Goal: Task Accomplishment & Management: Manage account settings

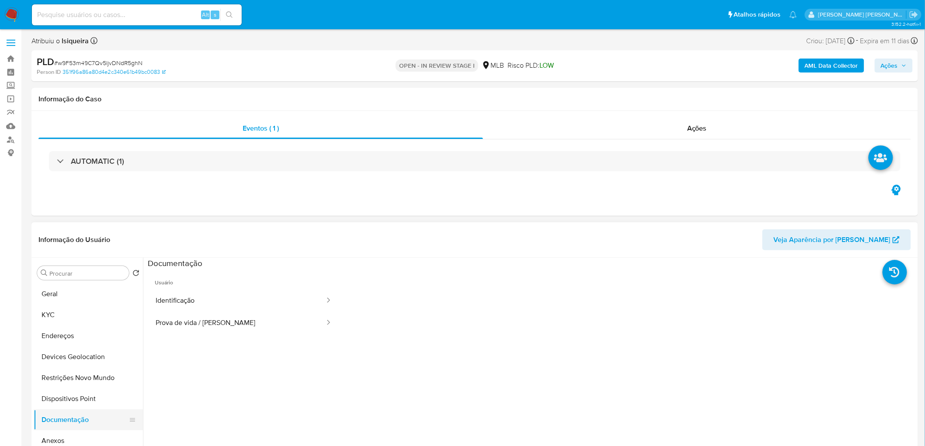
click at [80, 420] on button "Documentação" at bounding box center [85, 420] width 102 height 21
click at [194, 321] on button "Prova de vida / Selfie" at bounding box center [237, 323] width 178 height 22
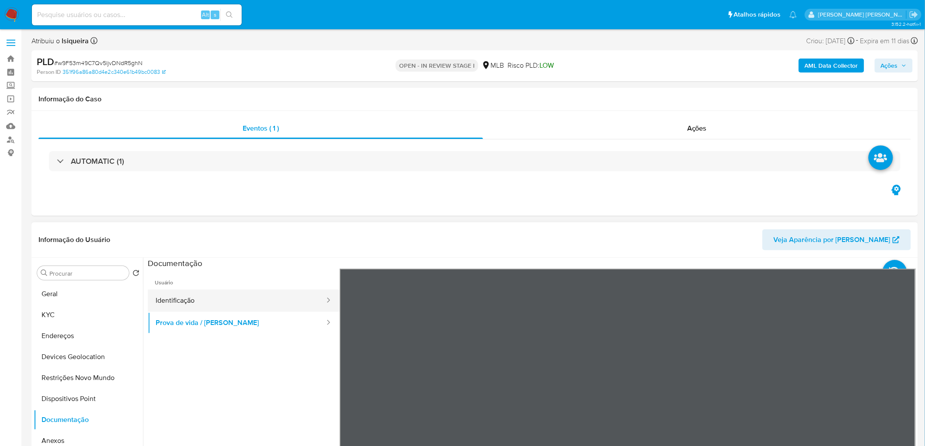
click at [208, 302] on button "Identificação" at bounding box center [237, 301] width 178 height 22
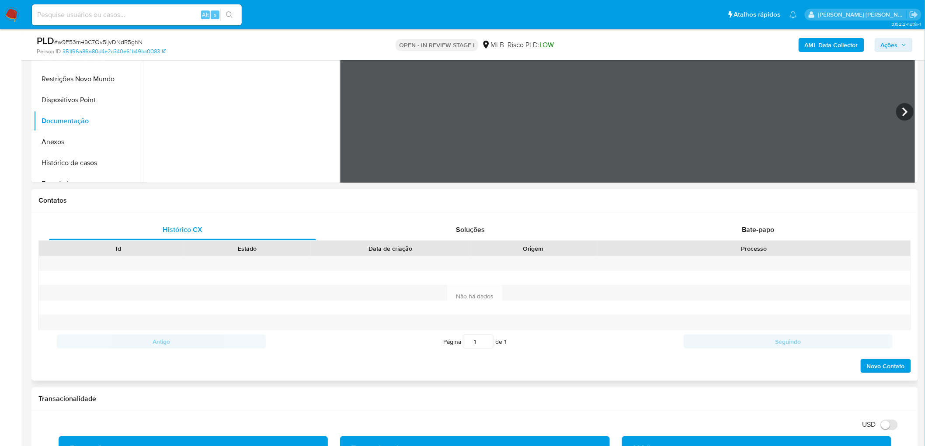
scroll to position [291, 0]
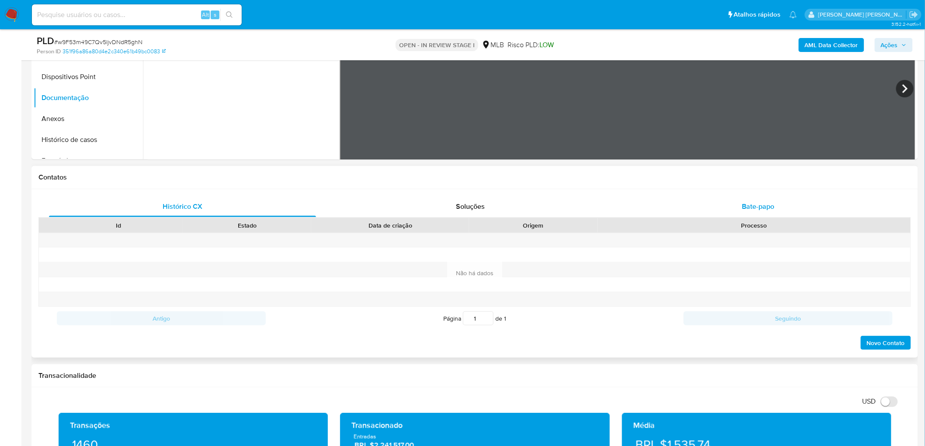
click at [775, 203] on span "Bate-papo" at bounding box center [758, 207] width 32 height 10
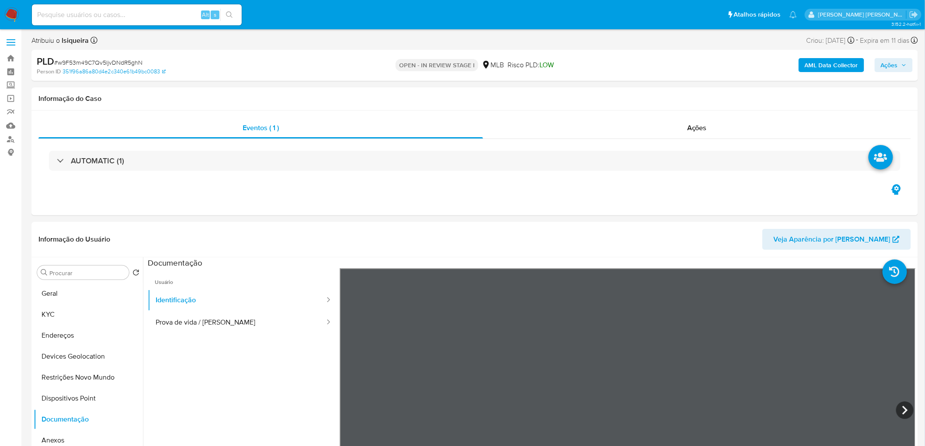
scroll to position [0, 0]
click at [700, 118] on div "Ações" at bounding box center [697, 128] width 428 height 21
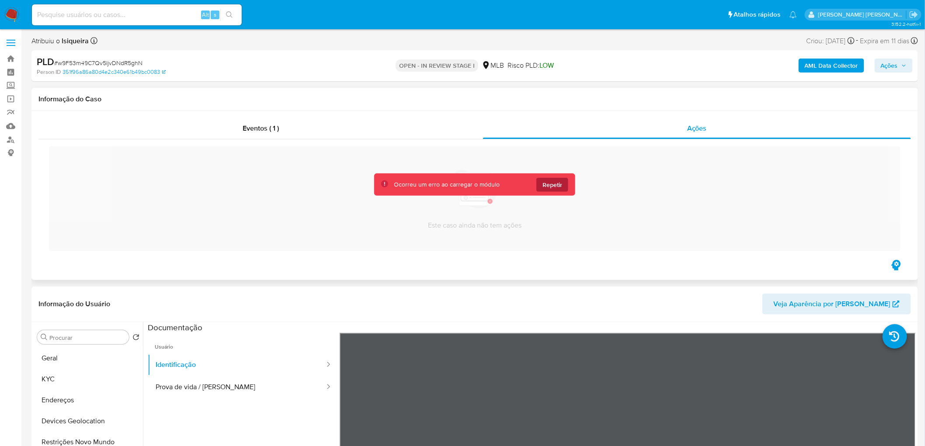
click at [557, 191] on button "Repetir" at bounding box center [552, 185] width 32 height 14
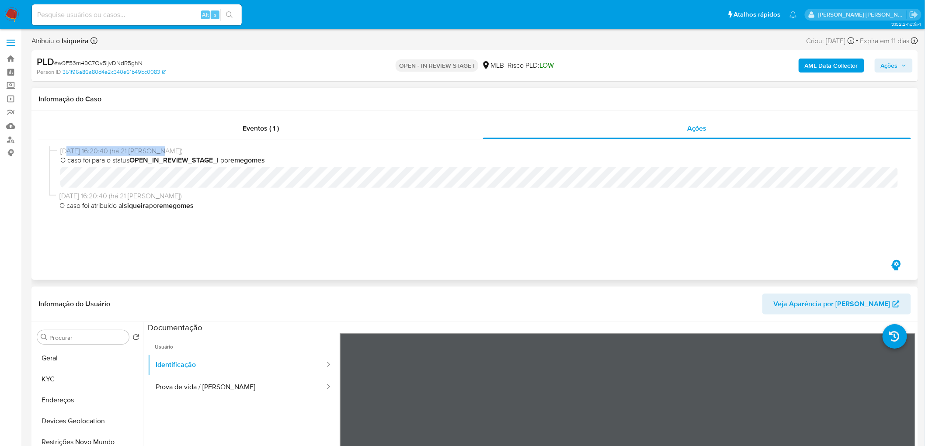
drag, startPoint x: 68, startPoint y: 151, endPoint x: 180, endPoint y: 150, distance: 111.9
click at [180, 150] on span "24/07/2025 16:20:40 (há 21 dias)" at bounding box center [479, 151] width 838 height 10
drag, startPoint x: 63, startPoint y: 199, endPoint x: 142, endPoint y: 190, distance: 79.7
click at [142, 190] on div "24/07/2025 16:20:40 (há 21 dias) O caso foi para o status OPEN_IN_REVIEW_STAGE_…" at bounding box center [475, 198] width 852 height 105
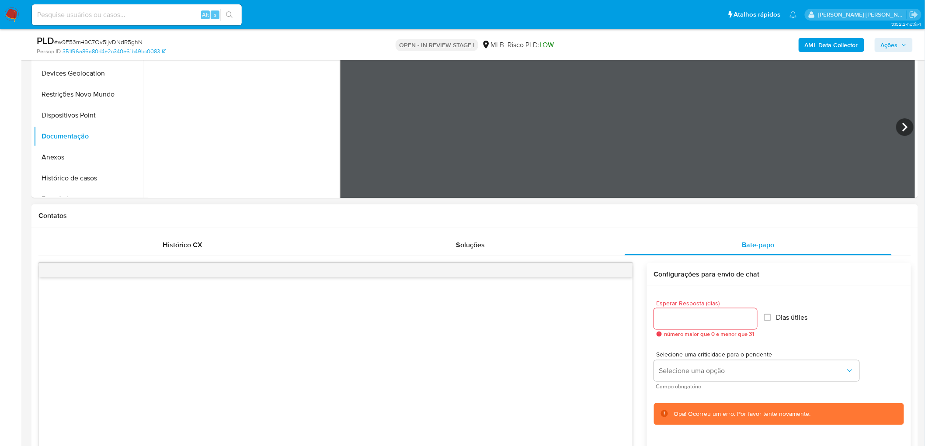
scroll to position [291, 0]
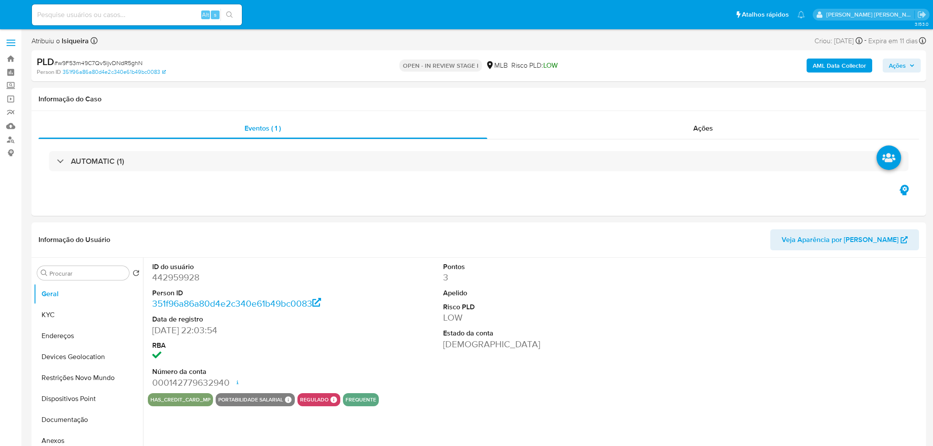
select select "10"
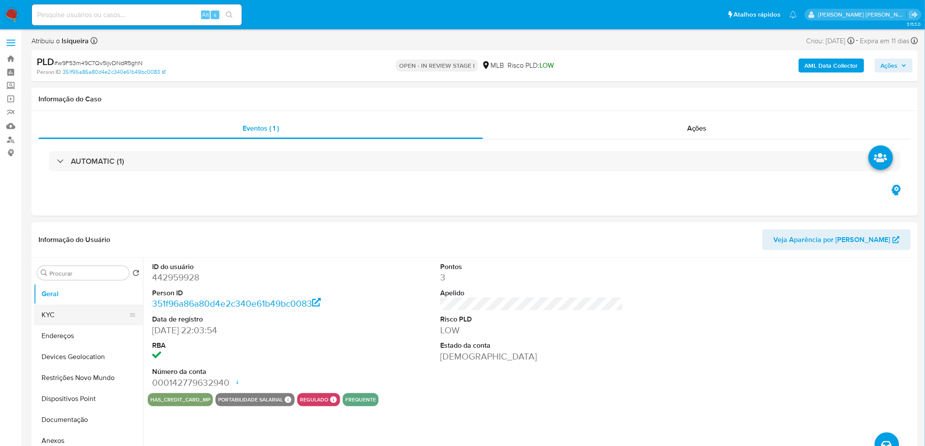
click at [77, 311] on button "KYC" at bounding box center [85, 315] width 102 height 21
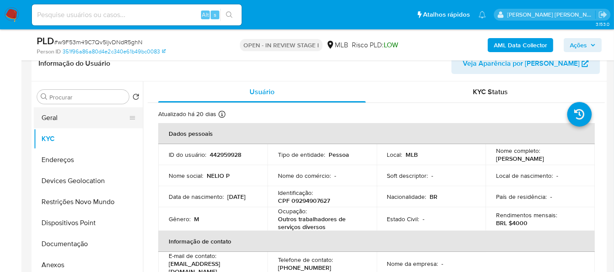
click at [42, 122] on button "Geral" at bounding box center [85, 117] width 102 height 21
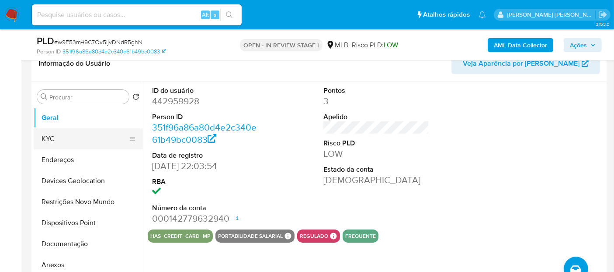
click at [39, 133] on button "KYC" at bounding box center [85, 138] width 102 height 21
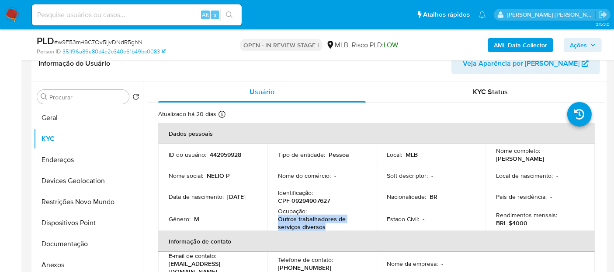
drag, startPoint x: 341, startPoint y: 229, endPoint x: 275, endPoint y: 220, distance: 67.0
click at [275, 220] on td "Ocupação : Outros trabalhadores de serviços diversos" at bounding box center [322, 219] width 109 height 24
copy p "Outros trabalhadores de serviços diversos"
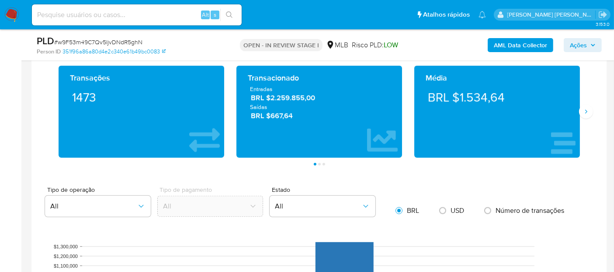
scroll to position [606, 0]
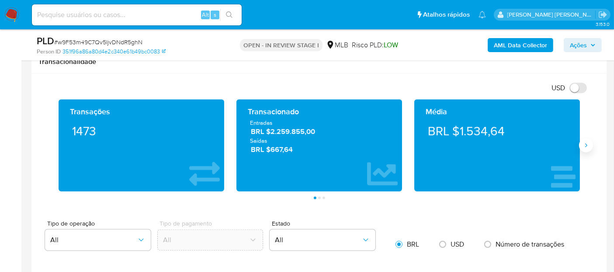
click at [593, 143] on button "Siguiente" at bounding box center [586, 145] width 14 height 14
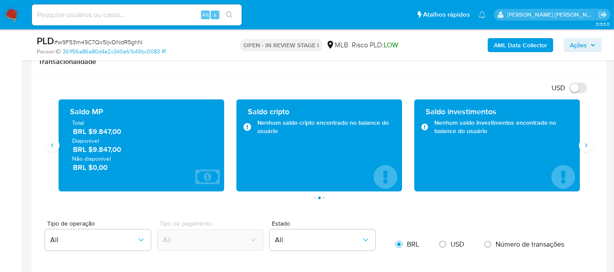
drag, startPoint x: 132, startPoint y: 152, endPoint x: 94, endPoint y: 149, distance: 38.1
click at [94, 149] on div "Total BRL $9.847,00 Disponível BRL $9.847,00 Não disponível BRL $0,00" at bounding box center [142, 144] width 152 height 53
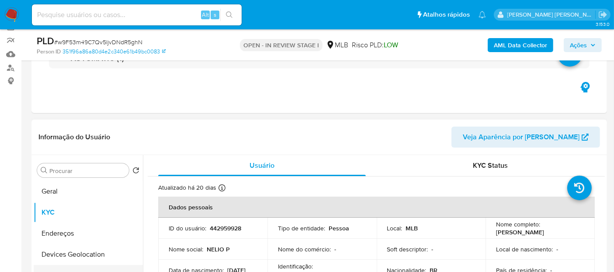
scroll to position [120, 0]
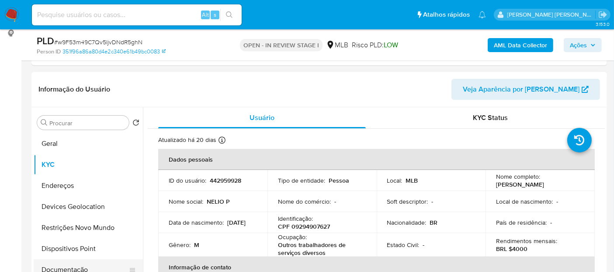
click at [70, 265] on button "Documentação" at bounding box center [85, 269] width 102 height 21
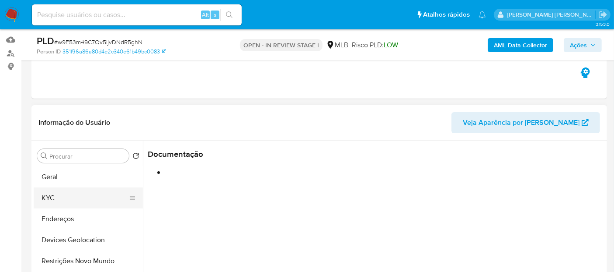
scroll to position [71, 0]
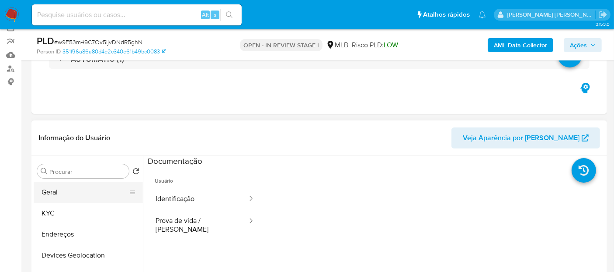
click at [59, 192] on button "Geral" at bounding box center [85, 191] width 102 height 21
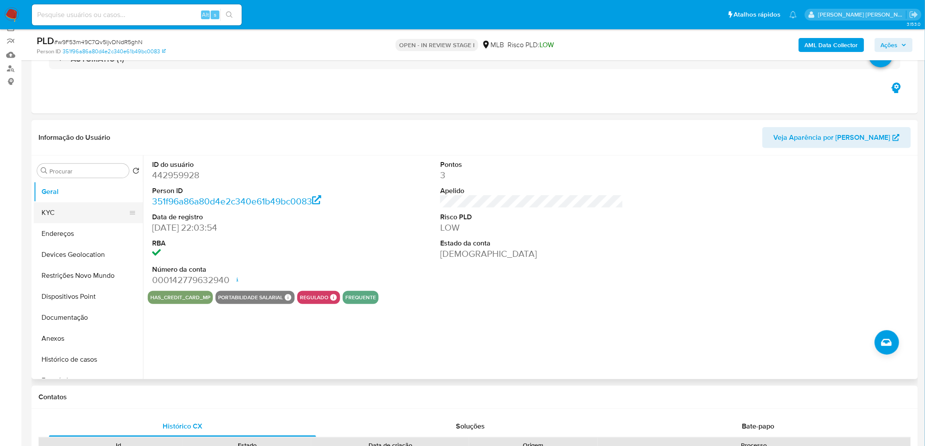
click at [42, 212] on button "KYC" at bounding box center [85, 212] width 102 height 21
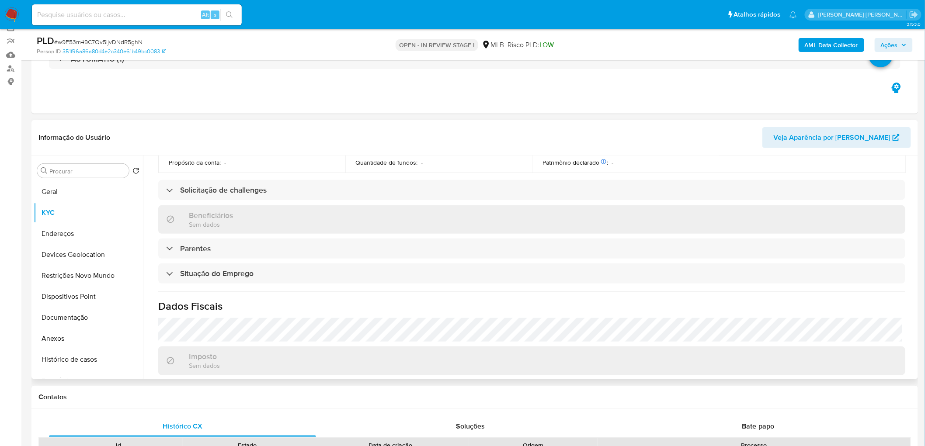
scroll to position [364, 0]
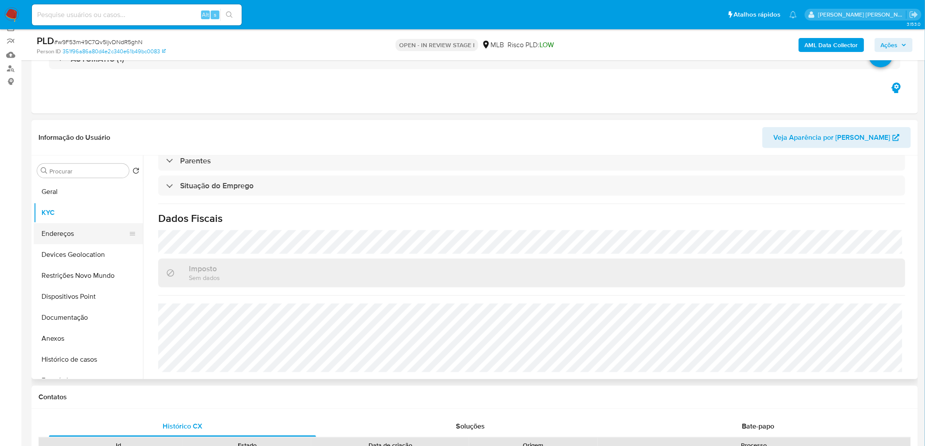
click at [95, 235] on button "Endereços" at bounding box center [85, 233] width 102 height 21
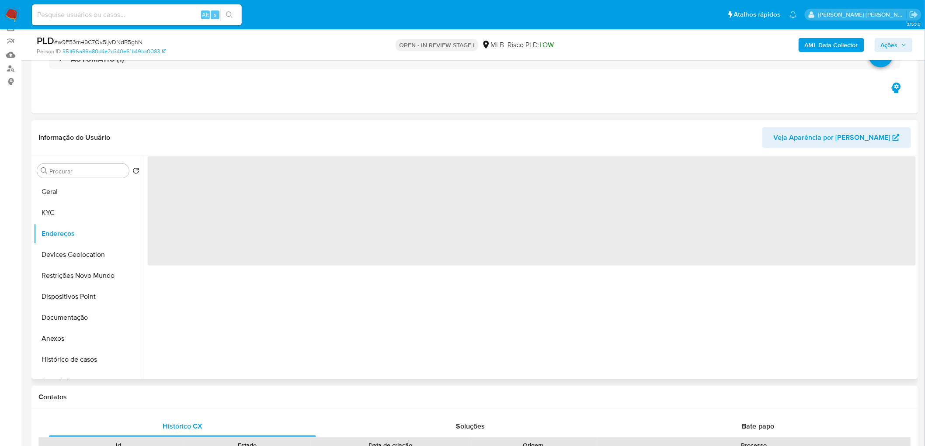
scroll to position [0, 0]
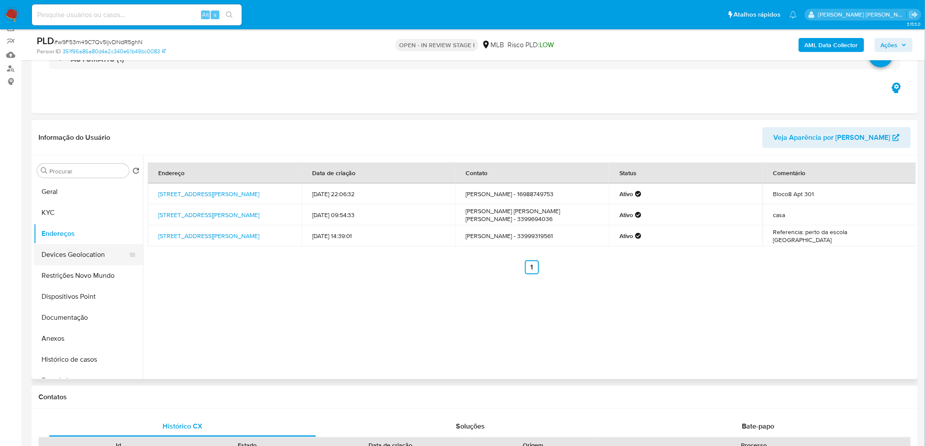
click at [82, 253] on button "Devices Geolocation" at bounding box center [85, 254] width 102 height 21
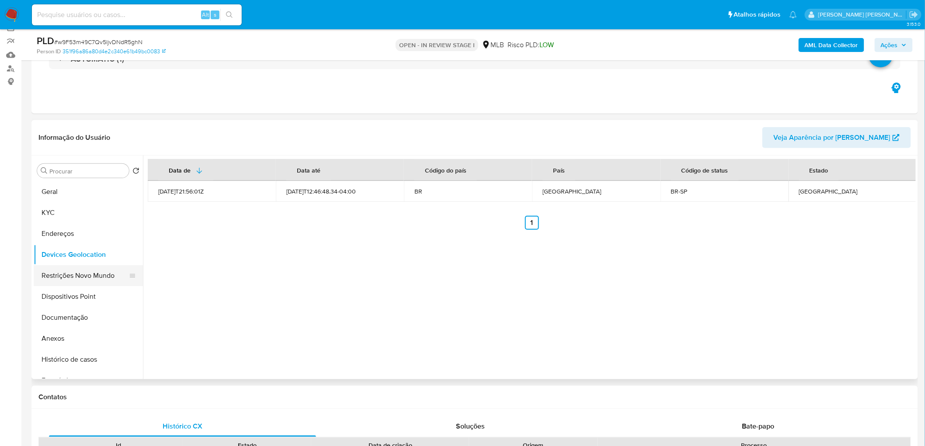
click at [74, 280] on button "Restrições Novo Mundo" at bounding box center [85, 275] width 102 height 21
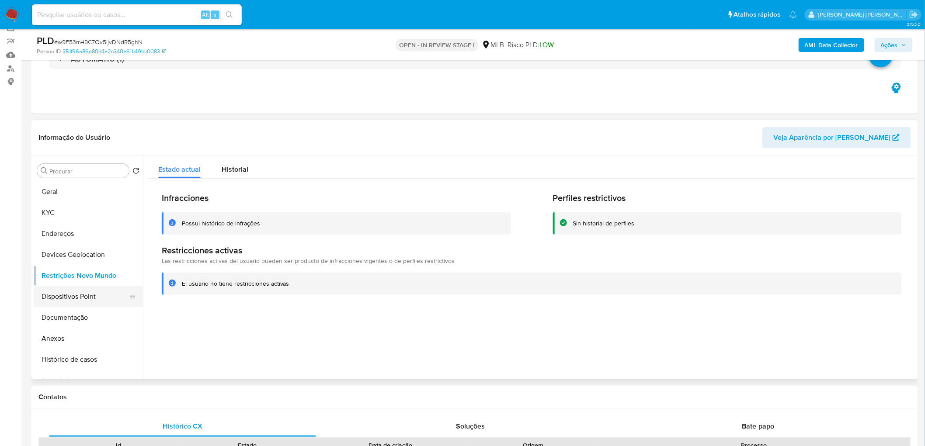
click at [91, 293] on button "Dispositivos Point" at bounding box center [85, 296] width 102 height 21
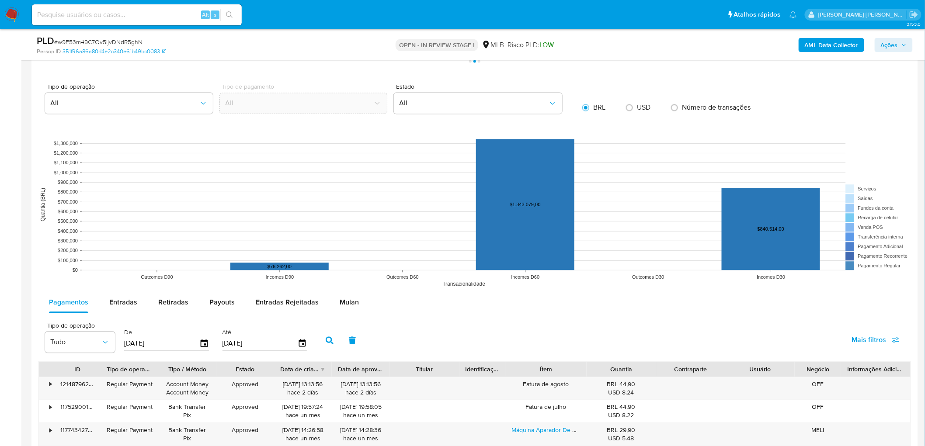
scroll to position [751, 0]
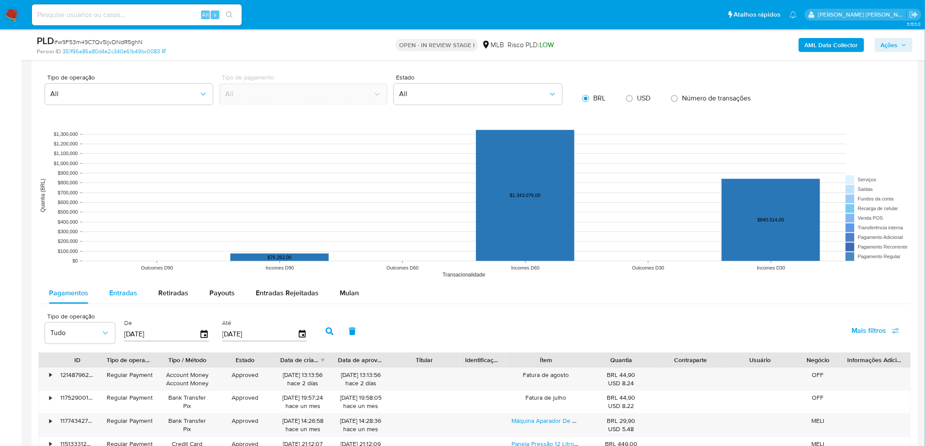
click at [117, 293] on span "Entradas" at bounding box center [123, 293] width 28 height 10
select select "10"
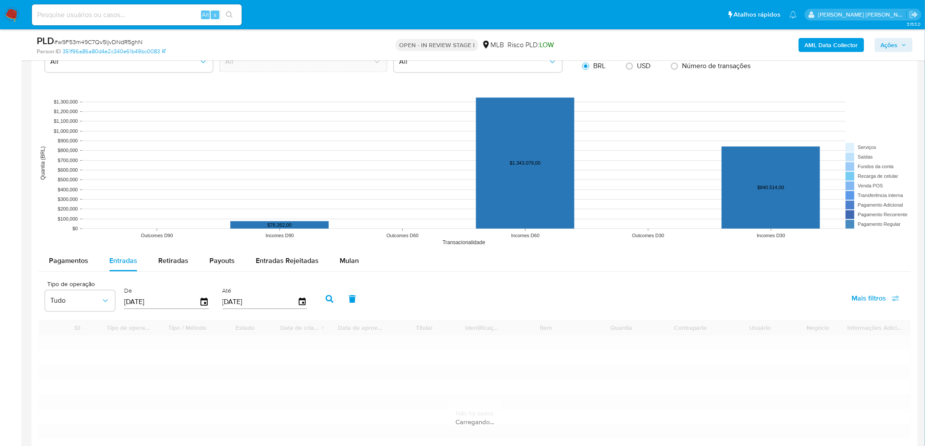
scroll to position [800, 0]
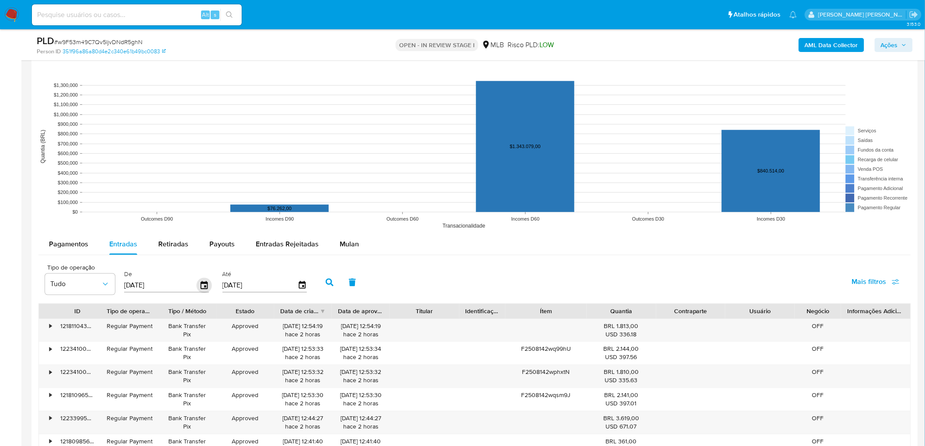
click at [201, 286] on icon "button" at bounding box center [204, 285] width 15 height 15
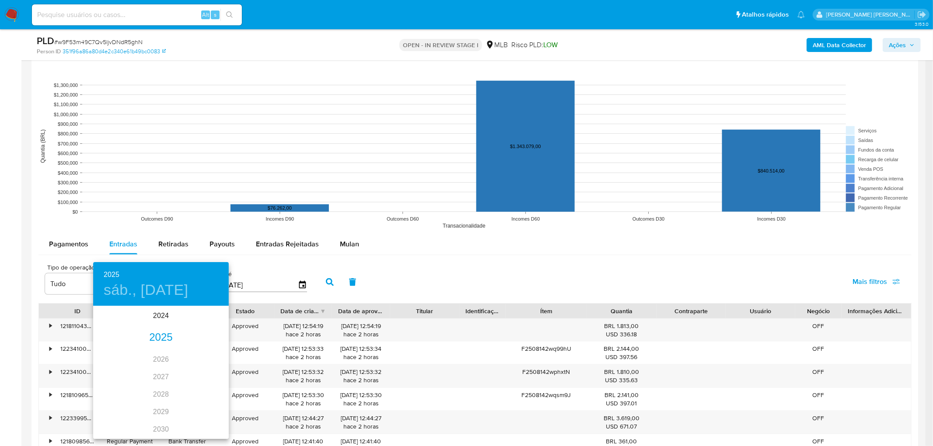
click at [160, 335] on div "2025" at bounding box center [161, 337] width 136 height 17
click at [113, 328] on div "ene." at bounding box center [115, 323] width 45 height 33
click at [145, 350] on span "1" at bounding box center [144, 352] width 16 height 9
type input "01/01/2025"
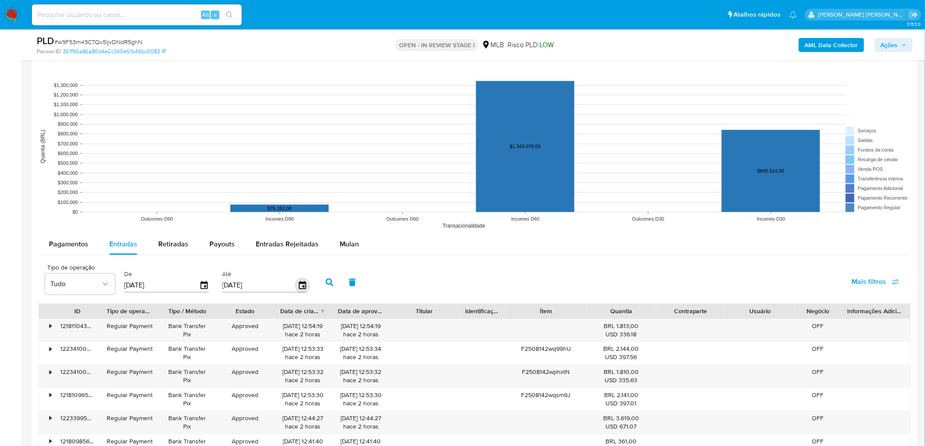
click at [299, 286] on icon "button" at bounding box center [302, 285] width 7 height 8
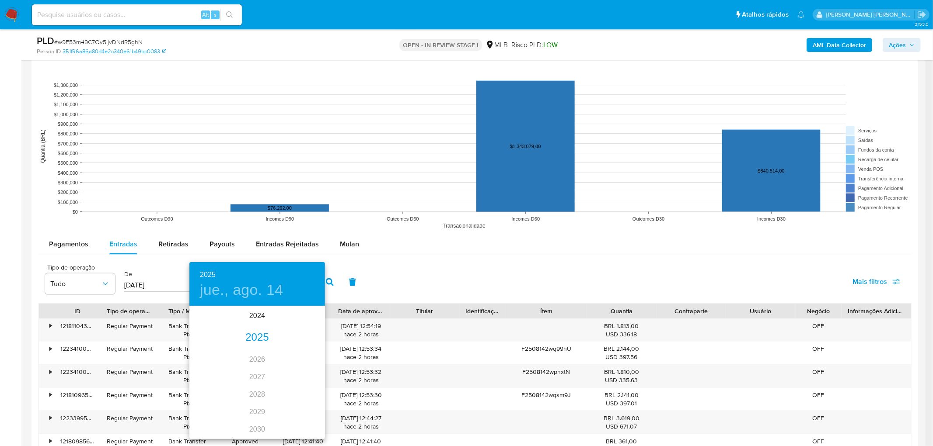
click at [254, 336] on div "2025" at bounding box center [257, 337] width 136 height 17
click at [251, 325] on div "feb." at bounding box center [256, 323] width 45 height 33
click at [274, 416] on p "28" at bounding box center [274, 415] width 7 height 9
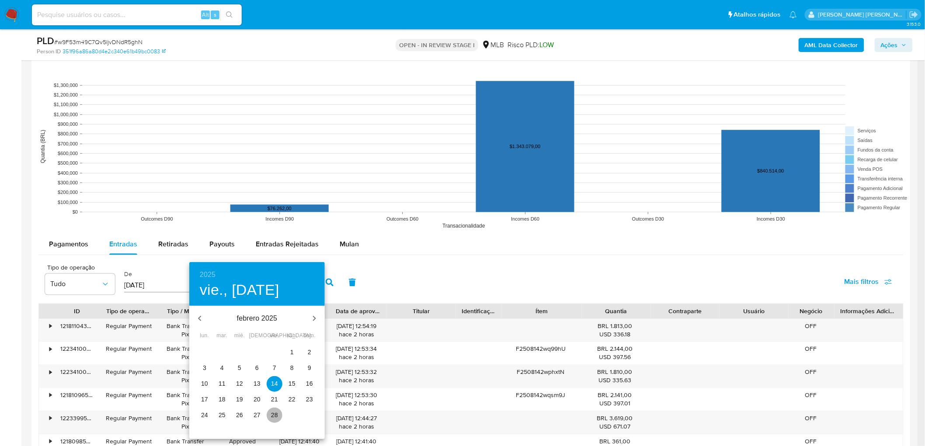
type input "28/02/2025"
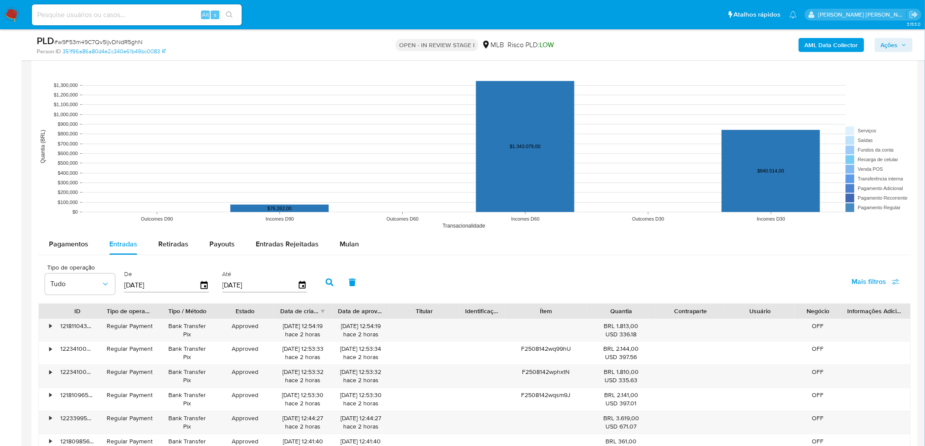
click at [323, 289] on button "button" at bounding box center [329, 282] width 23 height 21
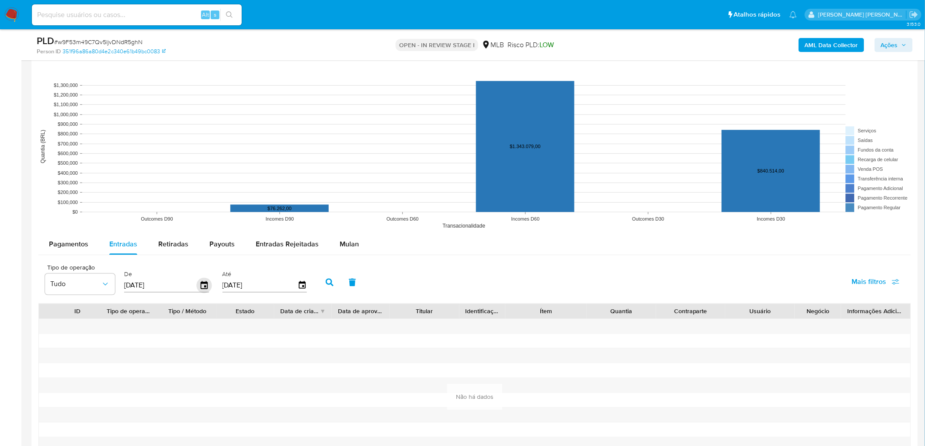
click at [201, 284] on icon "button" at bounding box center [204, 285] width 7 height 8
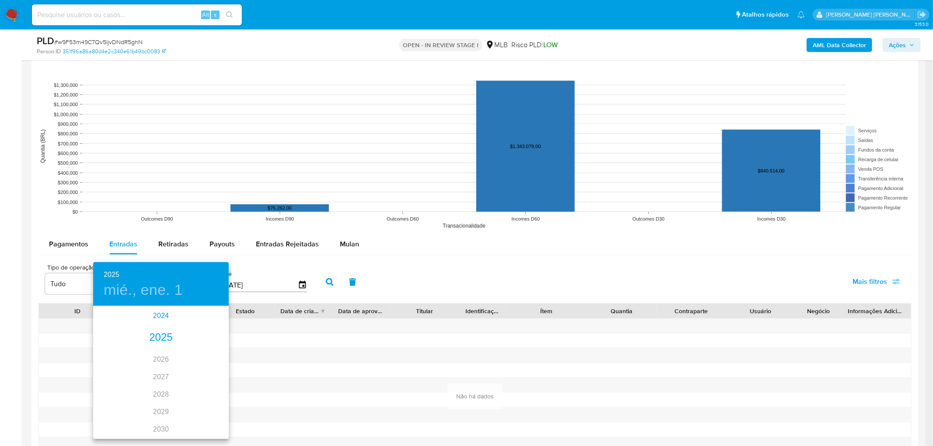
click at [160, 320] on div "2024" at bounding box center [161, 315] width 136 height 17
click at [159, 387] on div "ago." at bounding box center [160, 389] width 45 height 33
type input "14/08/2024"
click at [143, 380] on p "14" at bounding box center [143, 384] width 7 height 9
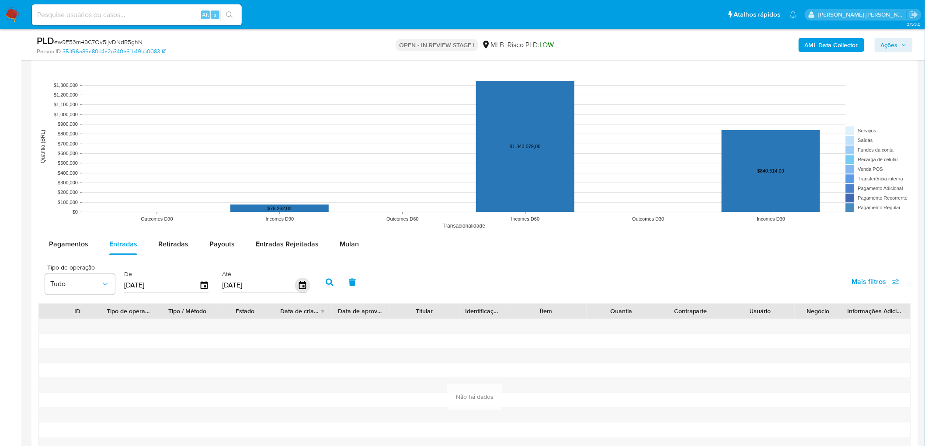
click at [295, 289] on icon "button" at bounding box center [302, 285] width 15 height 15
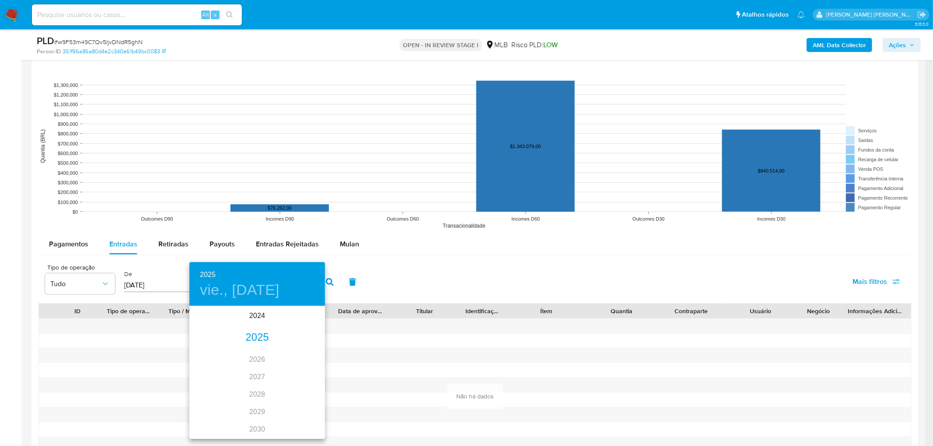
click at [259, 338] on div "2025" at bounding box center [257, 337] width 136 height 17
click at [258, 386] on div "ago." at bounding box center [256, 389] width 45 height 33
click at [255, 384] on p "14" at bounding box center [257, 384] width 7 height 9
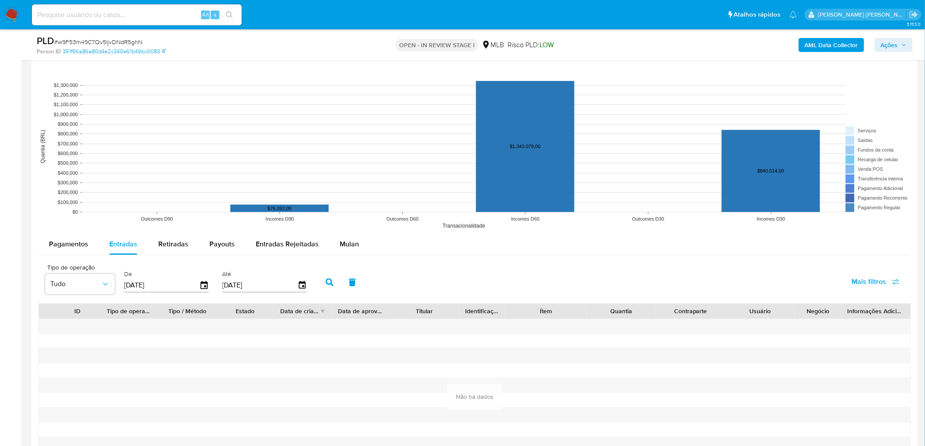
click at [326, 281] on icon "button" at bounding box center [330, 283] width 8 height 8
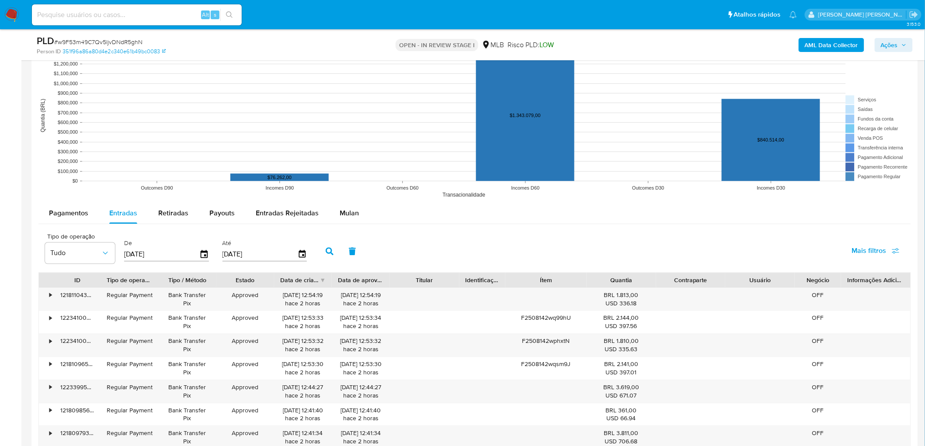
scroll to position [849, 0]
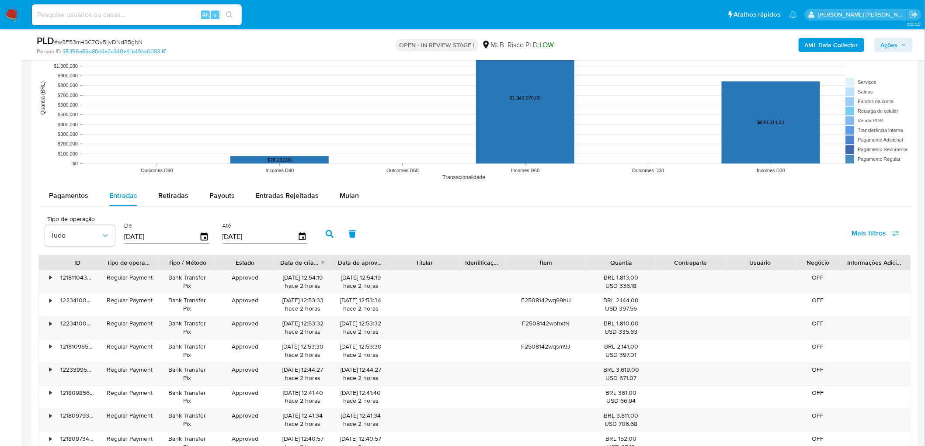
click at [320, 230] on button "button" at bounding box center [329, 233] width 23 height 21
click at [295, 236] on icon "button" at bounding box center [302, 237] width 15 height 15
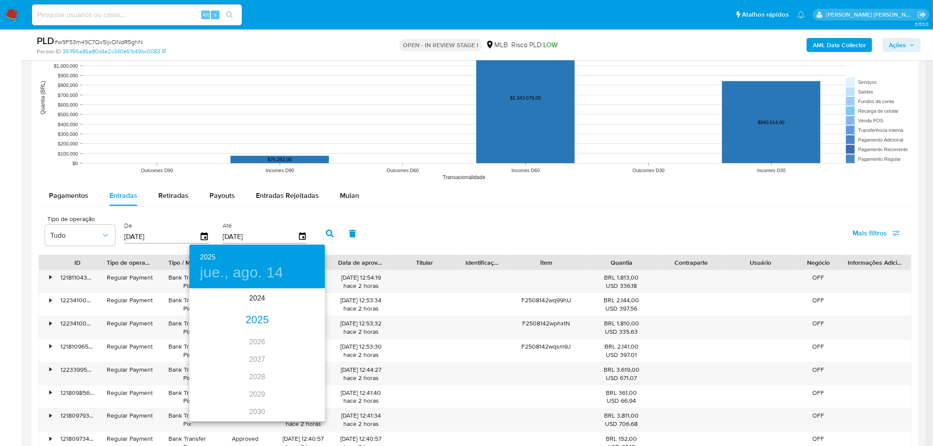
click at [254, 323] on div "2025" at bounding box center [257, 320] width 136 height 17
click at [261, 338] on div "may." at bounding box center [256, 339] width 45 height 33
drag, startPoint x: 256, startPoint y: 334, endPoint x: 337, endPoint y: 252, distance: 115.9
click at [256, 334] on p "1" at bounding box center [256, 335] width 3 height 9
type input "01/05/2025"
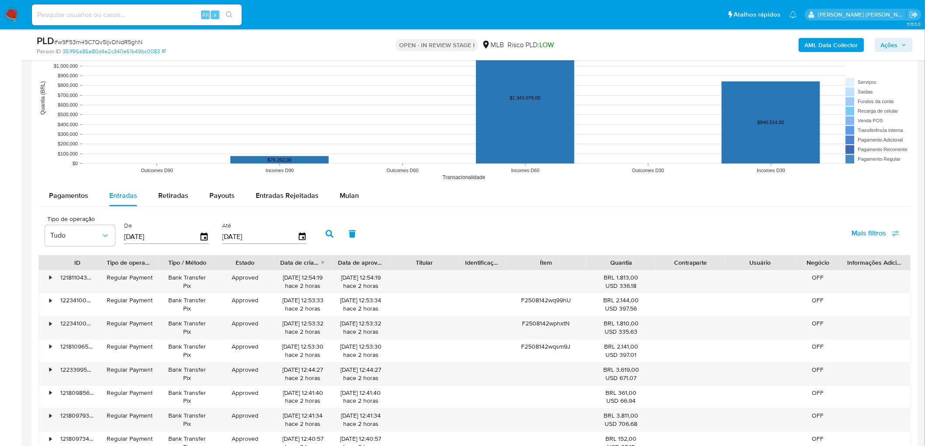
click at [329, 233] on icon "button" at bounding box center [330, 234] width 8 height 8
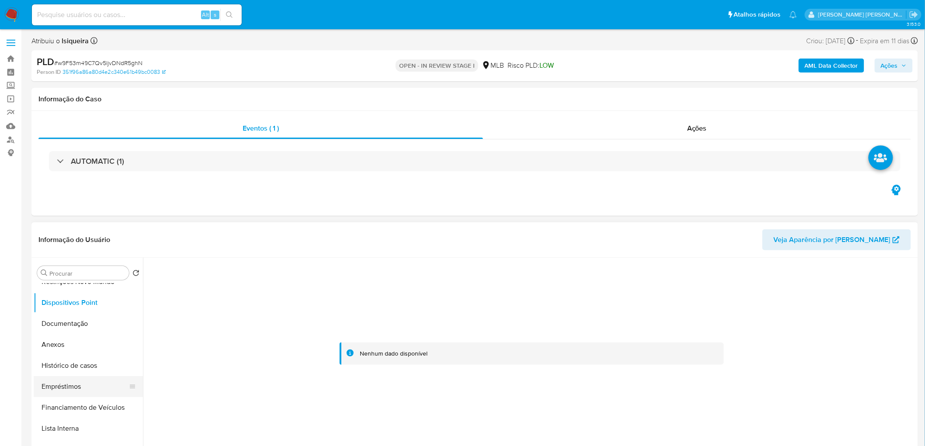
scroll to position [97, 0]
click at [80, 366] on button "Histórico de casos" at bounding box center [85, 365] width 102 height 21
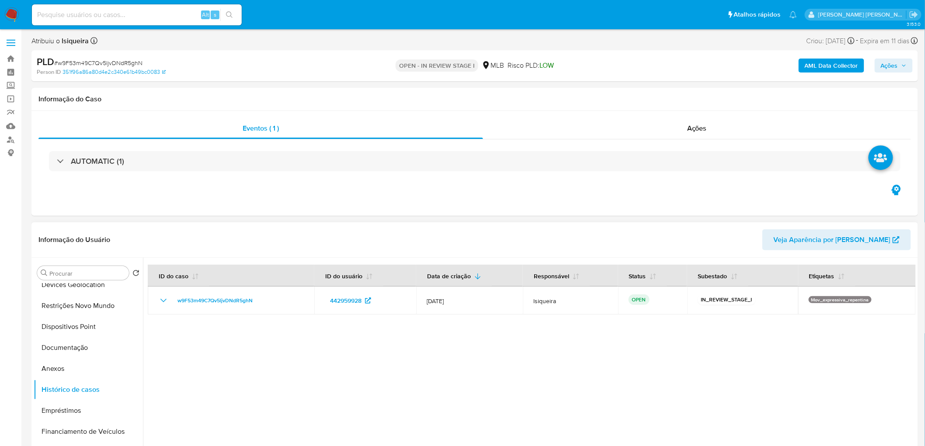
scroll to position [0, 0]
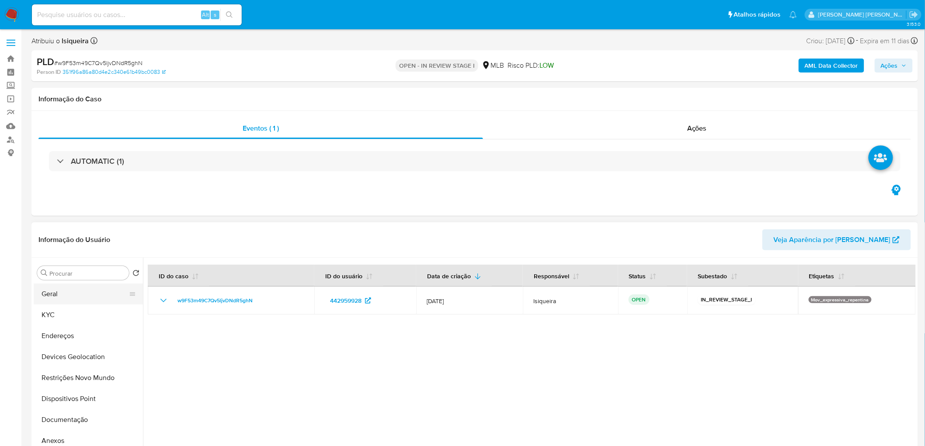
click at [84, 300] on button "Geral" at bounding box center [85, 294] width 102 height 21
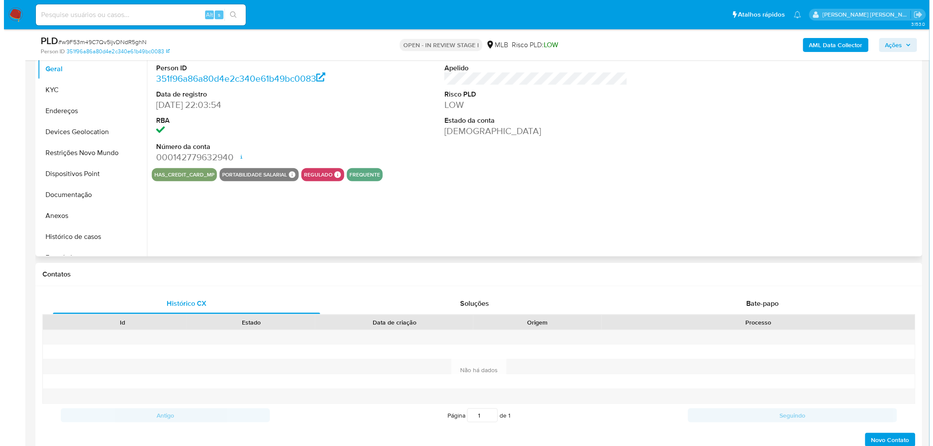
scroll to position [146, 0]
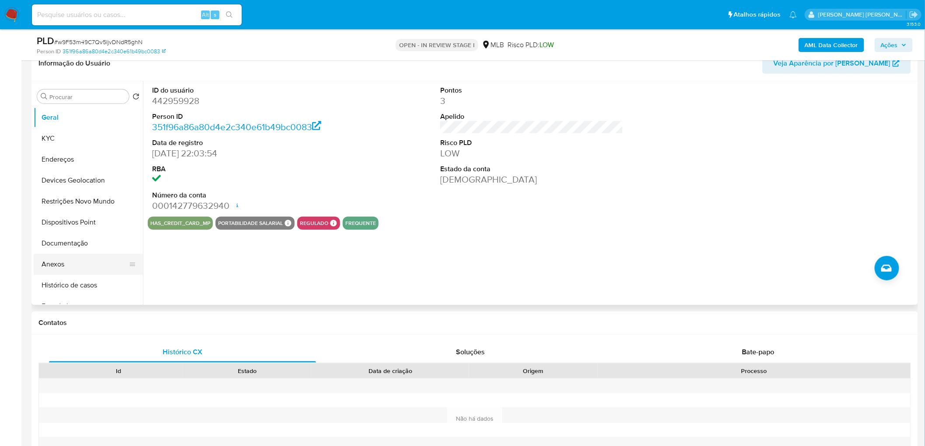
click at [82, 263] on button "Anexos" at bounding box center [85, 264] width 102 height 21
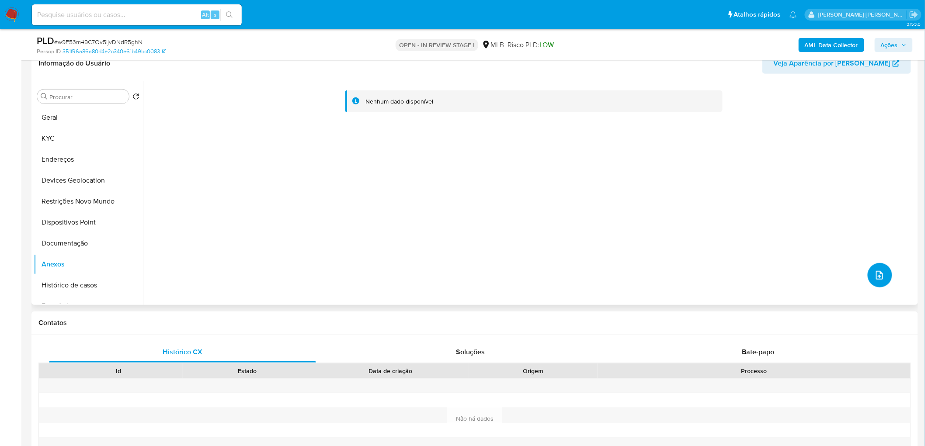
click at [875, 273] on icon "upload-file" at bounding box center [879, 275] width 10 height 10
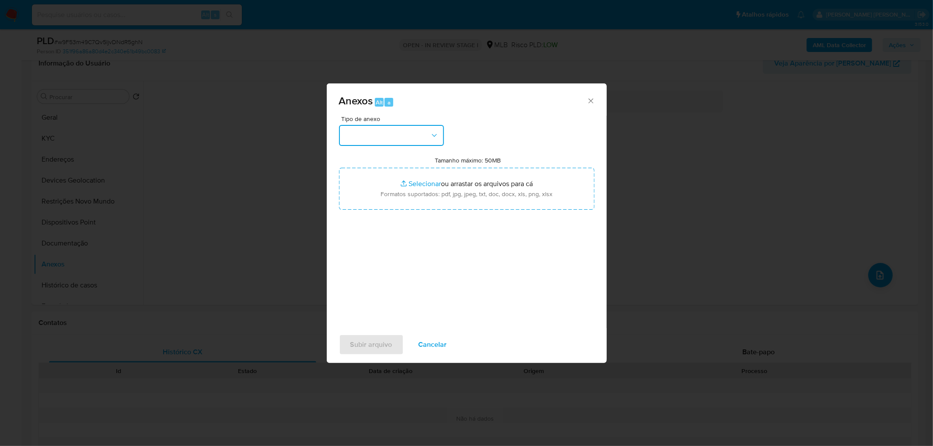
click at [410, 139] on button "button" at bounding box center [391, 135] width 105 height 21
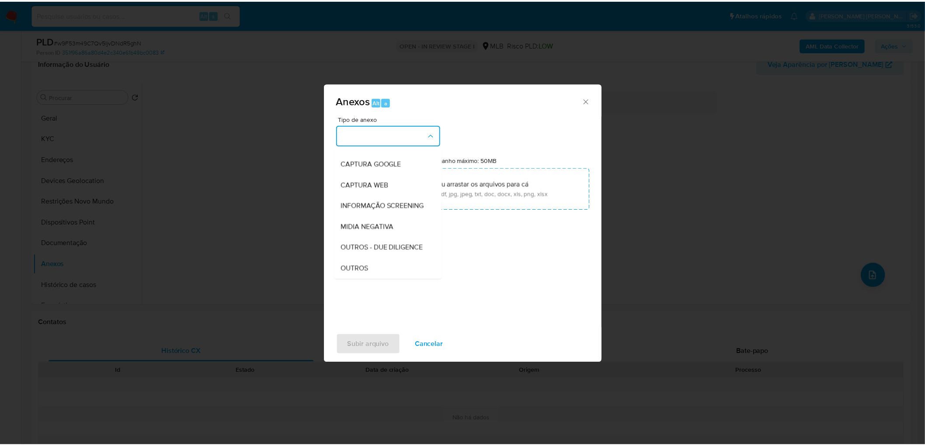
scroll to position [86, 0]
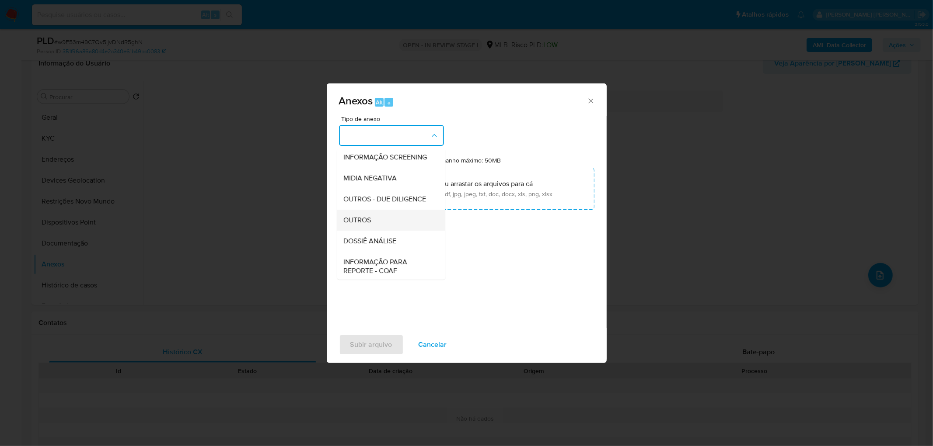
click at [370, 225] on span "OUTROS" at bounding box center [358, 220] width 28 height 9
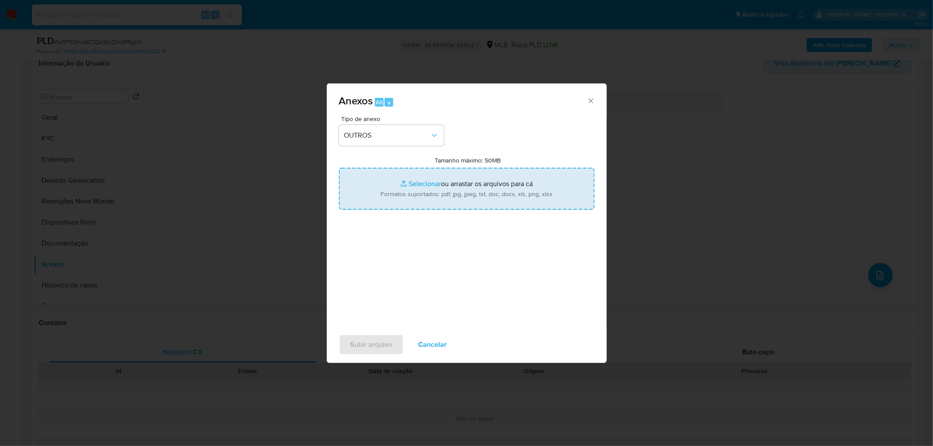
click at [416, 188] on input "Tamanho máximo: 50MB Selecionar arquivos" at bounding box center [466, 189] width 255 height 42
type input "C:\fakepath\Mulan 442959928_2025_08_14_12_52_49.xlsx"
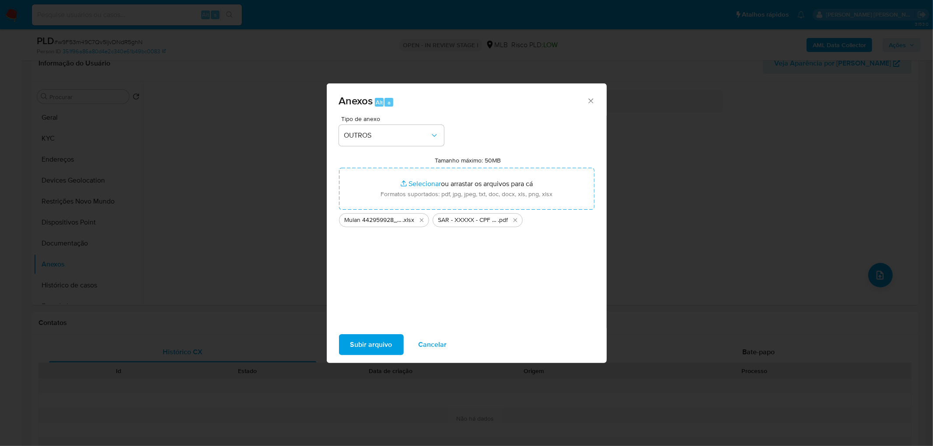
click at [380, 345] on span "Subir arquivo" at bounding box center [371, 344] width 42 height 19
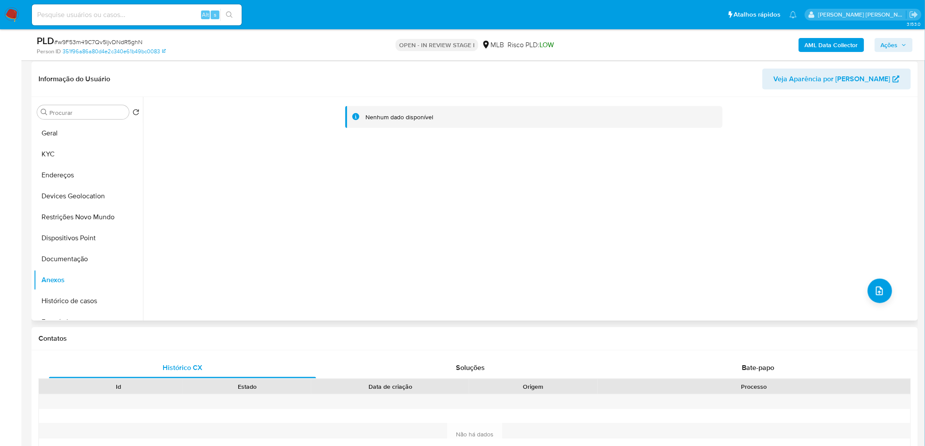
scroll to position [49, 0]
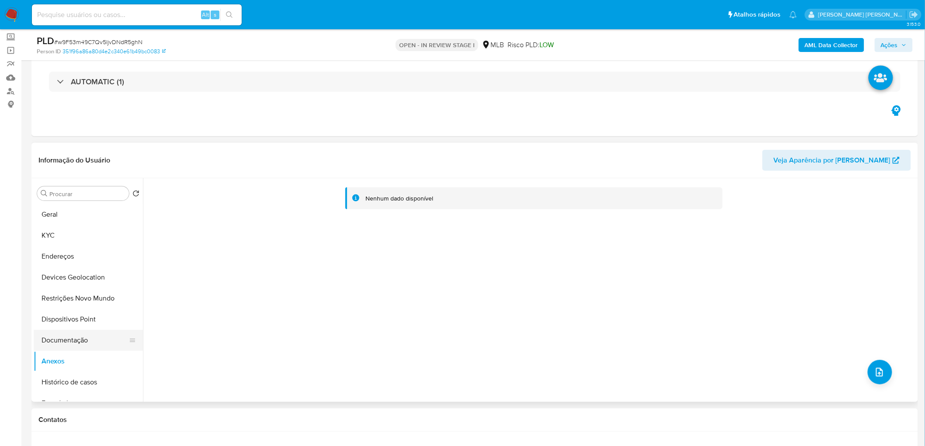
click at [80, 346] on button "Documentação" at bounding box center [85, 340] width 102 height 21
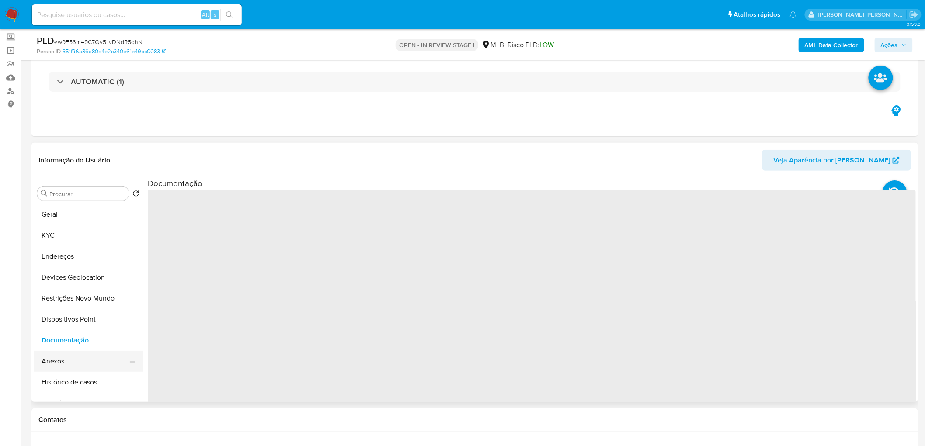
click at [72, 357] on button "Anexos" at bounding box center [85, 361] width 102 height 21
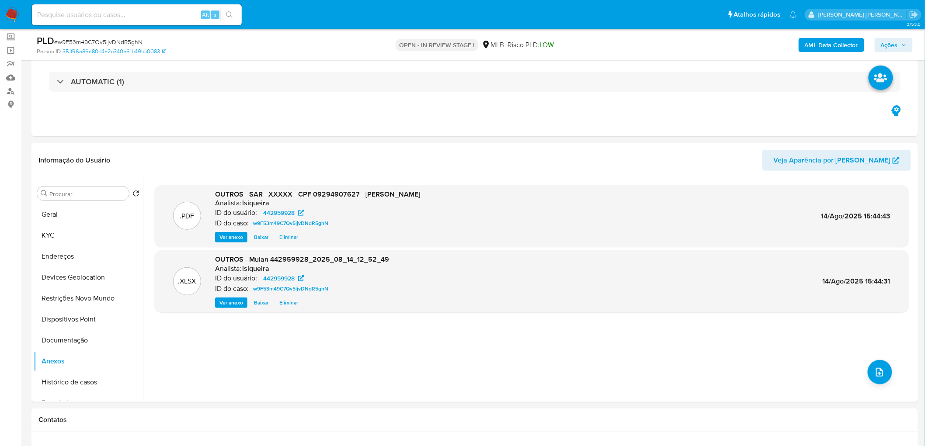
click at [889, 38] on span "Ações" at bounding box center [889, 45] width 17 height 14
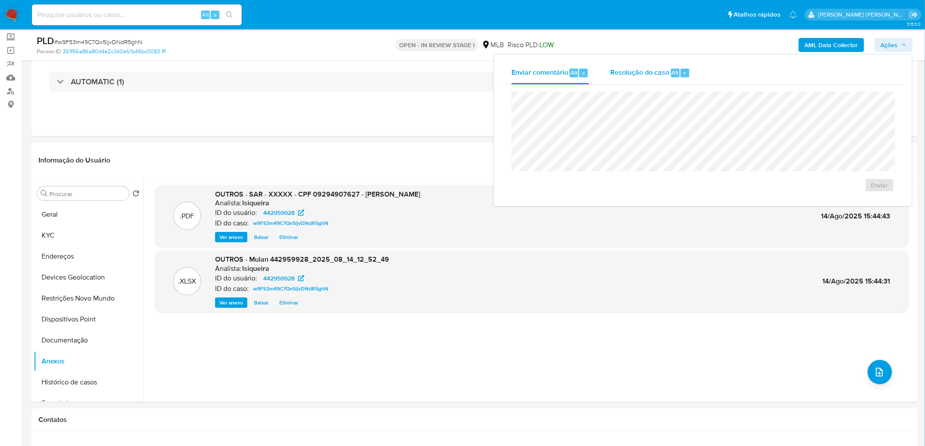
click at [645, 71] on span "Resolução do caso" at bounding box center [639, 72] width 59 height 10
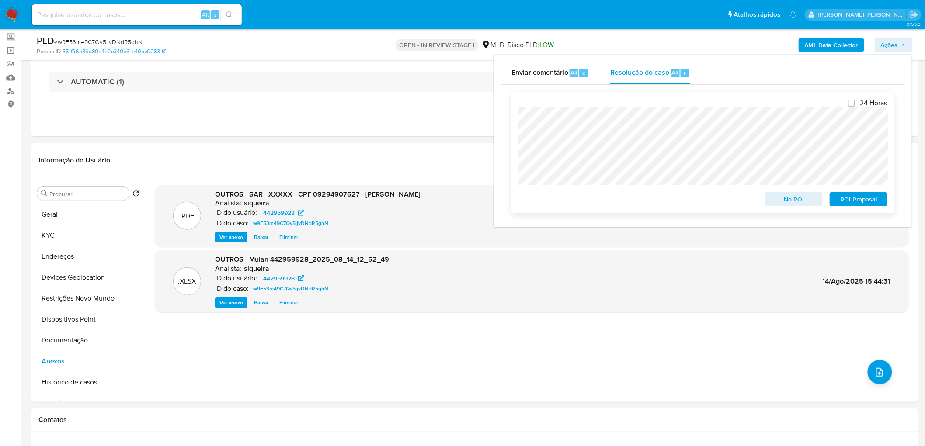
click at [871, 202] on span "ROI Proposal" at bounding box center [858, 199] width 45 height 12
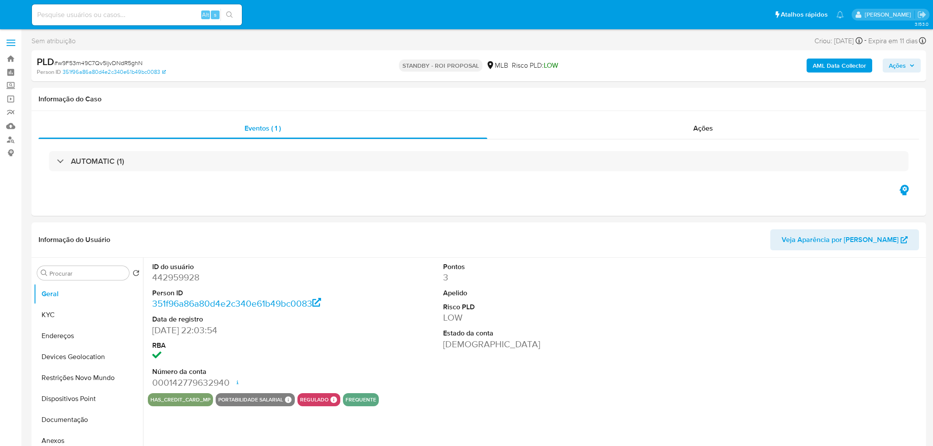
select select "10"
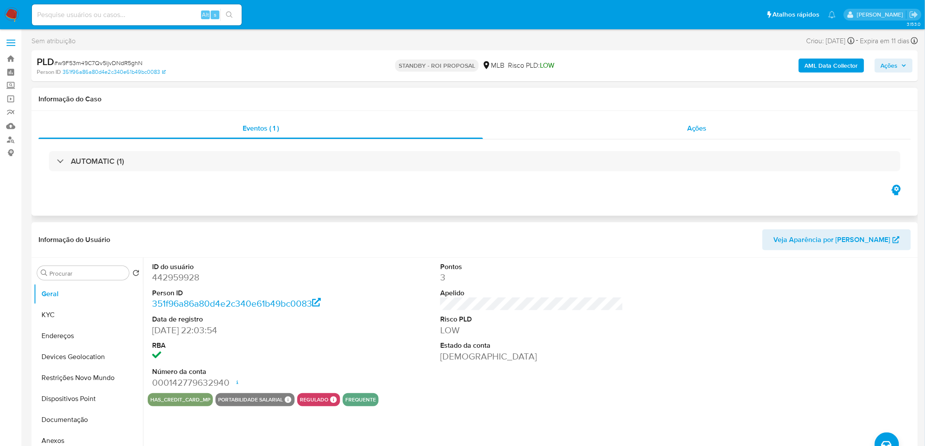
click at [720, 129] on div "Ações" at bounding box center [697, 128] width 428 height 21
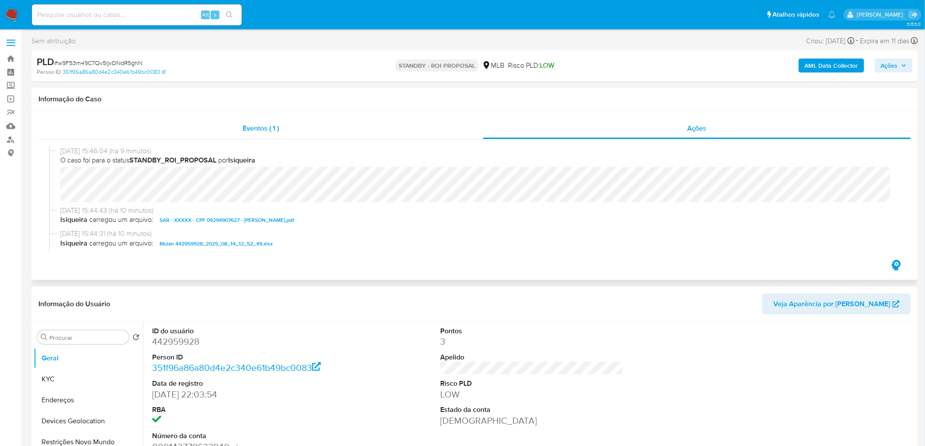
click at [276, 132] on span "Eventos ( 1 )" at bounding box center [261, 128] width 36 height 10
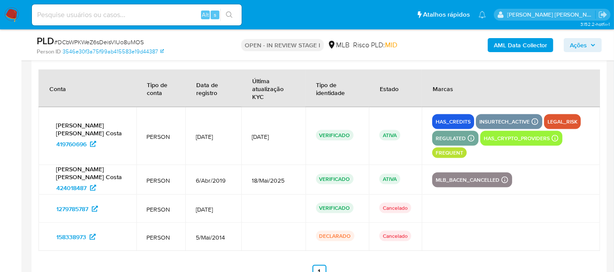
scroll to position [164, 0]
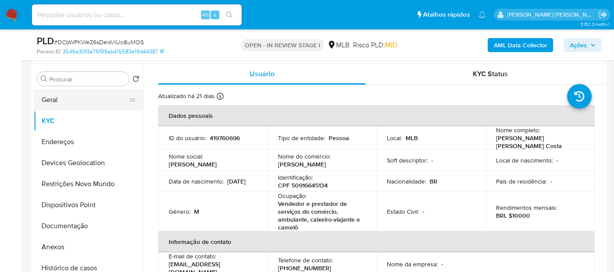
click at [62, 101] on button "Geral" at bounding box center [85, 99] width 102 height 21
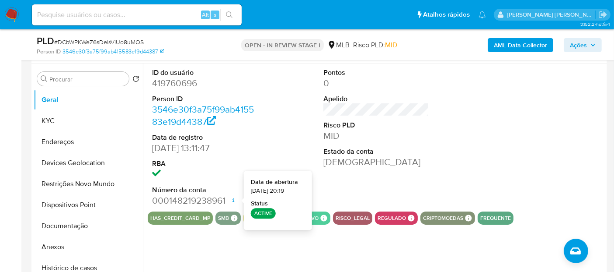
click at [341, 189] on div "Pontos 0 Apelido Risco PLD MID Estado da conta Ativa" at bounding box center [376, 137] width 115 height 148
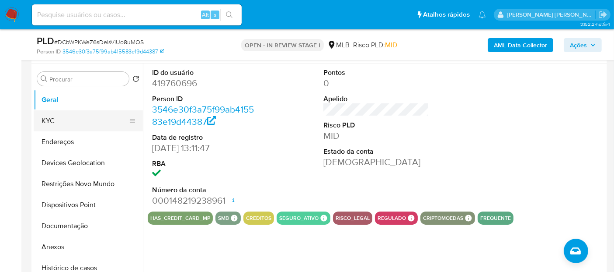
click at [65, 123] on button "KYC" at bounding box center [85, 120] width 102 height 21
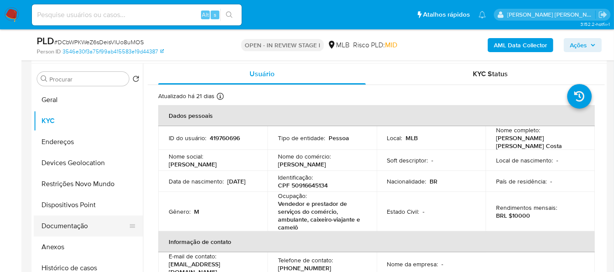
click at [85, 222] on button "Documentação" at bounding box center [85, 225] width 102 height 21
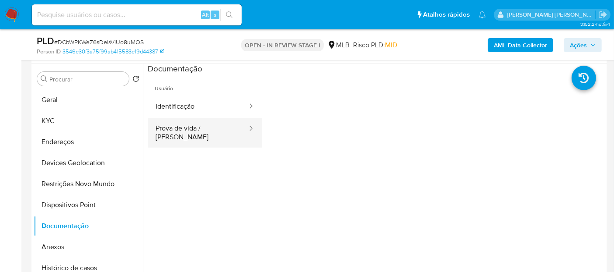
click at [205, 132] on button "Prova de vida / Selfie" at bounding box center [198, 133] width 101 height 30
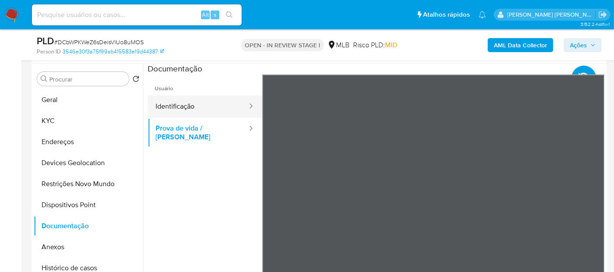
click at [202, 108] on button "Identificação" at bounding box center [198, 106] width 101 height 22
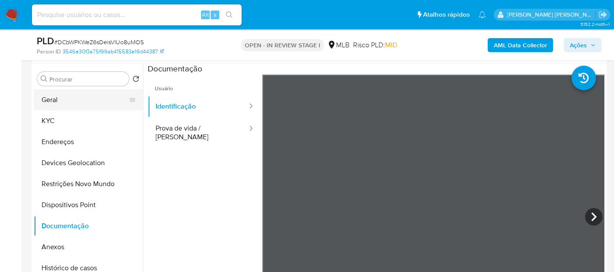
click at [81, 97] on button "Geral" at bounding box center [85, 99] width 102 height 21
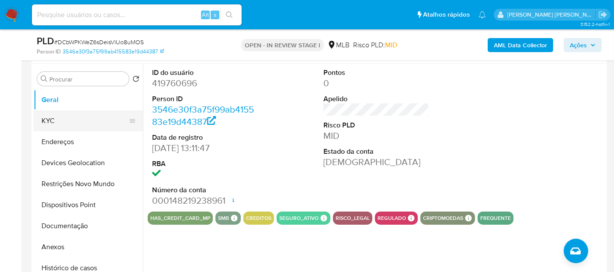
click at [49, 124] on button "KYC" at bounding box center [85, 120] width 102 height 21
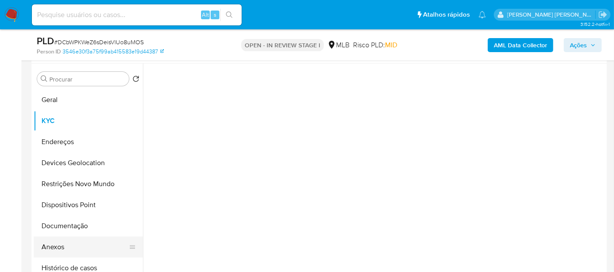
scroll to position [49, 0]
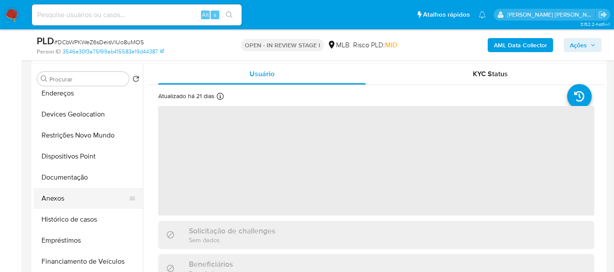
drag, startPoint x: 73, startPoint y: 214, endPoint x: 73, endPoint y: 199, distance: 15.3
click at [73, 213] on button "Histórico de casos" at bounding box center [88, 219] width 109 height 21
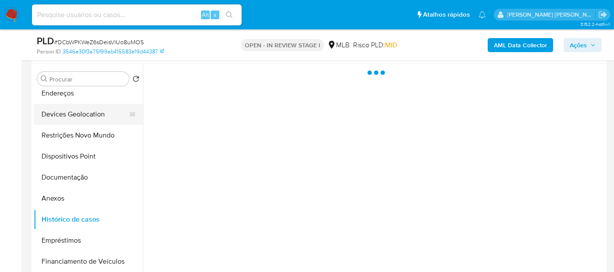
scroll to position [0, 0]
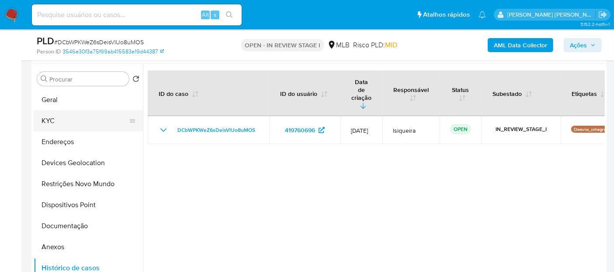
click at [83, 120] on button "KYC" at bounding box center [85, 120] width 102 height 21
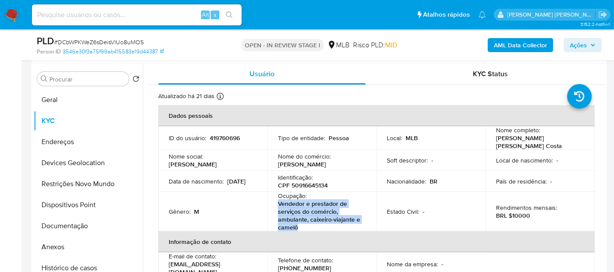
drag, startPoint x: 310, startPoint y: 225, endPoint x: 273, endPoint y: 200, distance: 44.6
click at [273, 200] on td "Ocupação : Vendedor e prestador de serviços do comércio, ambulante, caixeiro-vi…" at bounding box center [322, 211] width 109 height 39
copy p "Vendedor e prestador de serviços do comércio, ambulante, caixeiro-viajante e ca…"
click at [77, 101] on button "Geral" at bounding box center [85, 99] width 102 height 21
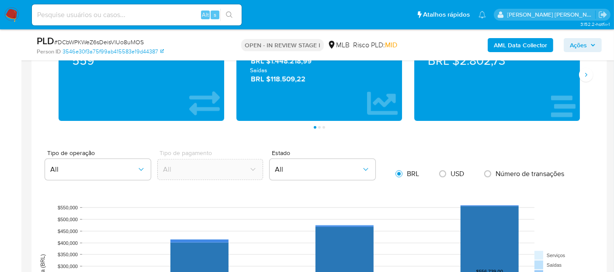
scroll to position [601, 0]
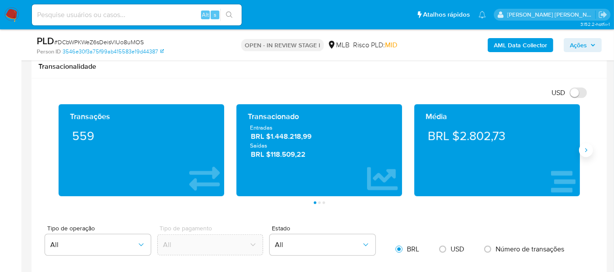
click at [588, 150] on icon "Siguiente" at bounding box center [586, 149] width 7 height 7
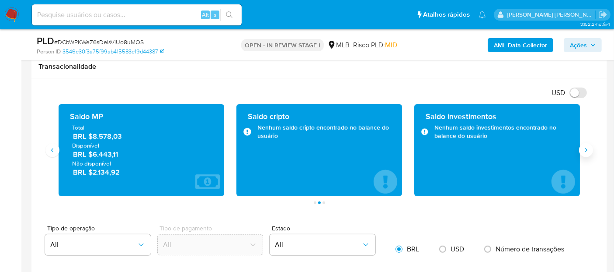
click at [585, 152] on button "Siguiente" at bounding box center [586, 150] width 14 height 14
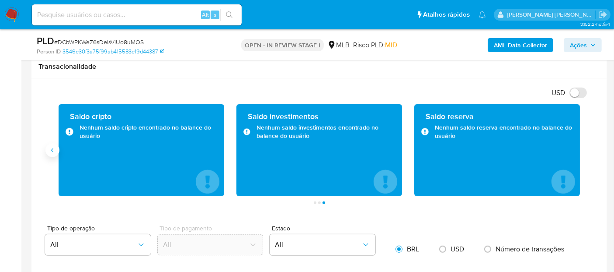
click at [49, 153] on button "Anterior" at bounding box center [52, 150] width 14 height 14
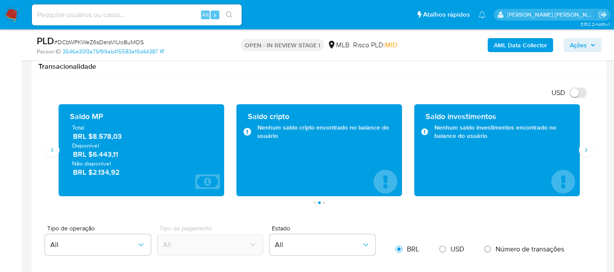
drag, startPoint x: 136, startPoint y: 155, endPoint x: 92, endPoint y: 156, distance: 43.7
click at [92, 156] on span "BRL $6.443,11" at bounding box center [142, 154] width 138 height 10
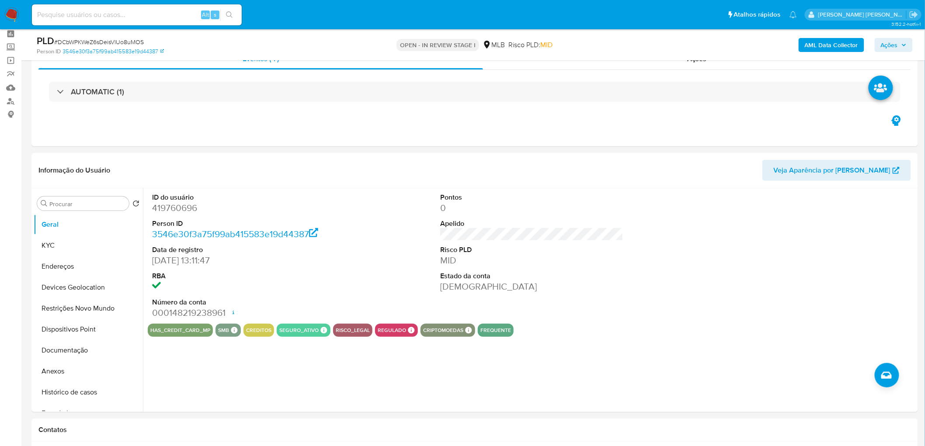
scroll to position [0, 0]
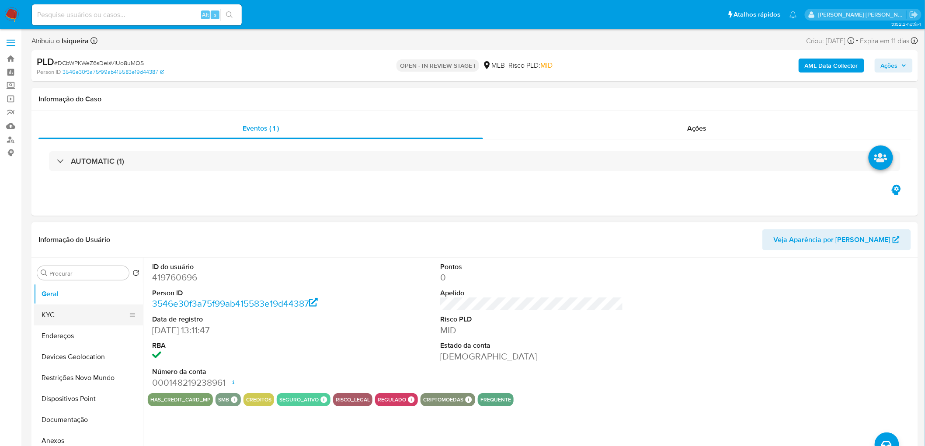
click at [64, 271] on button "KYC" at bounding box center [85, 315] width 102 height 21
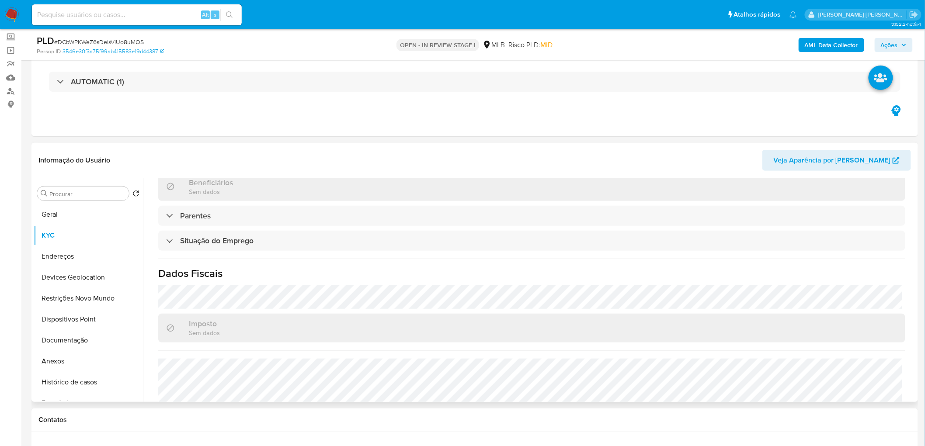
scroll to position [318, 0]
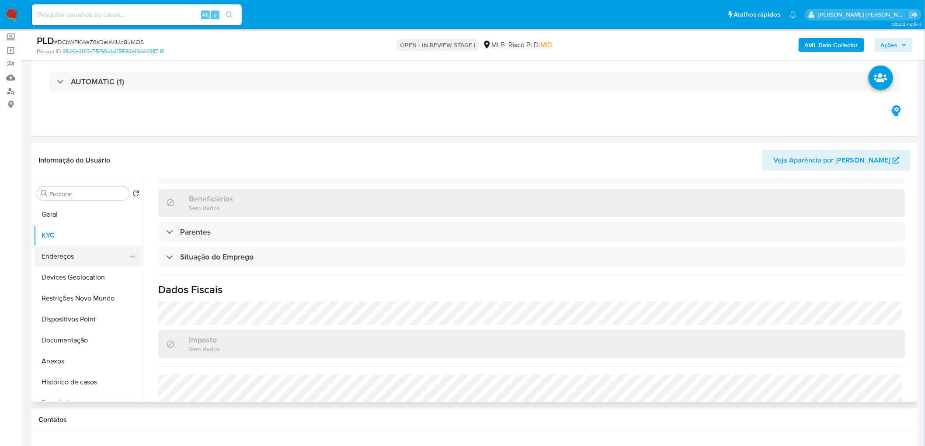
click at [78, 256] on button "Endereços" at bounding box center [85, 256] width 102 height 21
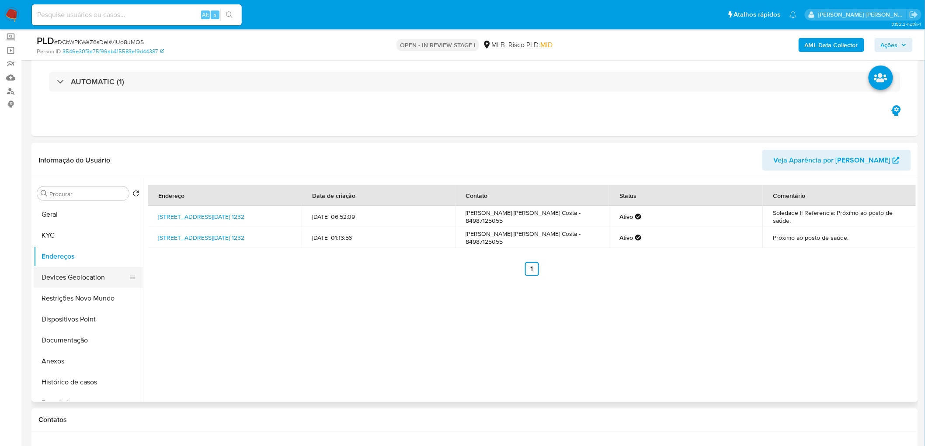
click at [78, 271] on button "Devices Geolocation" at bounding box center [85, 277] width 102 height 21
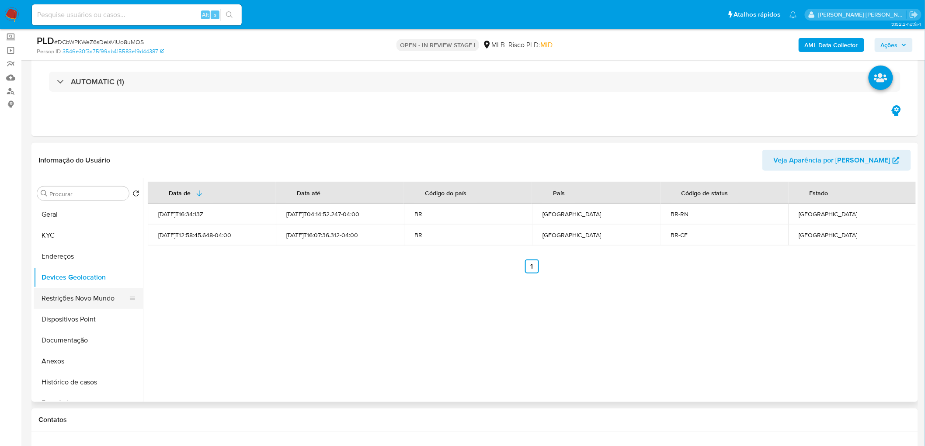
click at [104, 271] on button "Restrições Novo Mundo" at bounding box center [85, 298] width 102 height 21
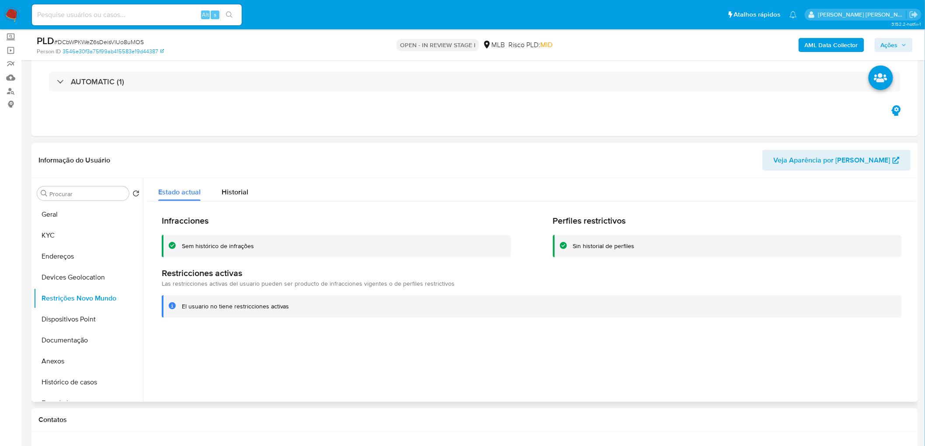
click at [343, 271] on div at bounding box center [529, 290] width 773 height 224
drag, startPoint x: 82, startPoint y: 313, endPoint x: 77, endPoint y: 318, distance: 6.8
click at [82, 271] on button "Dispositivos Point" at bounding box center [85, 319] width 102 height 21
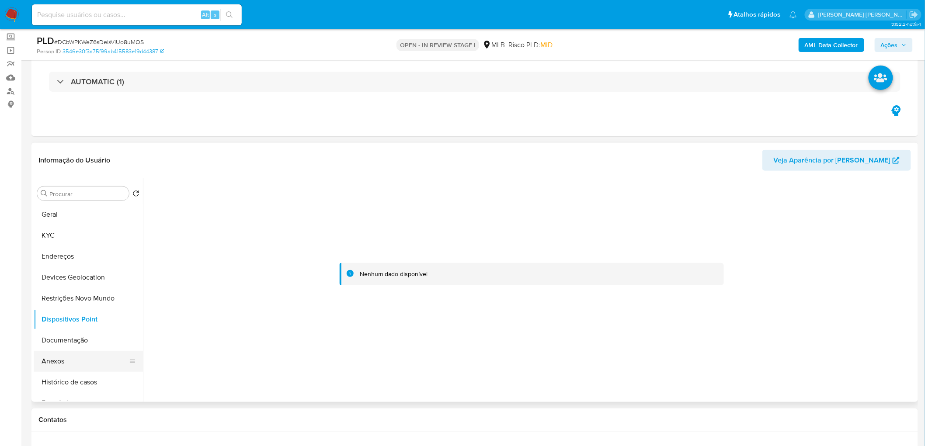
click at [64, 271] on button "Anexos" at bounding box center [85, 361] width 102 height 21
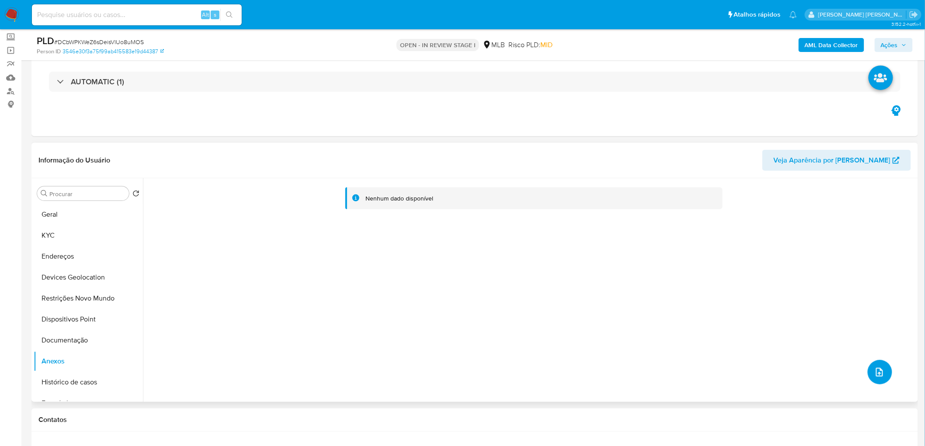
click at [614, 271] on button "upload-file" at bounding box center [880, 372] width 24 height 24
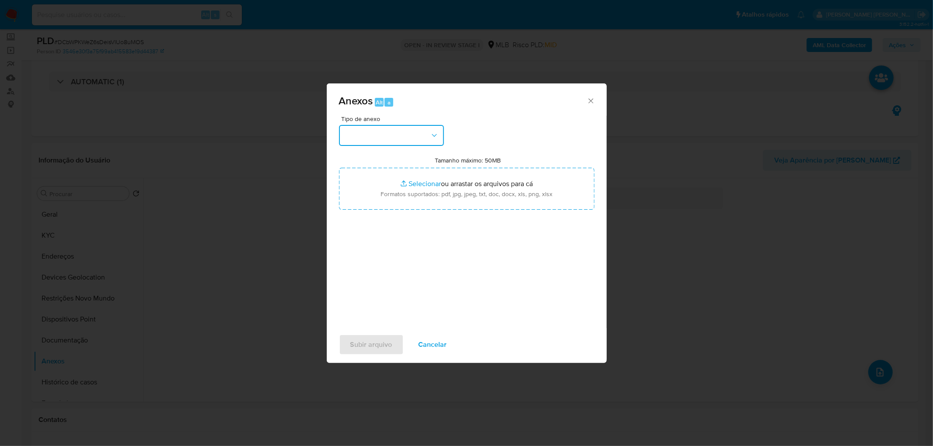
click at [381, 136] on button "button" at bounding box center [391, 135] width 105 height 21
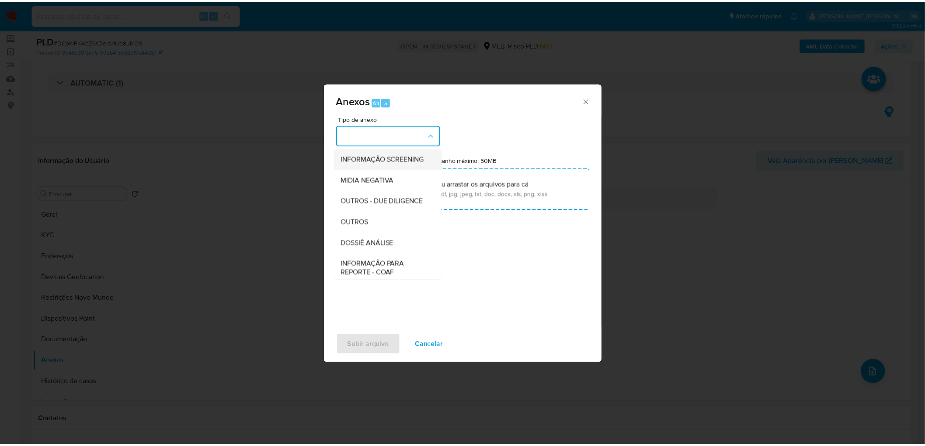
scroll to position [97, 0]
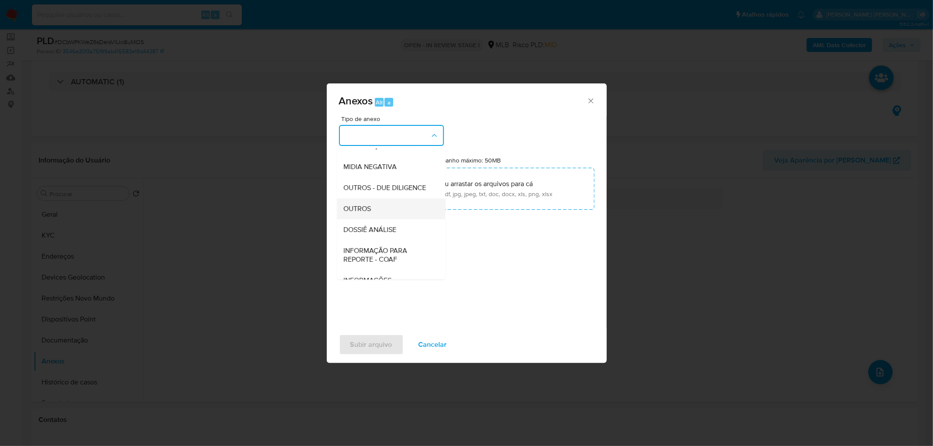
click at [376, 219] on div "OUTROS" at bounding box center [388, 209] width 89 height 21
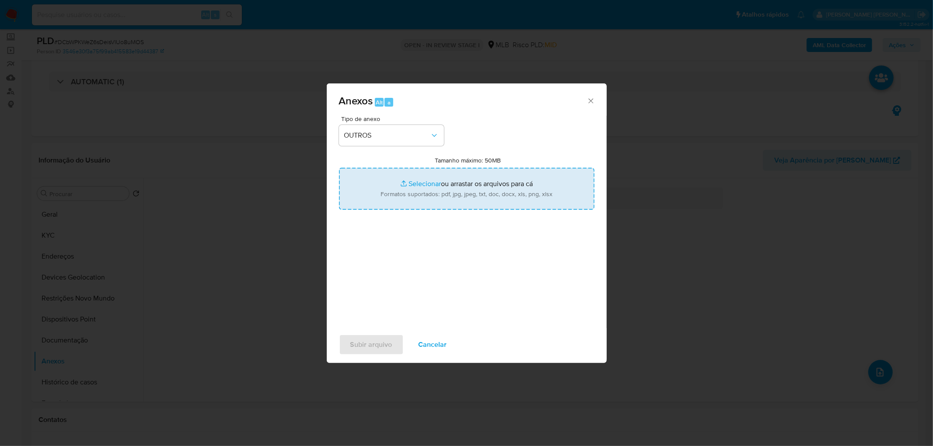
click at [432, 191] on input "Tamanho máximo: 50MB Selecionar arquivos" at bounding box center [466, 189] width 255 height 42
type input "C:\fakepath\Mulan 419760696_2025_08_14_11_30_17.xlsx"
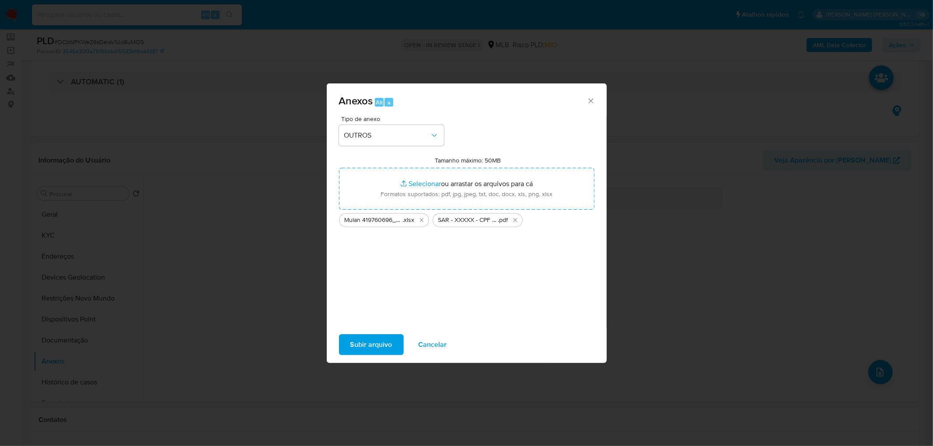
click at [360, 271] on span "Subir arquivo" at bounding box center [371, 344] width 42 height 19
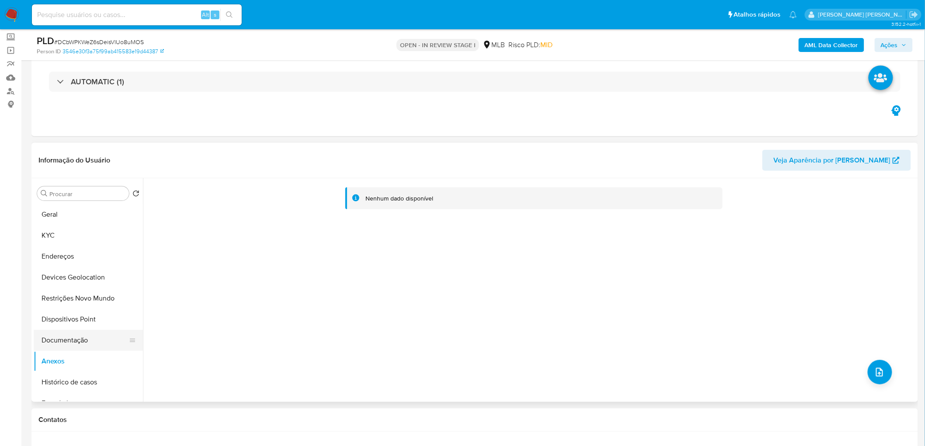
click at [76, 271] on button "Documentação" at bounding box center [85, 340] width 102 height 21
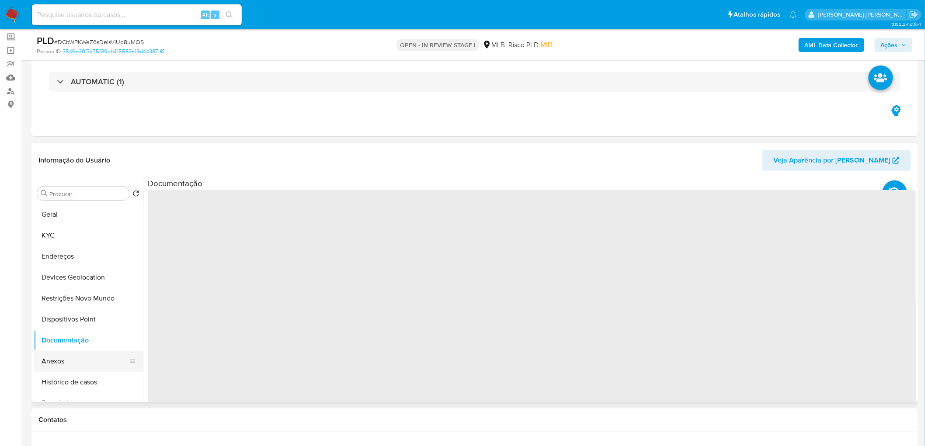
click at [63, 271] on button "Anexos" at bounding box center [85, 361] width 102 height 21
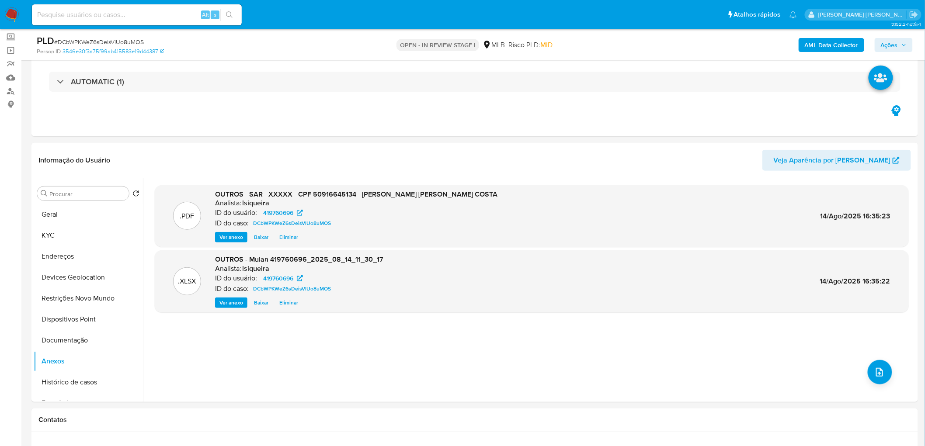
click at [614, 44] on span "Ações" at bounding box center [889, 45] width 17 height 14
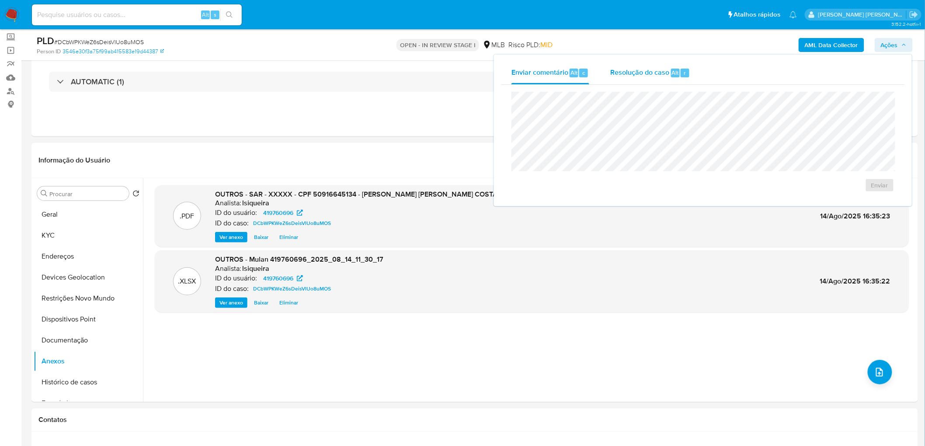
click at [614, 70] on span "Alt" at bounding box center [675, 73] width 7 height 8
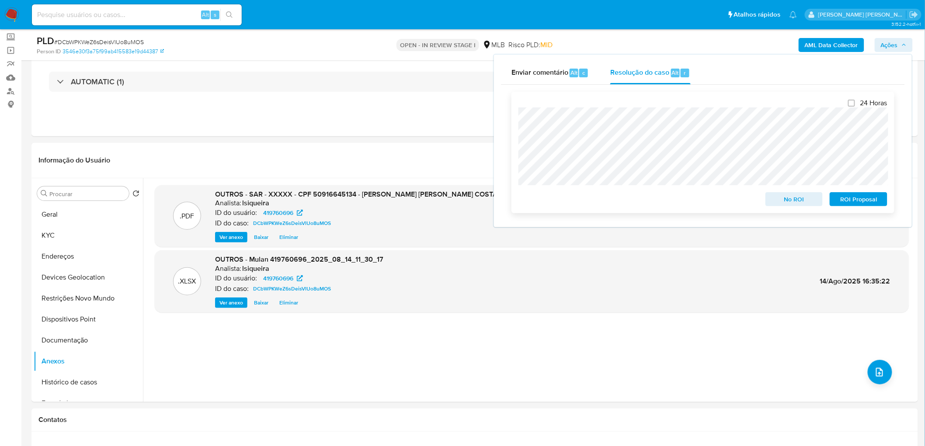
click at [614, 199] on span "ROI Proposal" at bounding box center [858, 199] width 45 height 12
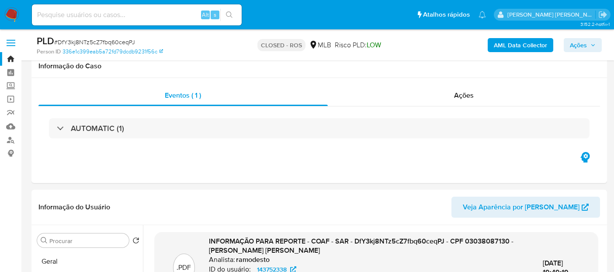
select select "10"
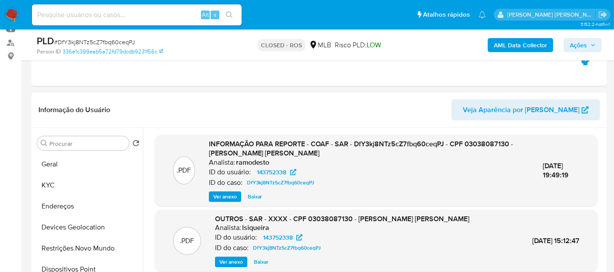
click at [12, 16] on img at bounding box center [11, 14] width 15 height 15
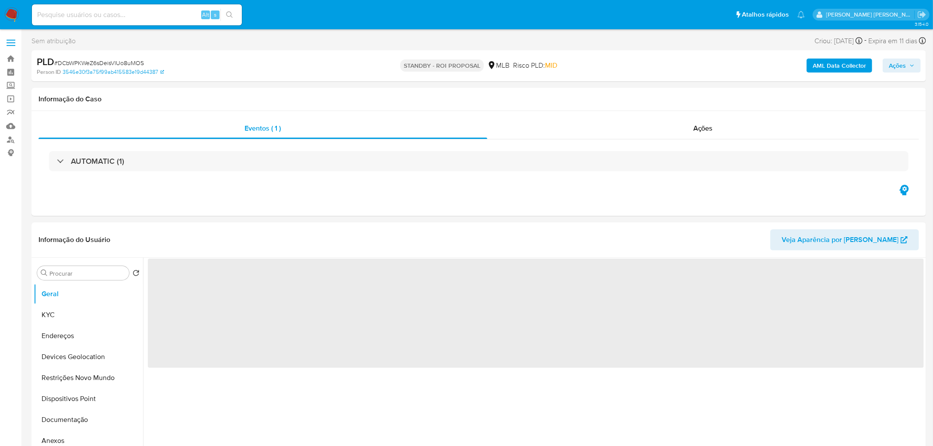
select select "10"
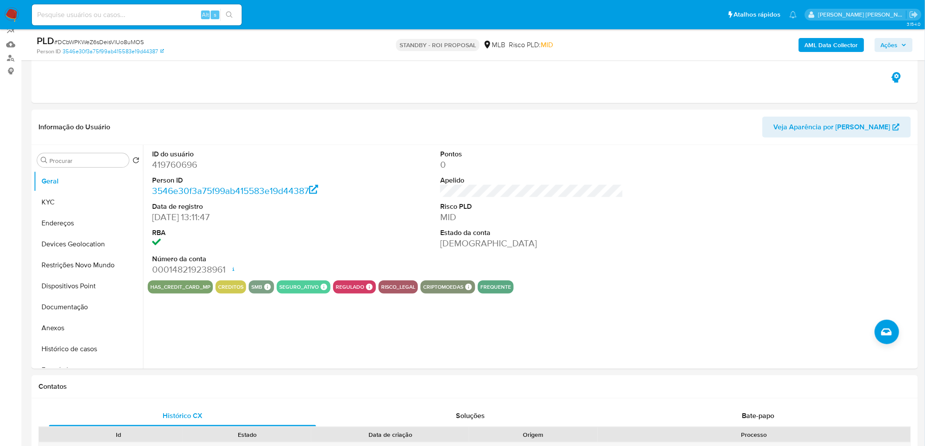
scroll to position [49, 0]
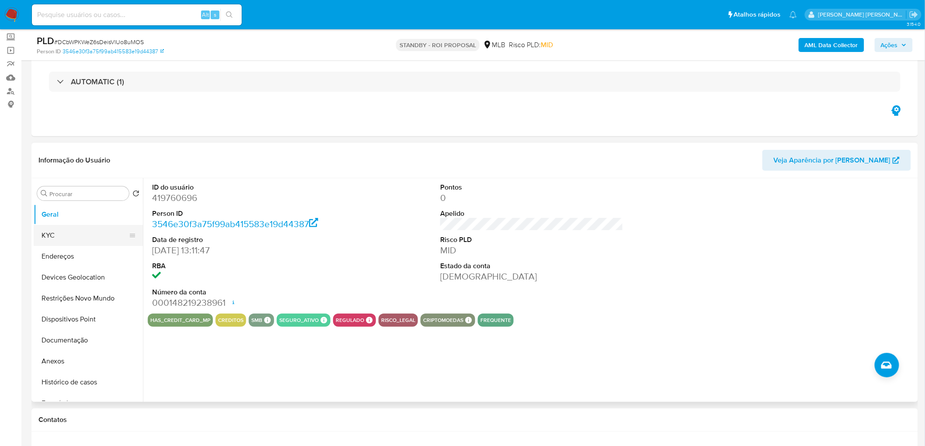
click at [77, 239] on button "KYC" at bounding box center [85, 235] width 102 height 21
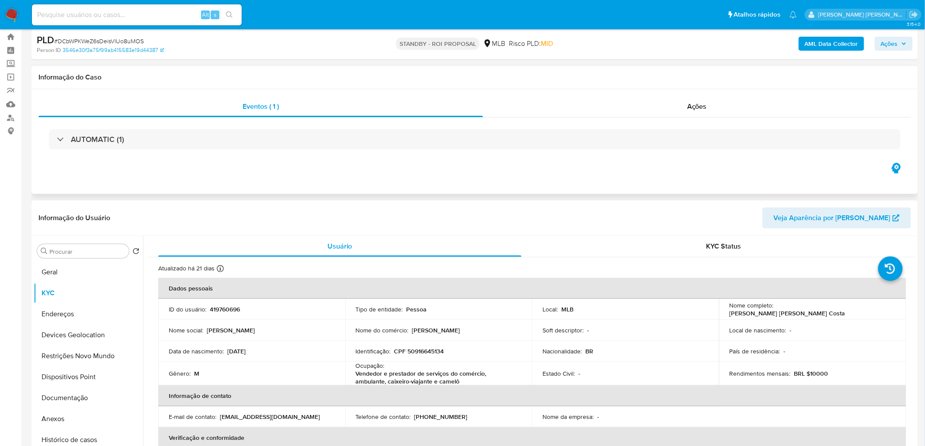
scroll to position [0, 0]
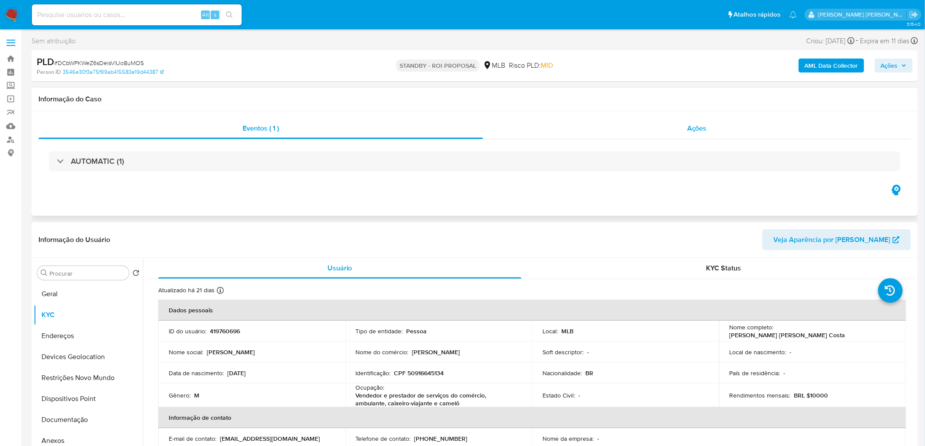
click at [694, 122] on div "Ações" at bounding box center [697, 128] width 428 height 21
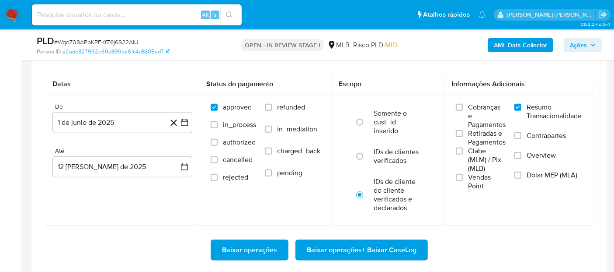
scroll to position [1020, 0]
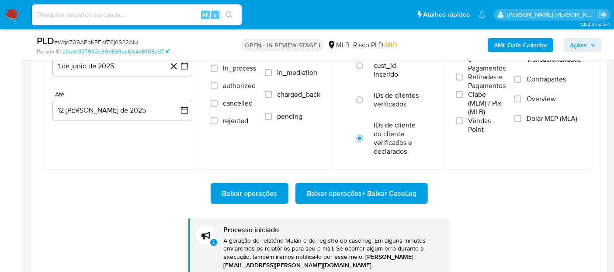
click at [534, 171] on div "Baixar operações Baixar operações + Baixar CaseLog Processo iniciado A geração …" at bounding box center [319, 222] width 548 height 107
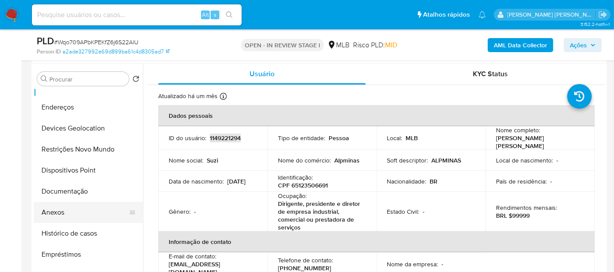
scroll to position [0, 0]
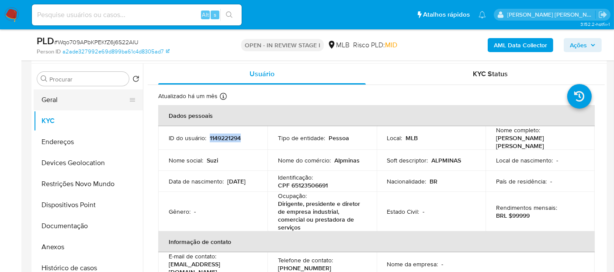
click at [78, 104] on button "Geral" at bounding box center [85, 99] width 102 height 21
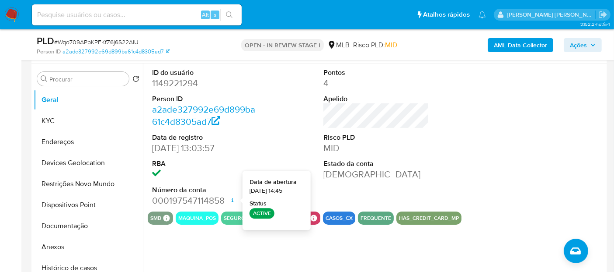
click at [564, 143] on div at bounding box center [548, 137] width 115 height 148
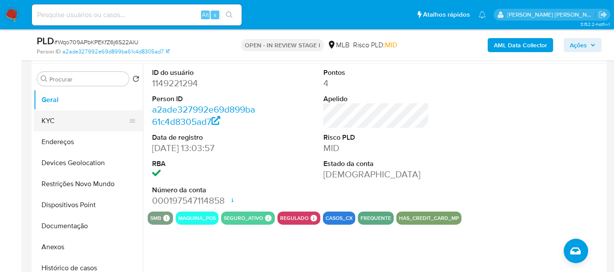
click at [69, 123] on button "KYC" at bounding box center [85, 120] width 102 height 21
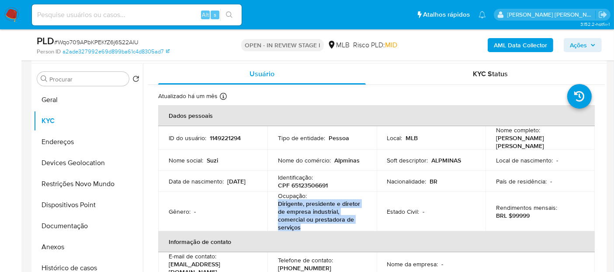
drag, startPoint x: 314, startPoint y: 226, endPoint x: 275, endPoint y: 200, distance: 46.9
click at [275, 200] on td "Ocupação : Dirigente, presidente e diretor de empresa industrial, comercial ou …" at bounding box center [322, 211] width 109 height 39
copy p "Dirigente, presidente e diretor de empresa industrial, comercial ou prestadora …"
click at [66, 106] on button "Geral" at bounding box center [85, 99] width 102 height 21
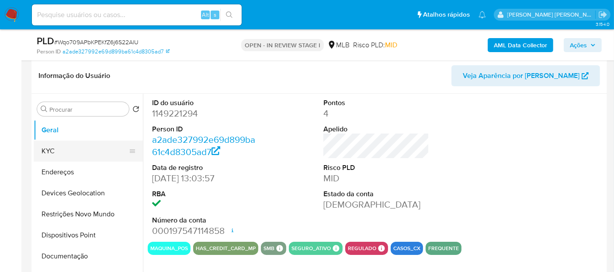
scroll to position [146, 0]
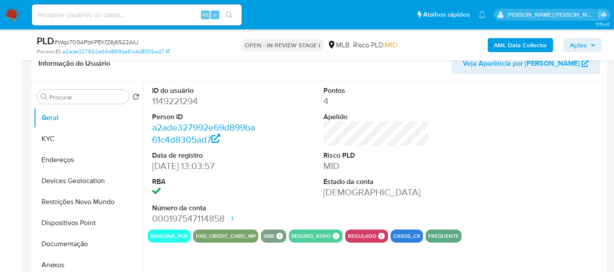
select select "10"
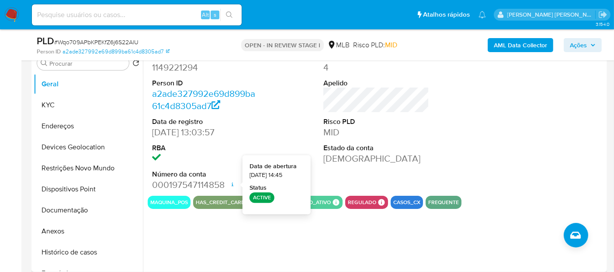
scroll to position [194, 0]
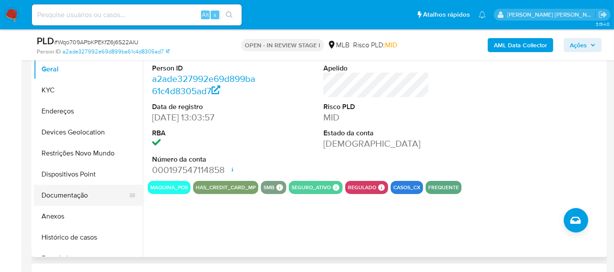
click at [74, 198] on button "Documentação" at bounding box center [85, 195] width 102 height 21
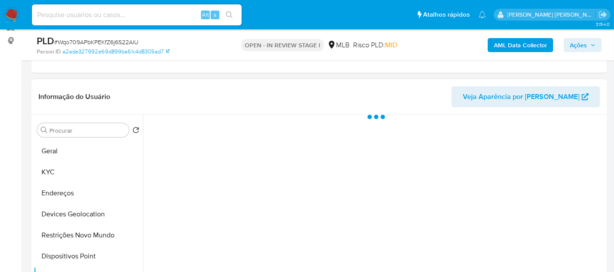
scroll to position [97, 0]
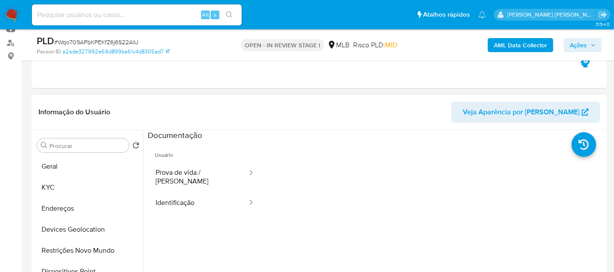
click at [194, 178] on button "Prova de vida / Selfie" at bounding box center [198, 177] width 101 height 30
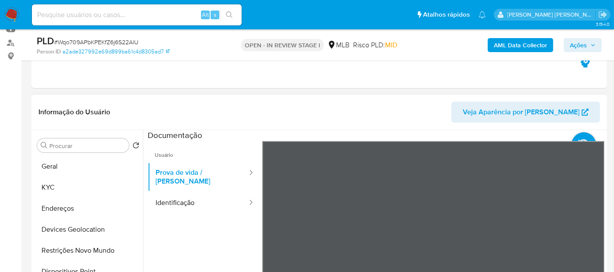
drag, startPoint x: 454, startPoint y: 241, endPoint x: 453, endPoint y: 206, distance: 35.9
click at [192, 199] on button "Identificação" at bounding box center [198, 203] width 101 height 22
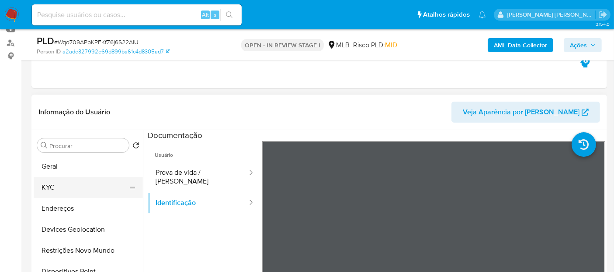
click at [80, 181] on button "KYC" at bounding box center [85, 187] width 102 height 21
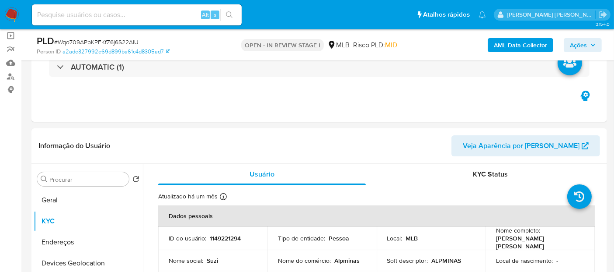
scroll to position [49, 0]
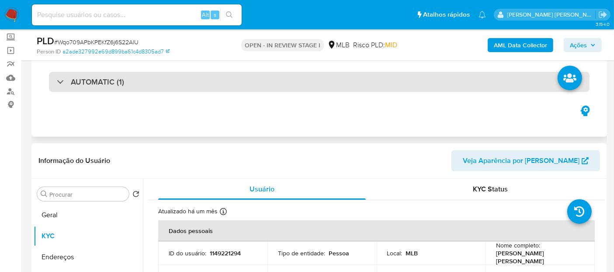
click at [354, 84] on div "AUTOMATIC (1)" at bounding box center [319, 82] width 541 height 20
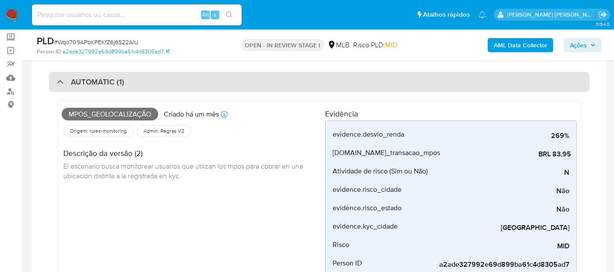
click at [258, 80] on div "AUTOMATIC (1)" at bounding box center [319, 82] width 541 height 20
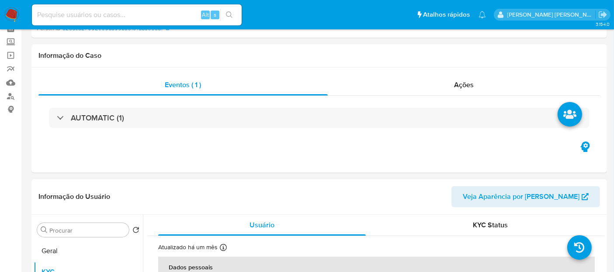
scroll to position [97, 0]
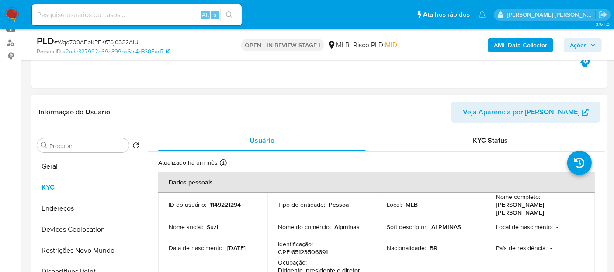
click at [222, 205] on p "1149221294" at bounding box center [225, 204] width 31 height 8
copy p "1149221294"
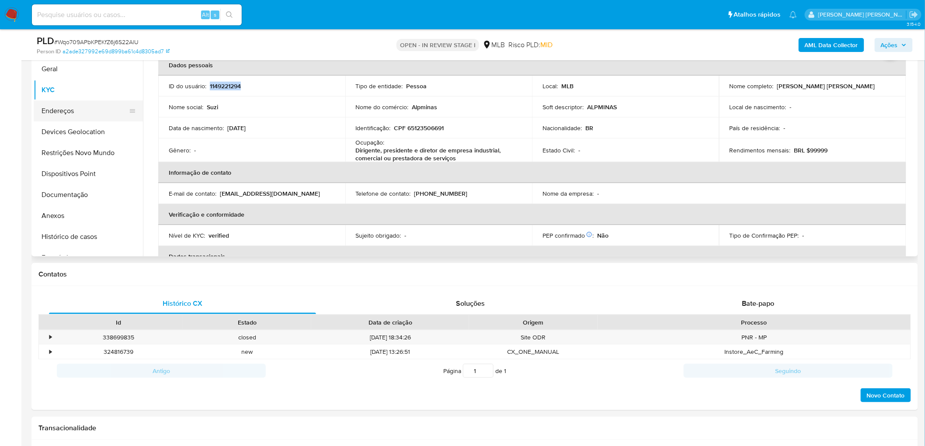
scroll to position [0, 0]
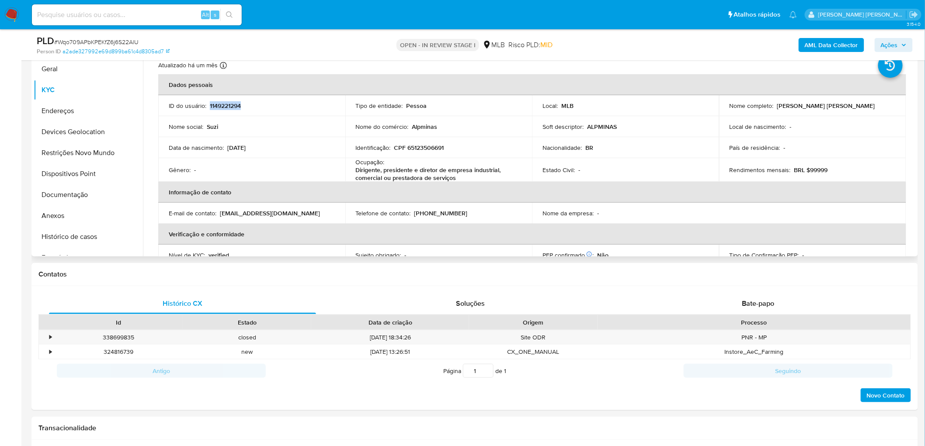
drag, startPoint x: 41, startPoint y: 68, endPoint x: 275, endPoint y: 241, distance: 291.0
click at [43, 68] on button "Geral" at bounding box center [88, 69] width 109 height 21
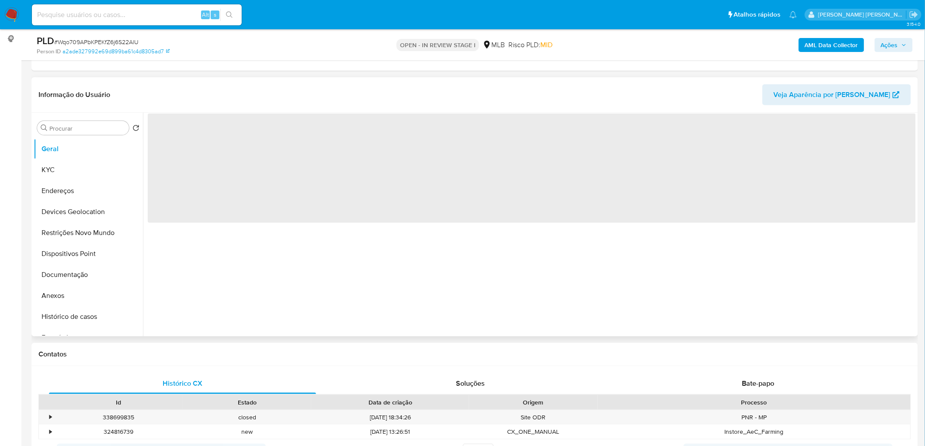
scroll to position [97, 0]
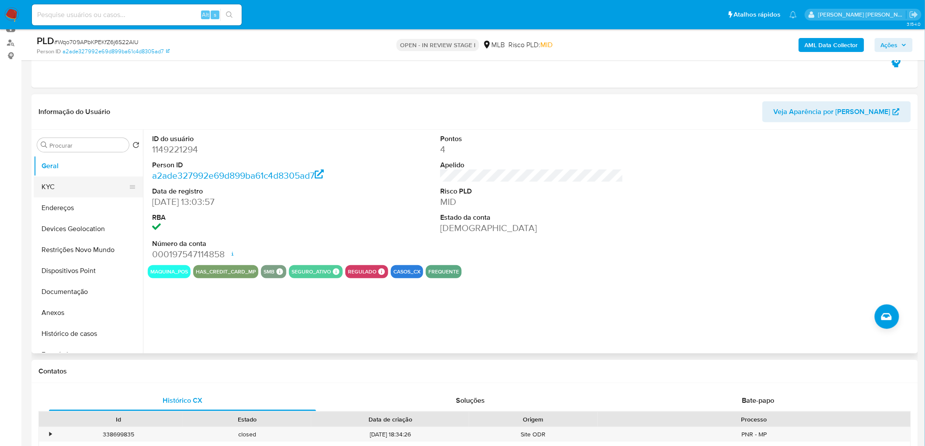
click at [84, 186] on button "KYC" at bounding box center [85, 187] width 102 height 21
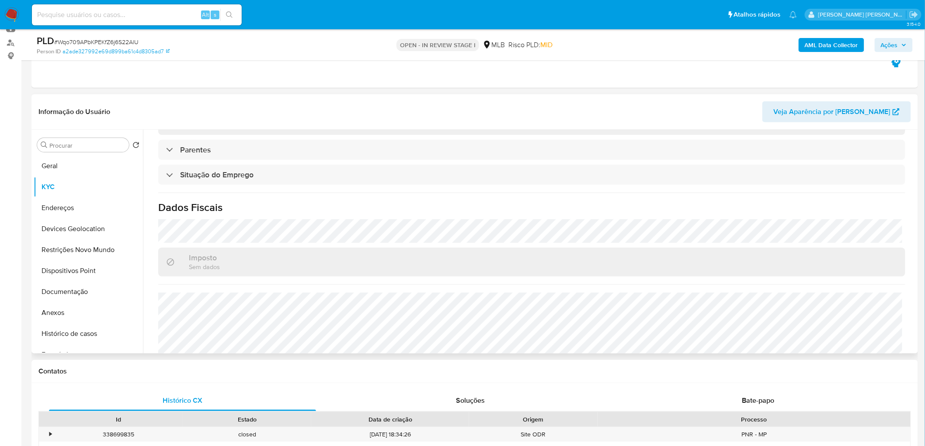
scroll to position [366, 0]
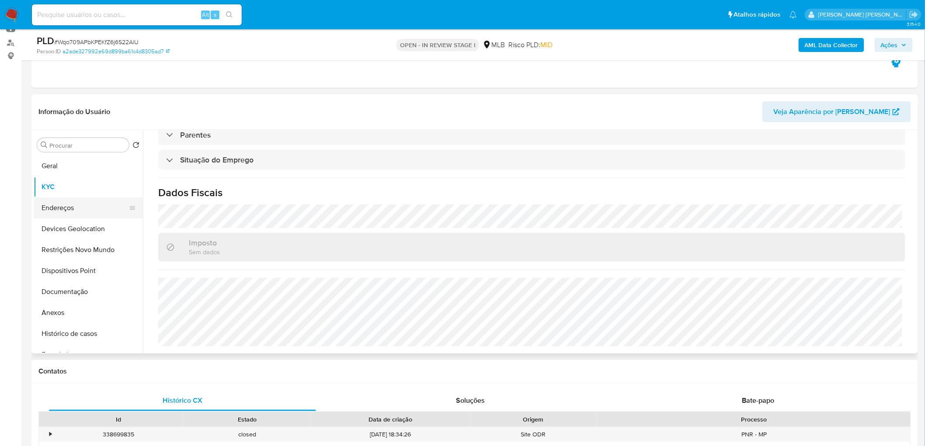
click at [79, 209] on button "Endereços" at bounding box center [85, 208] width 102 height 21
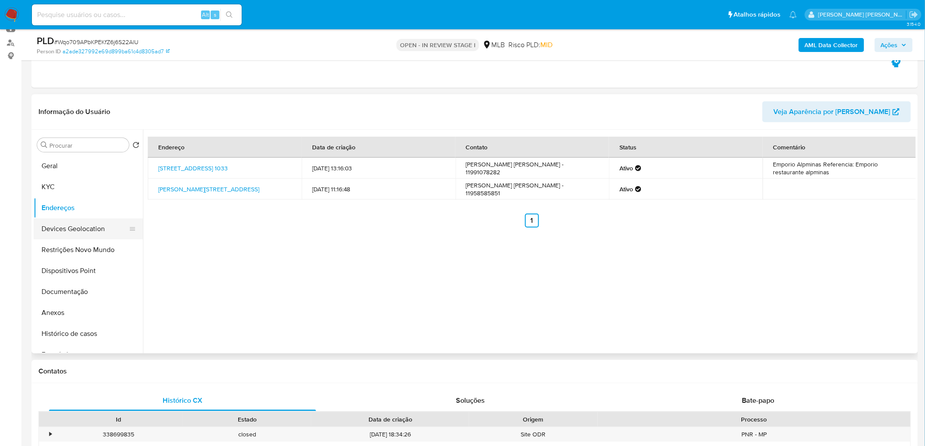
click at [101, 232] on button "Devices Geolocation" at bounding box center [85, 229] width 102 height 21
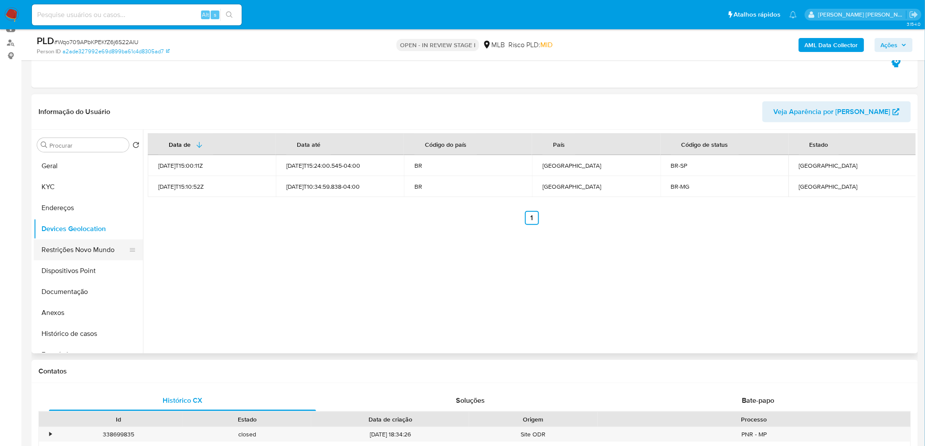
click at [74, 246] on button "Restrições Novo Mundo" at bounding box center [85, 250] width 102 height 21
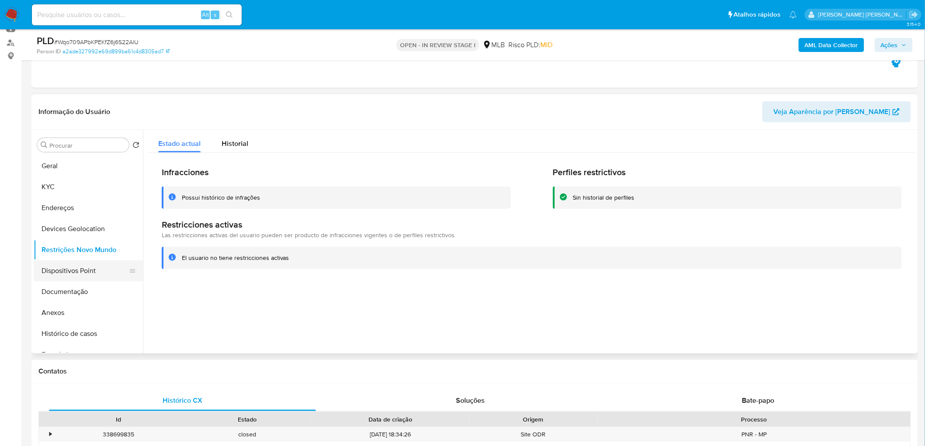
click at [90, 265] on button "Dispositivos Point" at bounding box center [85, 271] width 102 height 21
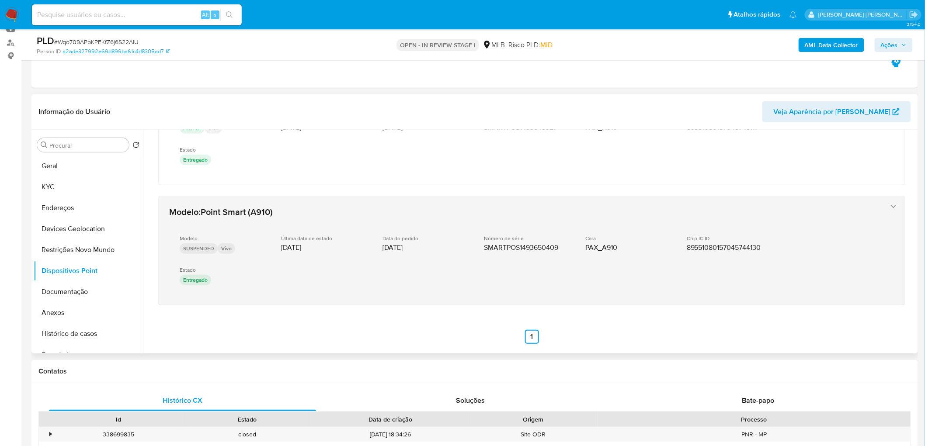
scroll to position [428, 0]
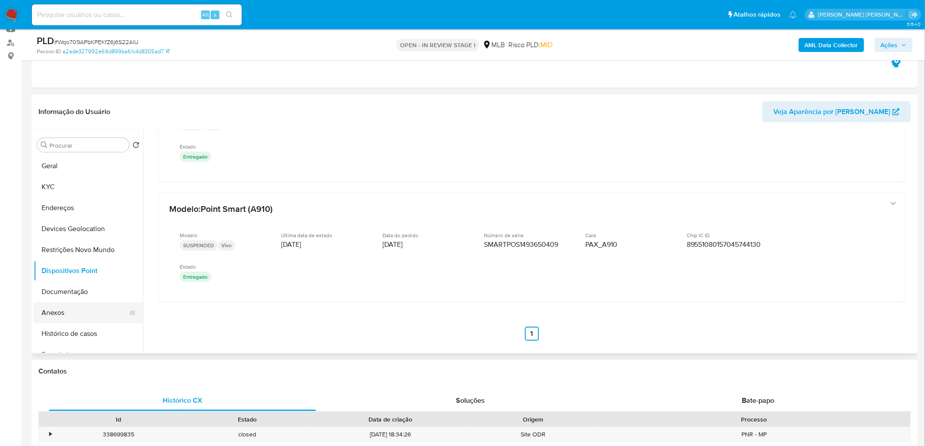
click at [71, 271] on button "Anexos" at bounding box center [85, 313] width 102 height 21
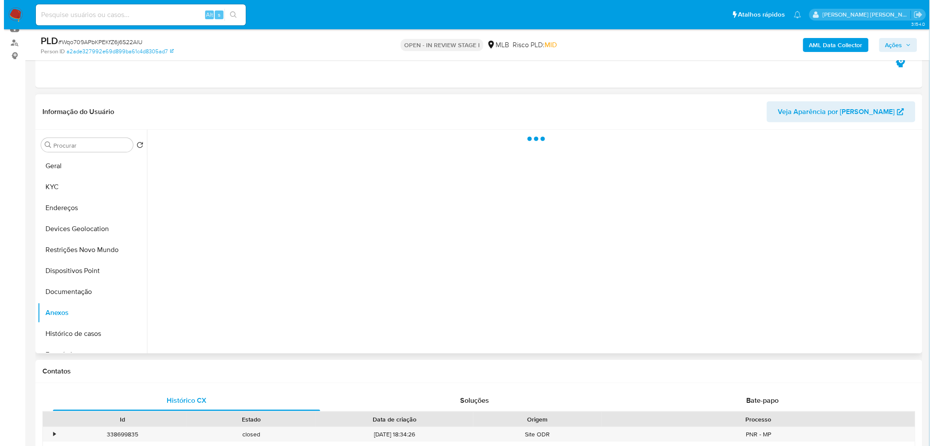
scroll to position [0, 0]
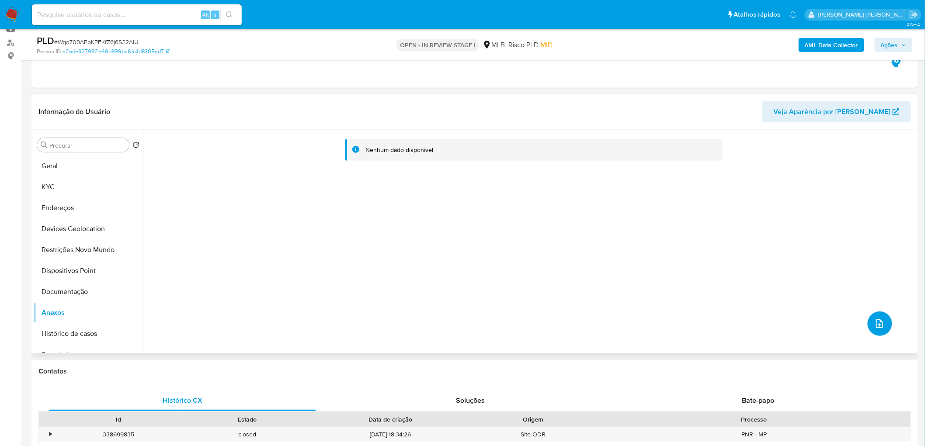
click at [621, 271] on span "upload-file" at bounding box center [880, 324] width 10 height 10
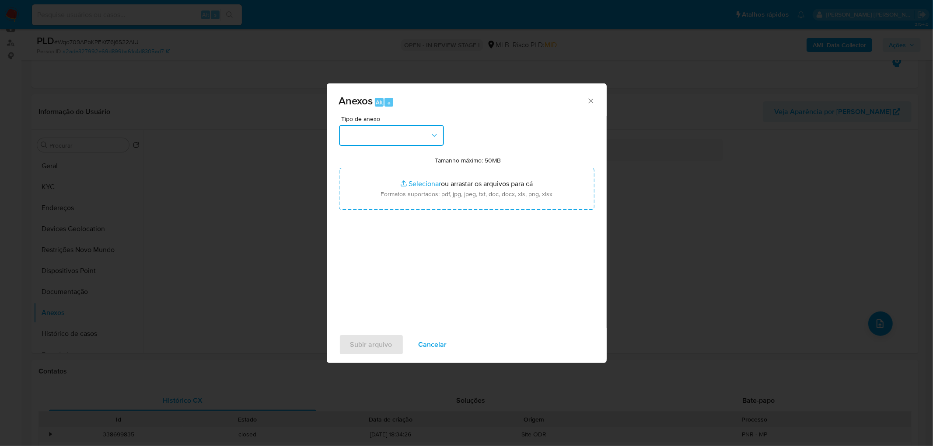
click at [404, 130] on button "button" at bounding box center [391, 135] width 105 height 21
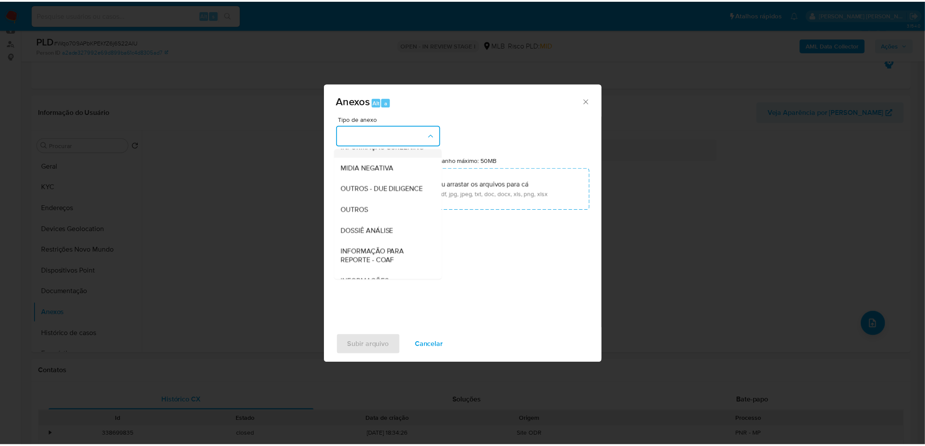
scroll to position [97, 0]
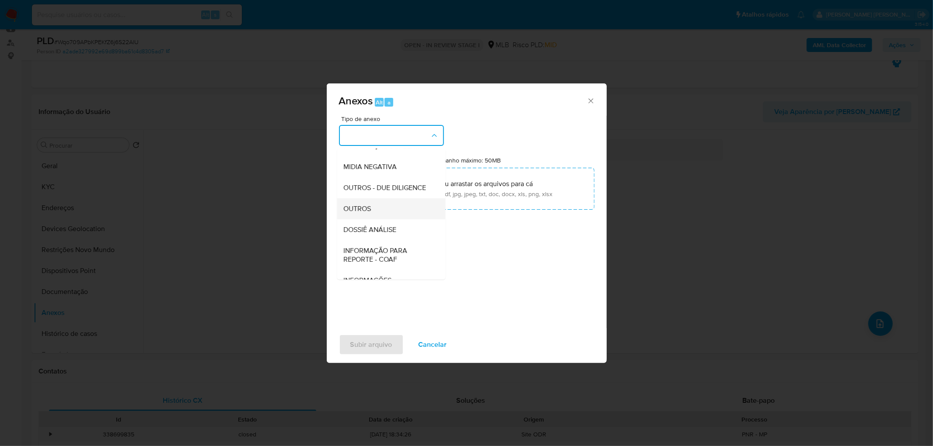
click at [380, 219] on div "OUTROS" at bounding box center [388, 209] width 89 height 21
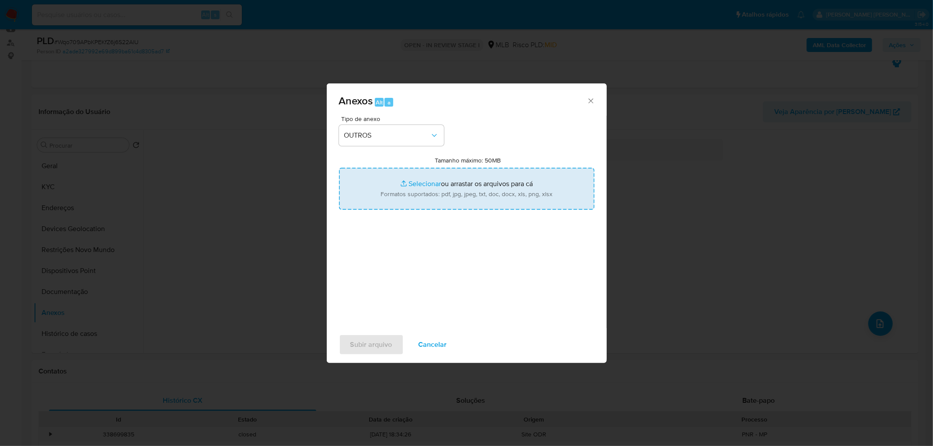
click at [434, 200] on input "Tamanho máximo: 50MB Selecionar arquivos" at bounding box center [466, 189] width 255 height 42
type input "C:\fakepath\SAR - XXXXX - CPF 65123506691 - SUZI FARIA TEODORO.pdf"
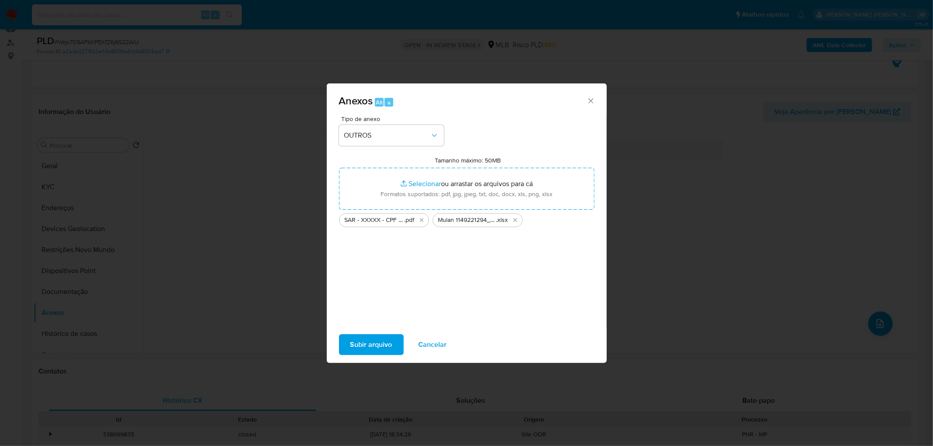
click at [372, 271] on span "Subir arquivo" at bounding box center [371, 344] width 42 height 19
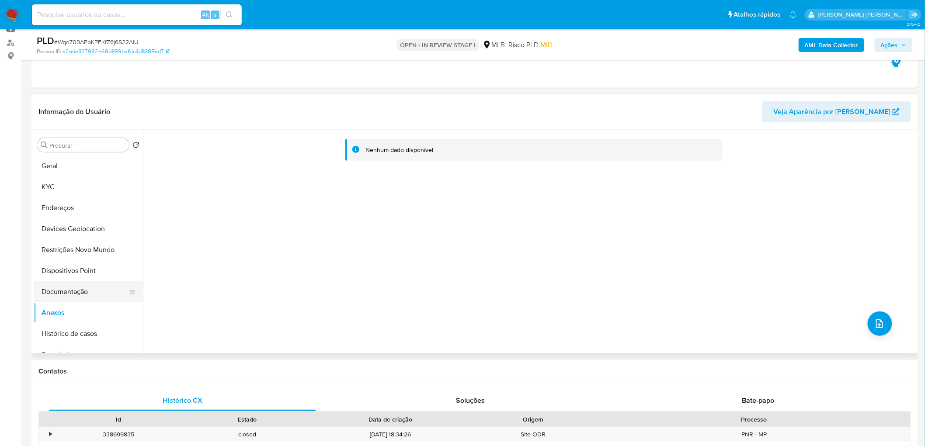
click at [84, 271] on button "Documentação" at bounding box center [85, 292] width 102 height 21
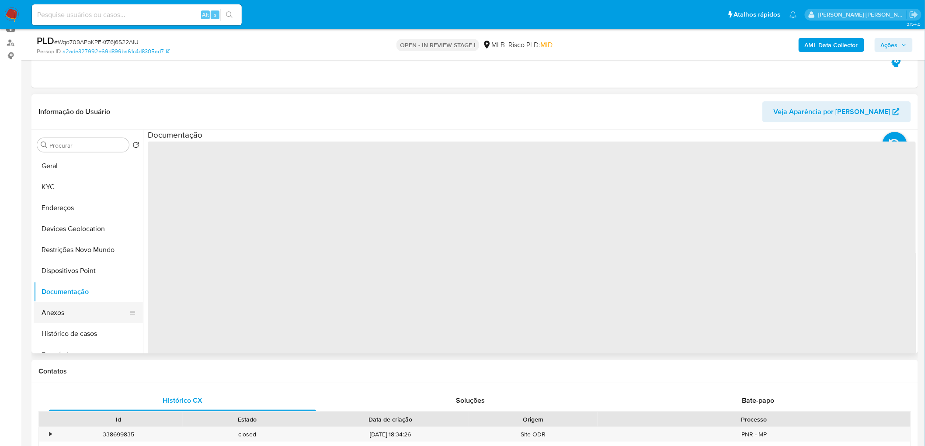
click at [72, 271] on button "Anexos" at bounding box center [85, 313] width 102 height 21
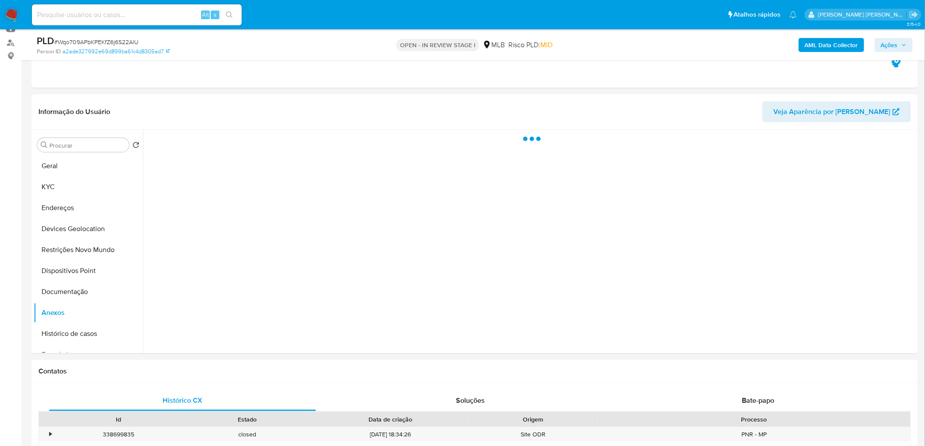
click at [621, 46] on span "Ações" at bounding box center [889, 45] width 17 height 14
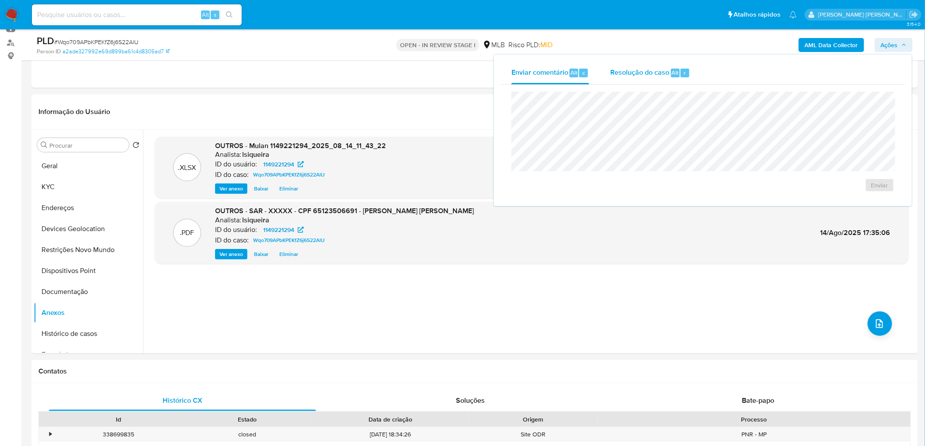
click at [621, 71] on span "Alt" at bounding box center [675, 73] width 7 height 8
click at [621, 205] on button "ROI Proposal" at bounding box center [859, 199] width 58 height 14
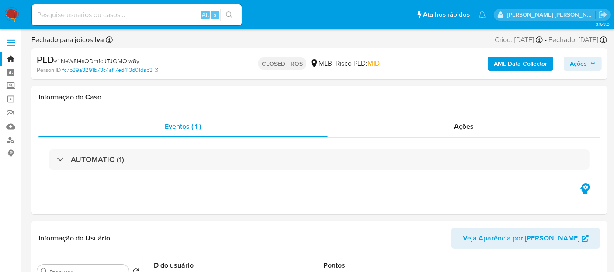
select select "10"
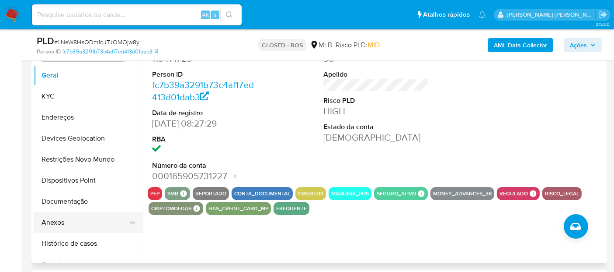
scroll to position [194, 0]
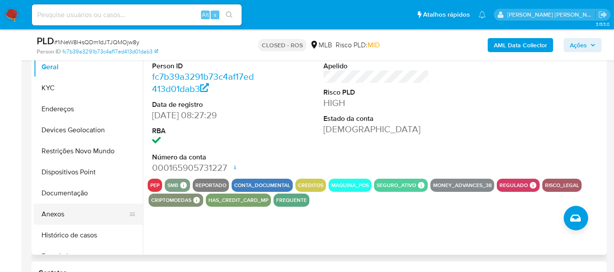
click at [67, 214] on button "Anexos" at bounding box center [85, 213] width 102 height 21
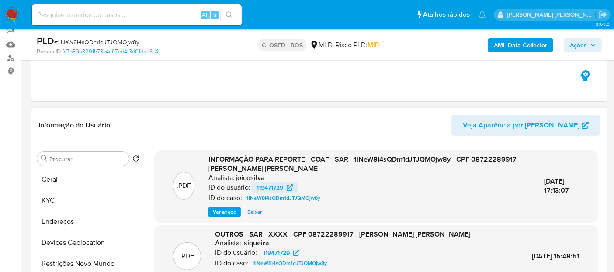
scroll to position [97, 0]
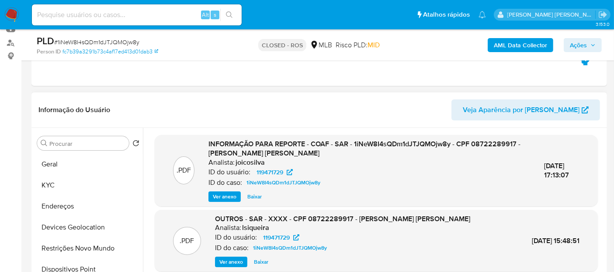
click at [229, 195] on span "Ver anexo" at bounding box center [225, 196] width 24 height 9
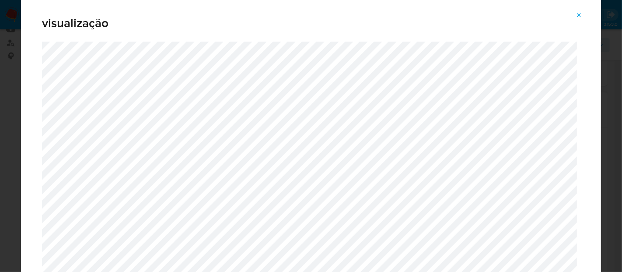
click at [581, 15] on icon "Attachment preview" at bounding box center [578, 15] width 7 height 7
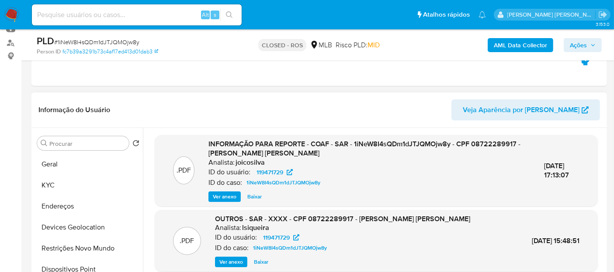
click at [123, 14] on input at bounding box center [137, 14] width 210 height 11
paste input "714707664"
type input "714707664"
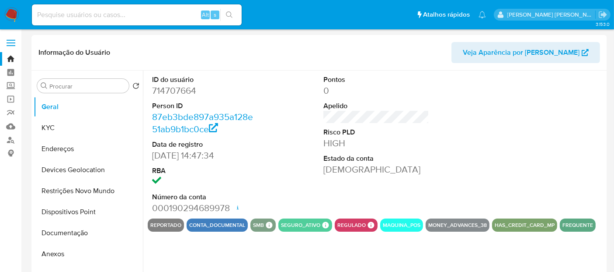
select select "10"
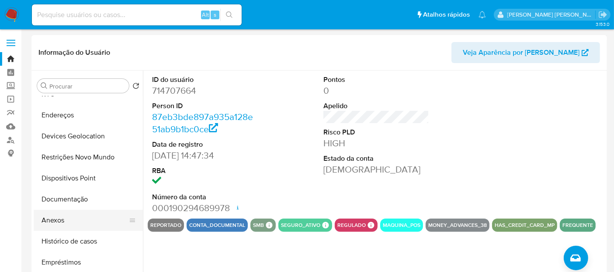
scroll to position [49, 0]
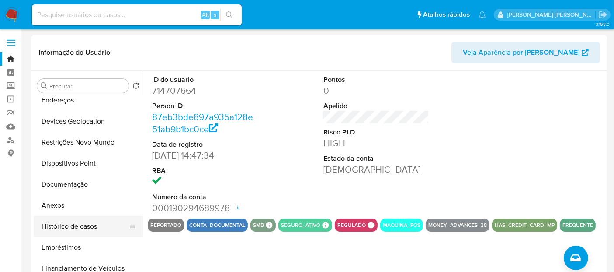
click at [61, 229] on button "Histórico de casos" at bounding box center [85, 226] width 102 height 21
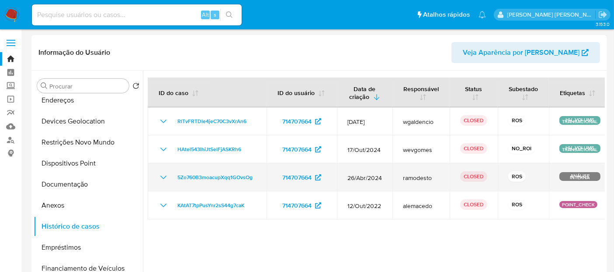
click at [163, 181] on icon "Mostrar/Ocultar" at bounding box center [163, 177] width 10 height 10
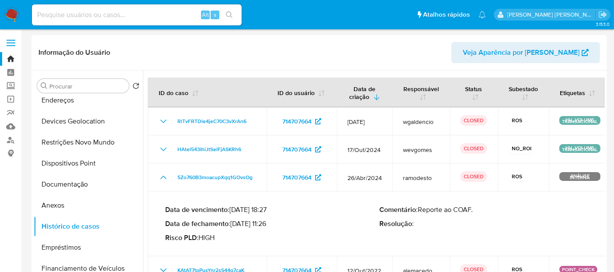
drag, startPoint x: 270, startPoint y: 225, endPoint x: 234, endPoint y: 225, distance: 36.3
click at [234, 225] on p "Data de fechamento : 20/05/2024 11:26" at bounding box center [272, 223] width 214 height 9
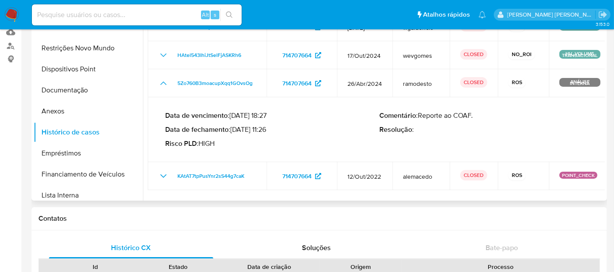
scroll to position [97, 0]
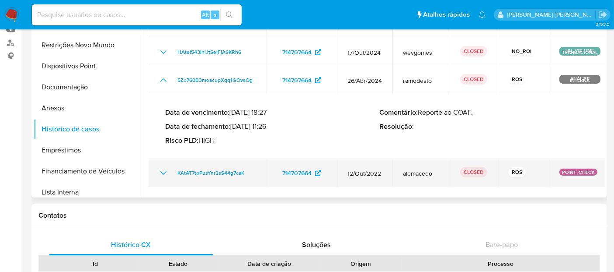
click at [166, 177] on icon "Mostrar/Ocultar" at bounding box center [163, 172] width 10 height 10
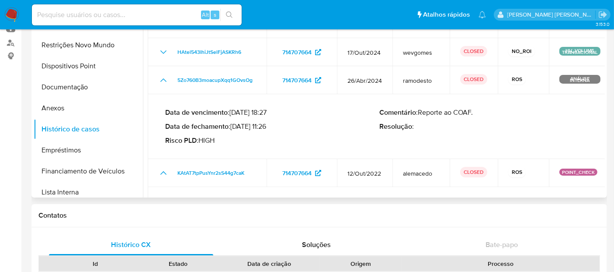
scroll to position [49, 0]
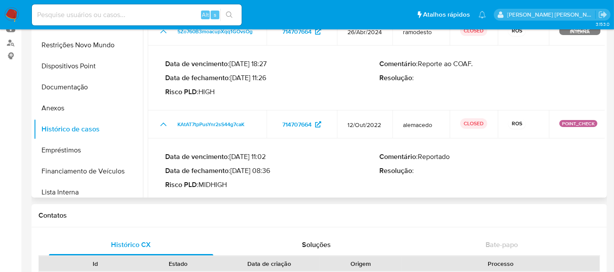
click at [265, 171] on p "Data de fechamento : 24/11/2022 08:36" at bounding box center [272, 170] width 214 height 9
drag, startPoint x: 267, startPoint y: 171, endPoint x: 235, endPoint y: 171, distance: 32.4
click at [235, 171] on p "Data de fechamento : 24/11/2022 08:36" at bounding box center [272, 170] width 214 height 9
click at [18, 13] on img at bounding box center [11, 14] width 15 height 15
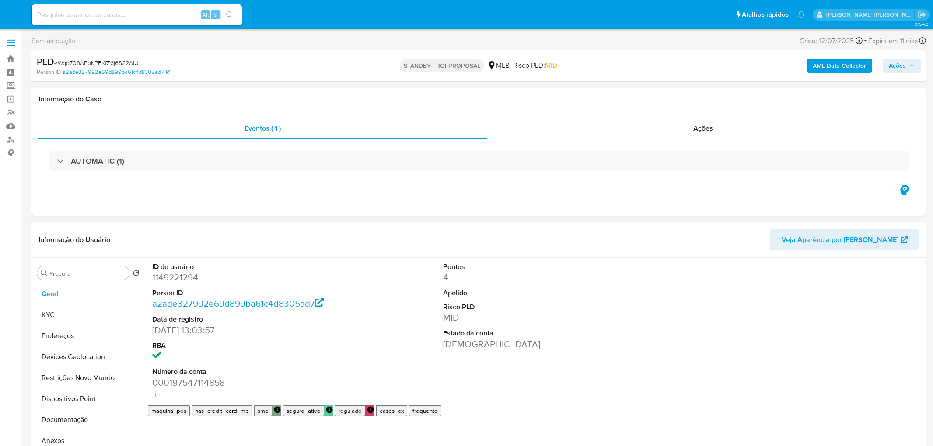
select select "10"
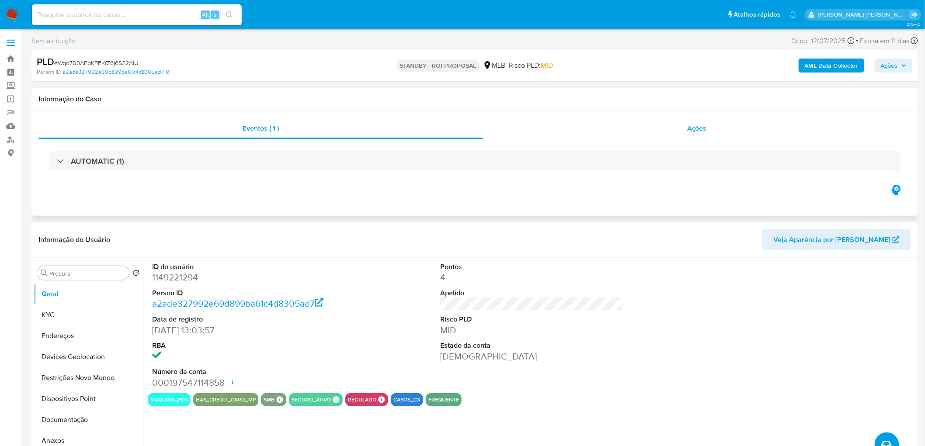
click at [664, 131] on div "Ações" at bounding box center [697, 128] width 428 height 21
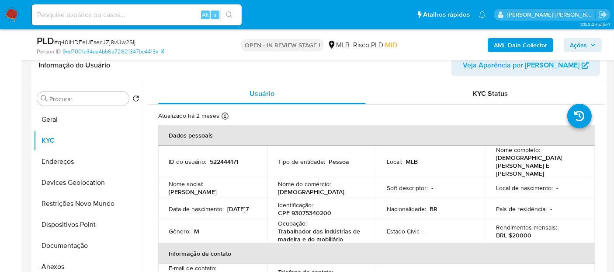
scroll to position [166, 0]
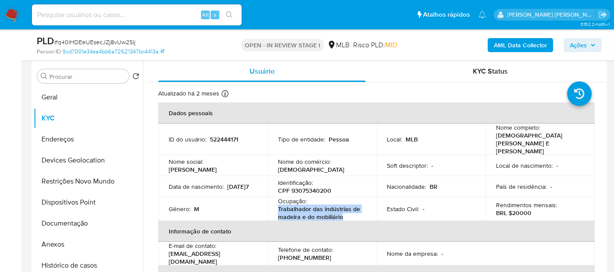
drag, startPoint x: 352, startPoint y: 206, endPoint x: 278, endPoint y: 194, distance: 74.8
click at [278, 205] on p "Trabalhador das indústrias de madeira e do mobiliário" at bounding box center [320, 213] width 85 height 16
copy p "Trabalhador das indústrias de madeira e do mobiliário"
click at [72, 99] on button "Geral" at bounding box center [85, 97] width 102 height 21
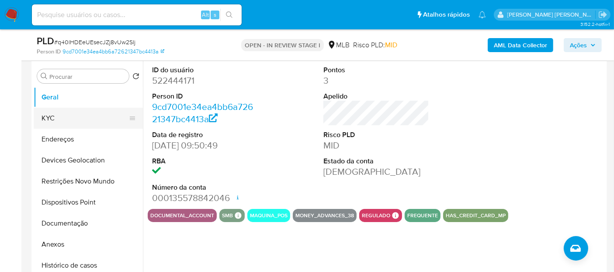
click at [75, 120] on button "KYC" at bounding box center [85, 118] width 102 height 21
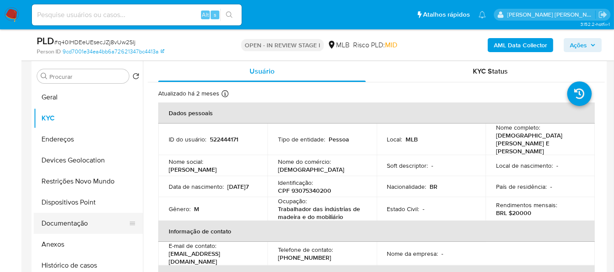
click at [77, 225] on button "Documentação" at bounding box center [85, 222] width 102 height 21
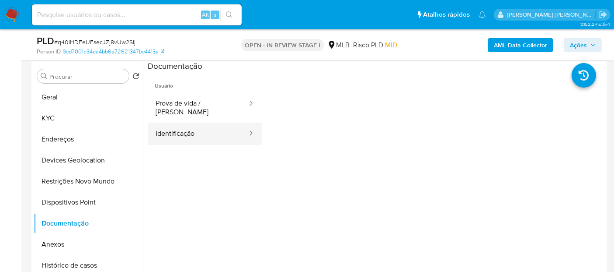
click at [192, 122] on button "Identificação" at bounding box center [198, 133] width 101 height 22
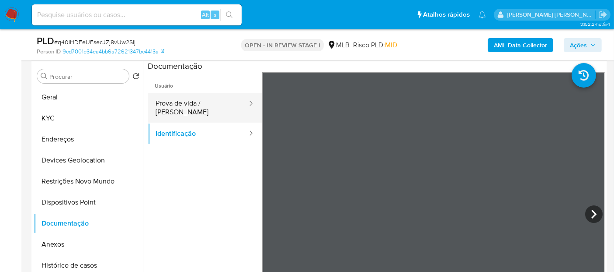
click at [195, 106] on button "Prova de vida / Selfie" at bounding box center [198, 108] width 101 height 30
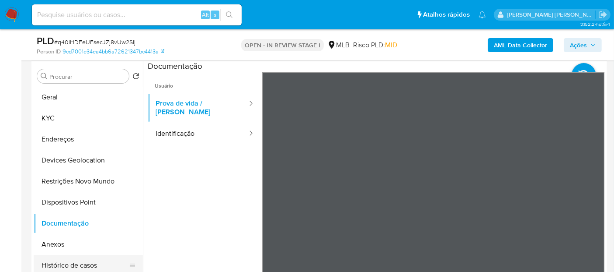
click at [69, 261] on button "Histórico de casos" at bounding box center [85, 264] width 102 height 21
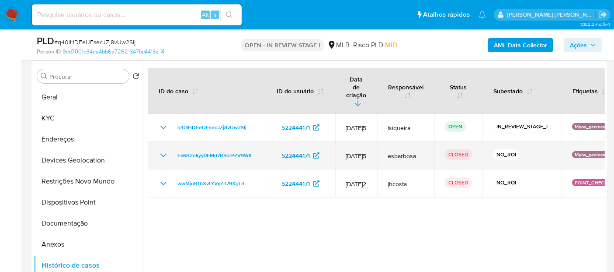
click at [164, 153] on icon "Mostrar/Ocultar" at bounding box center [163, 154] width 6 height 3
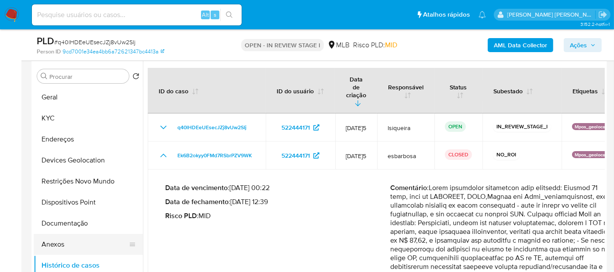
click at [70, 243] on button "Anexos" at bounding box center [85, 243] width 102 height 21
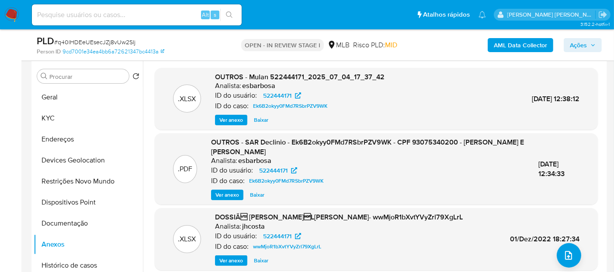
click at [227, 195] on span "Ver anexo" at bounding box center [228, 194] width 24 height 9
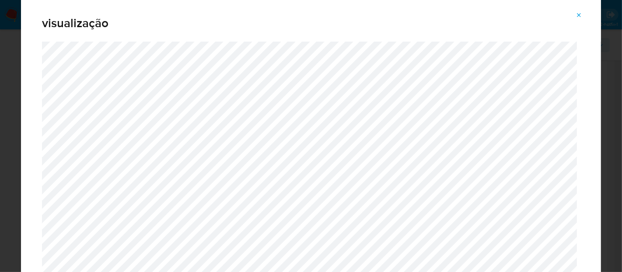
click at [577, 10] on span "Attachment preview" at bounding box center [578, 15] width 7 height 12
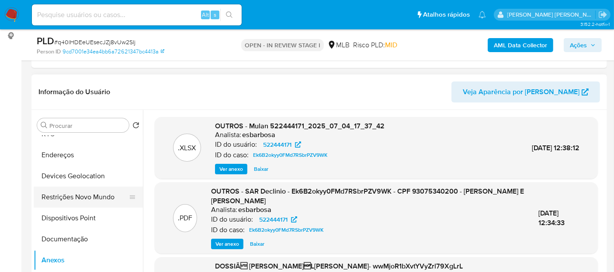
scroll to position [49, 0]
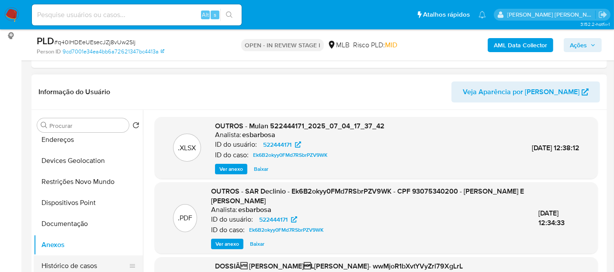
click at [77, 261] on button "Histórico de casos" at bounding box center [85, 265] width 102 height 21
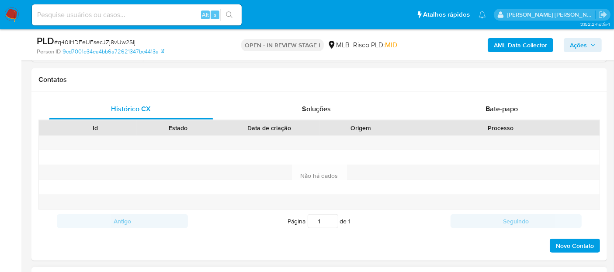
scroll to position [554, 0]
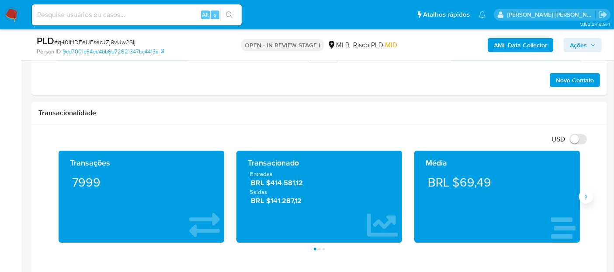
click at [587, 194] on icon "Siguiente" at bounding box center [586, 196] width 2 height 4
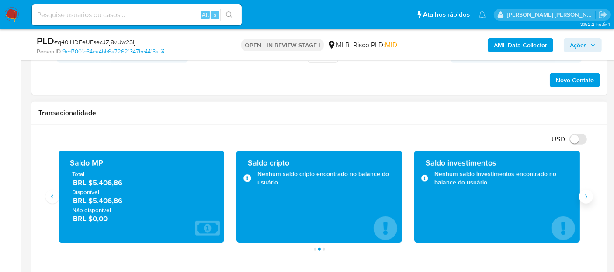
click at [587, 194] on icon "Siguiente" at bounding box center [586, 196] width 2 height 4
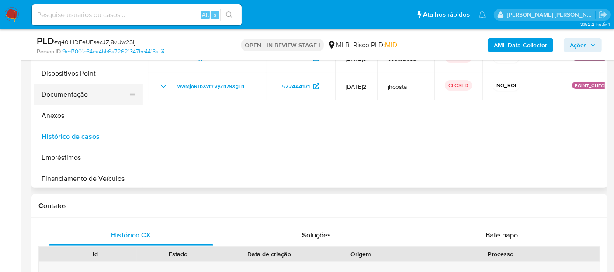
scroll to position [0, 0]
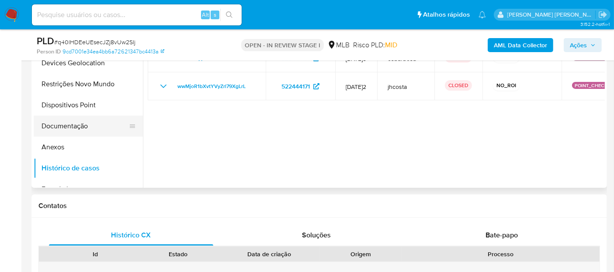
click at [67, 125] on button "Documentação" at bounding box center [85, 125] width 102 height 21
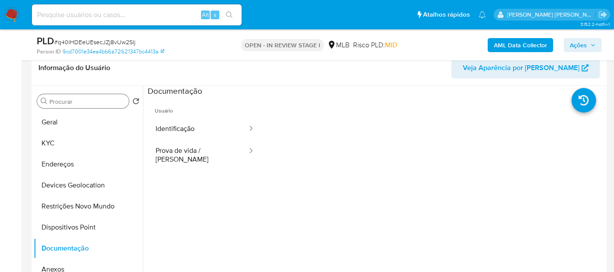
scroll to position [117, 0]
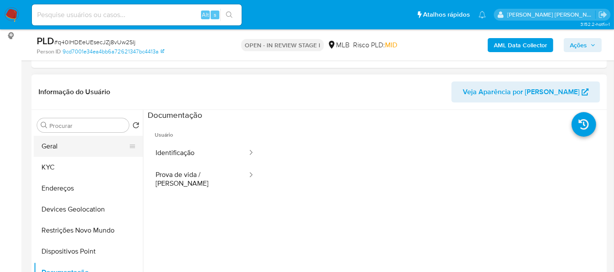
click at [88, 149] on button "Geral" at bounding box center [85, 146] width 102 height 21
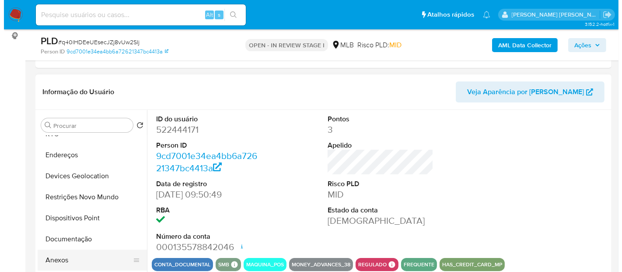
scroll to position [49, 0]
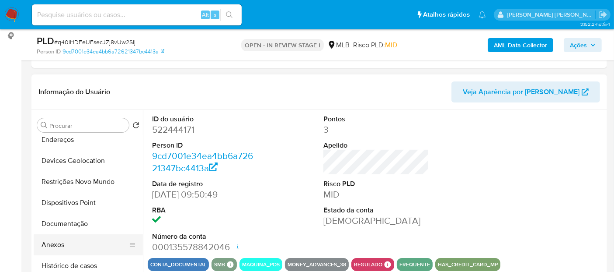
click at [67, 235] on button "Anexos" at bounding box center [85, 244] width 102 height 21
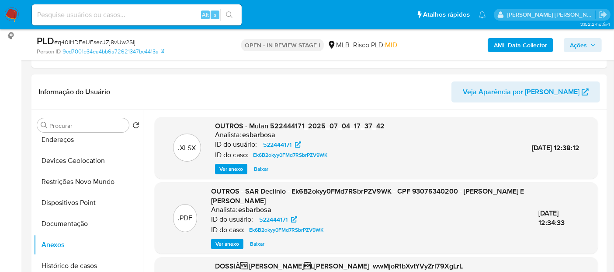
click at [236, 168] on span "Ver anexo" at bounding box center [231, 168] width 24 height 9
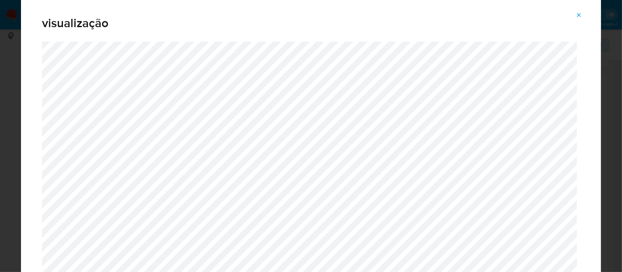
click at [577, 13] on icon "Attachment preview" at bounding box center [578, 15] width 7 height 7
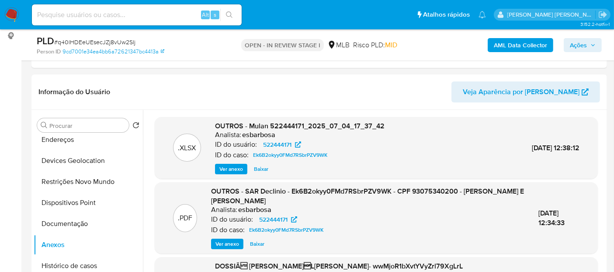
click at [225, 241] on span "Ver anexo" at bounding box center [228, 243] width 24 height 9
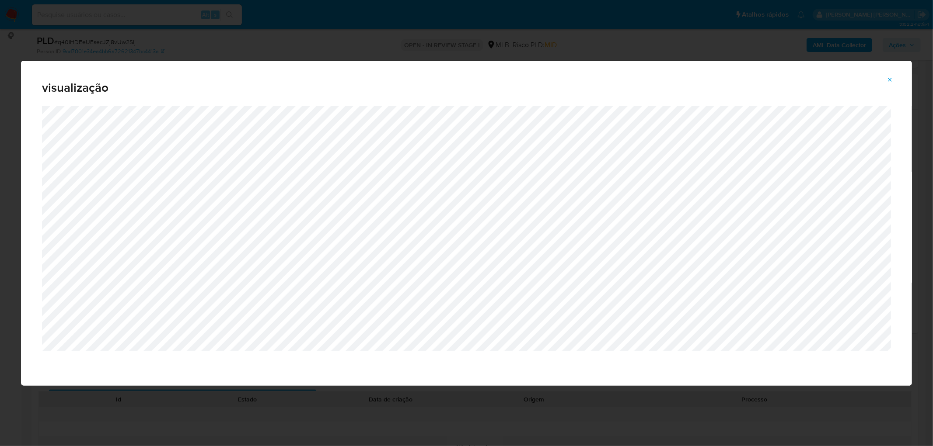
click at [614, 80] on icon "Attachment preview" at bounding box center [889, 80] width 7 height 7
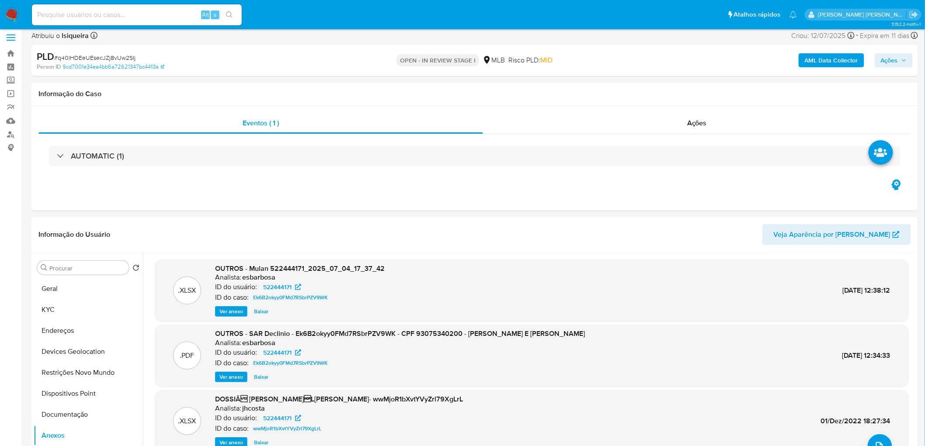
scroll to position [0, 0]
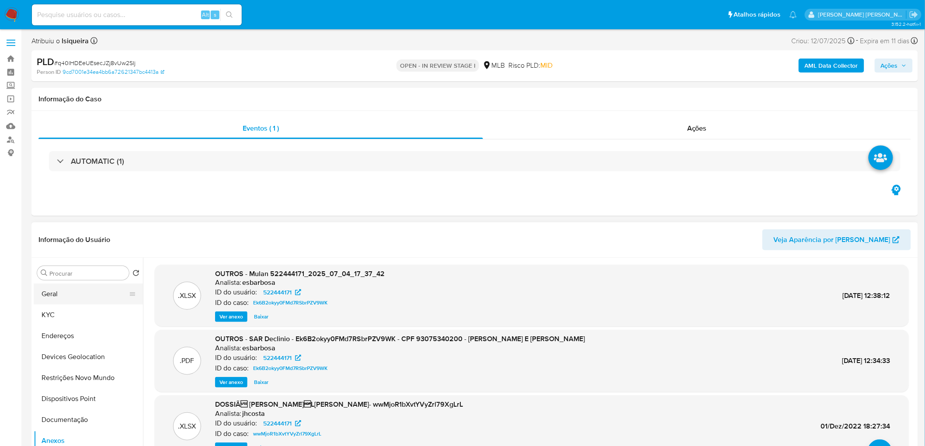
click at [53, 271] on button "Geral" at bounding box center [85, 294] width 102 height 21
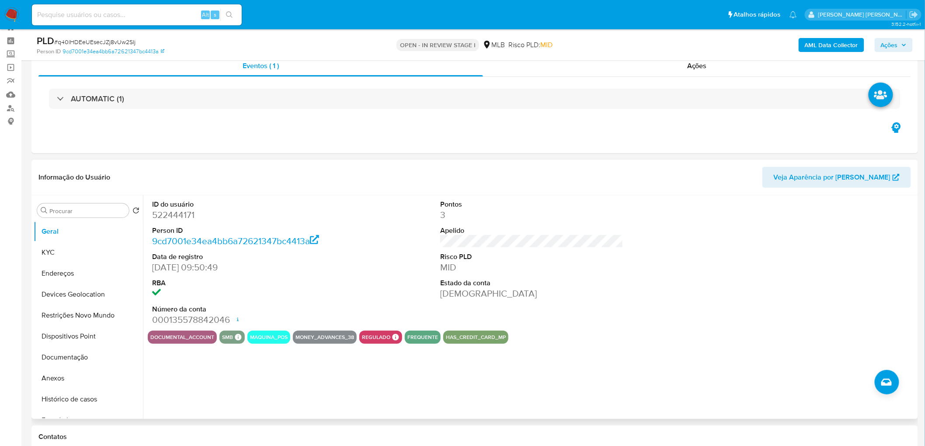
scroll to position [49, 0]
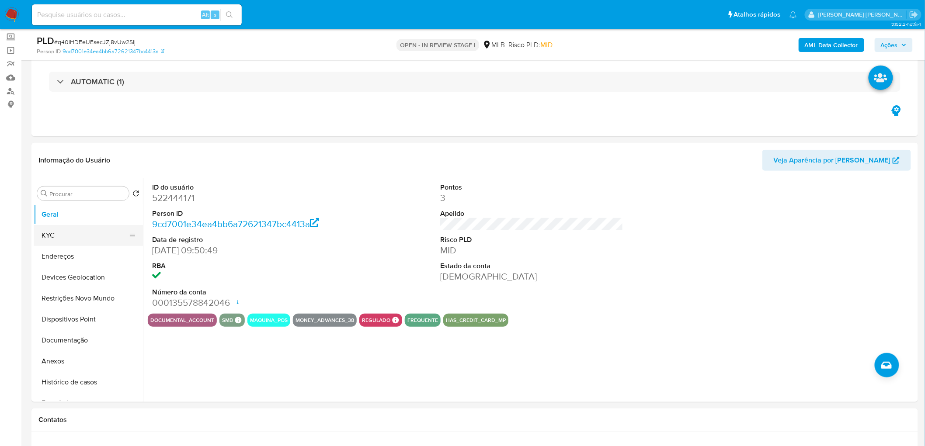
click at [62, 238] on button "KYC" at bounding box center [85, 235] width 102 height 21
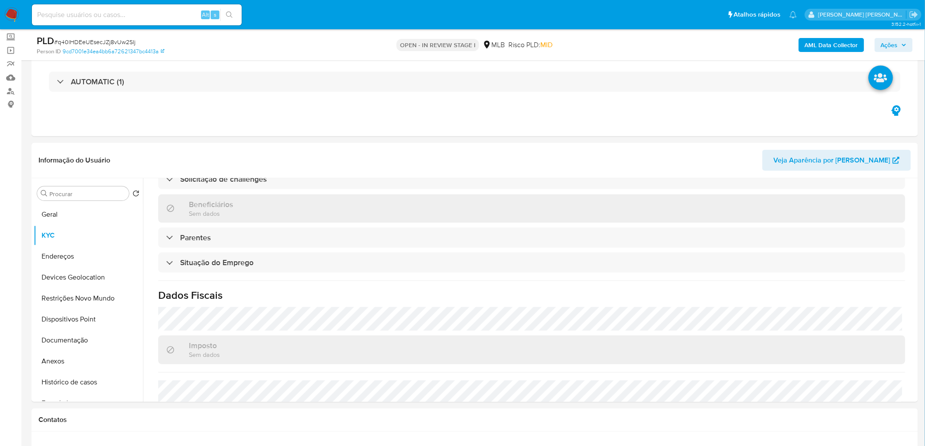
scroll to position [364, 0]
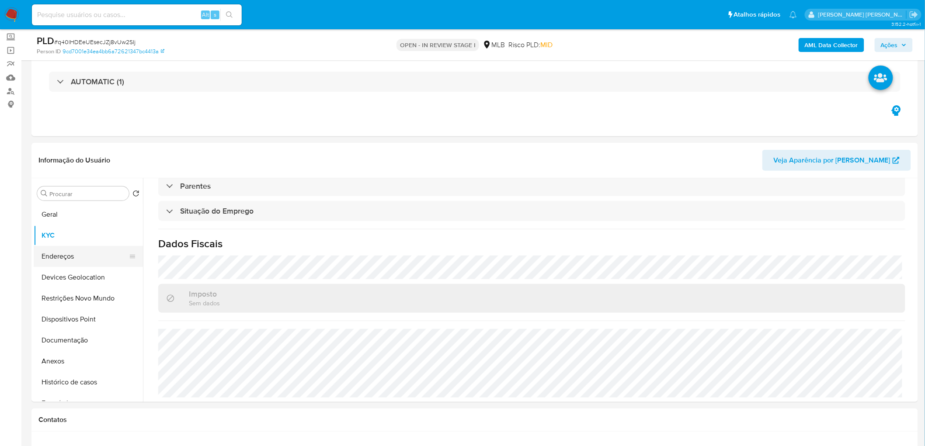
click at [86, 259] on button "Endereços" at bounding box center [85, 256] width 102 height 21
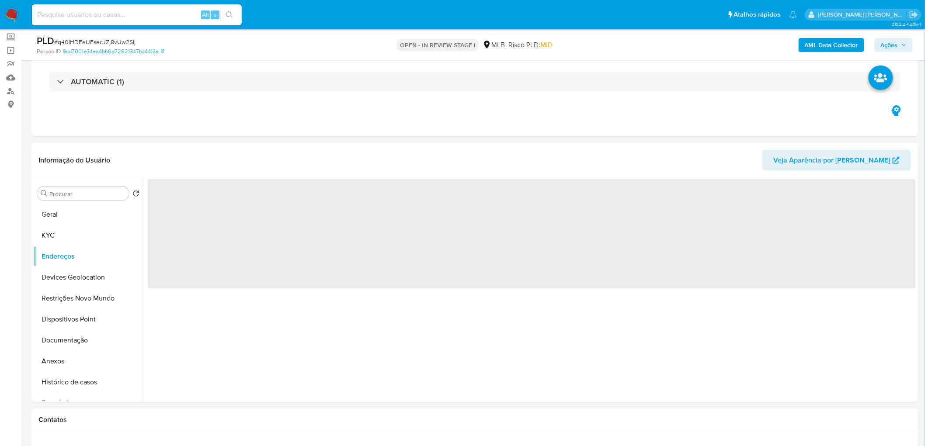
scroll to position [0, 0]
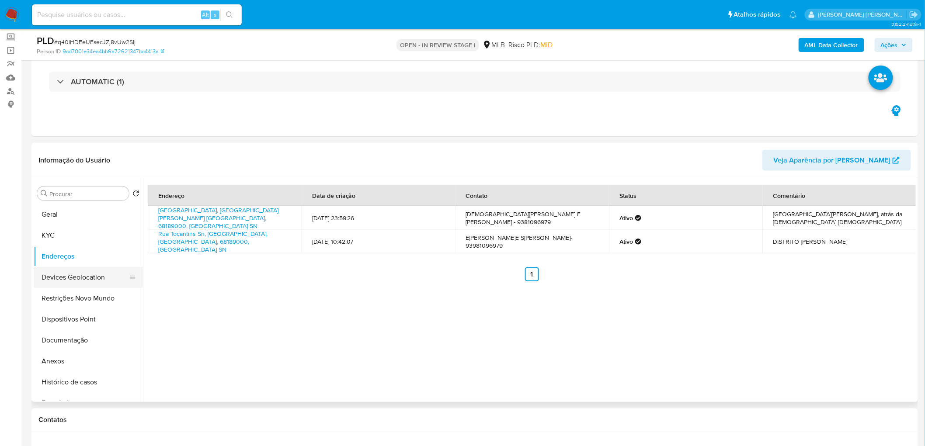
click at [68, 271] on button "Devices Geolocation" at bounding box center [85, 277] width 102 height 21
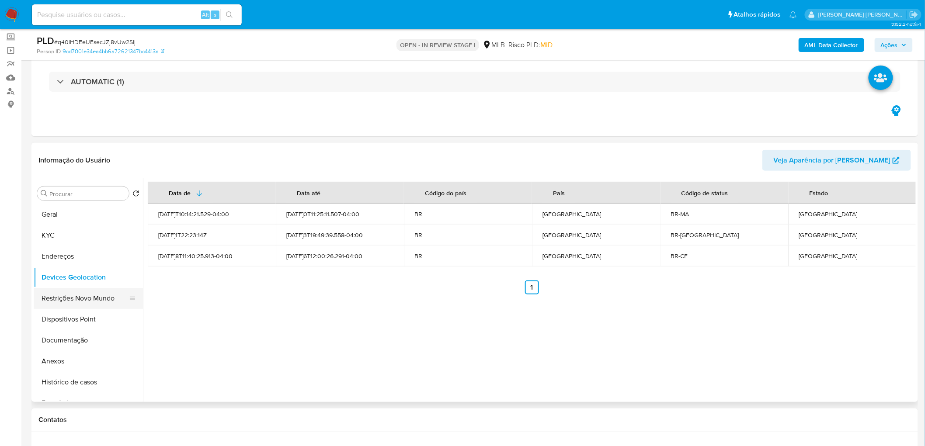
click at [87, 271] on button "Restrições Novo Mundo" at bounding box center [85, 298] width 102 height 21
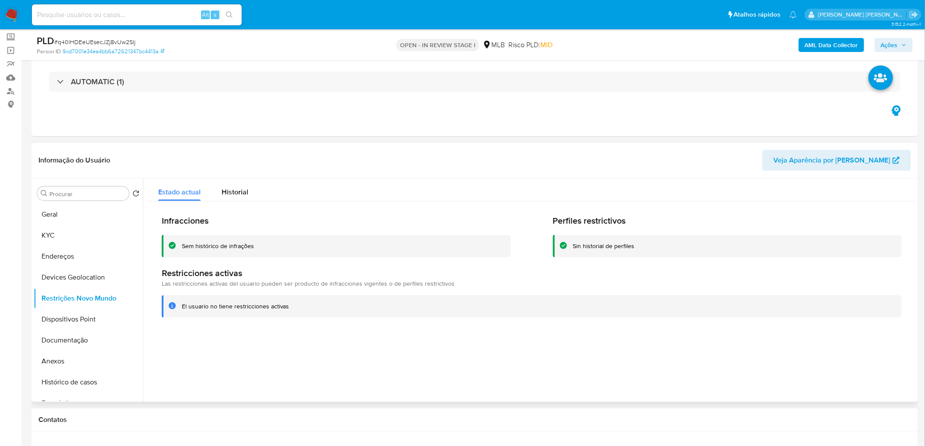
click at [97, 271] on button "Dispositivos Point" at bounding box center [88, 319] width 109 height 21
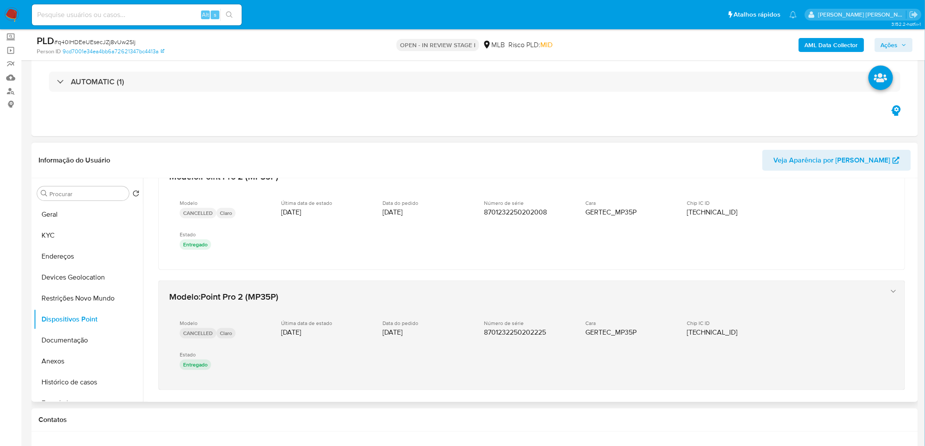
scroll to position [428, 0]
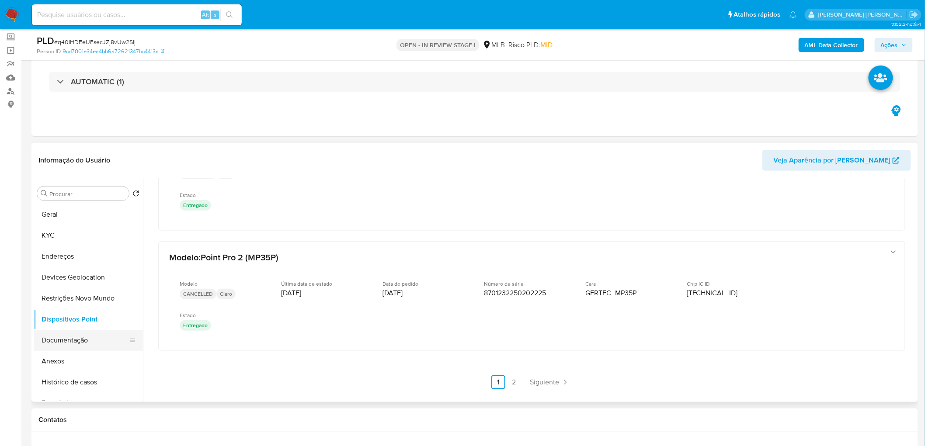
click at [86, 271] on button "Documentação" at bounding box center [85, 340] width 102 height 21
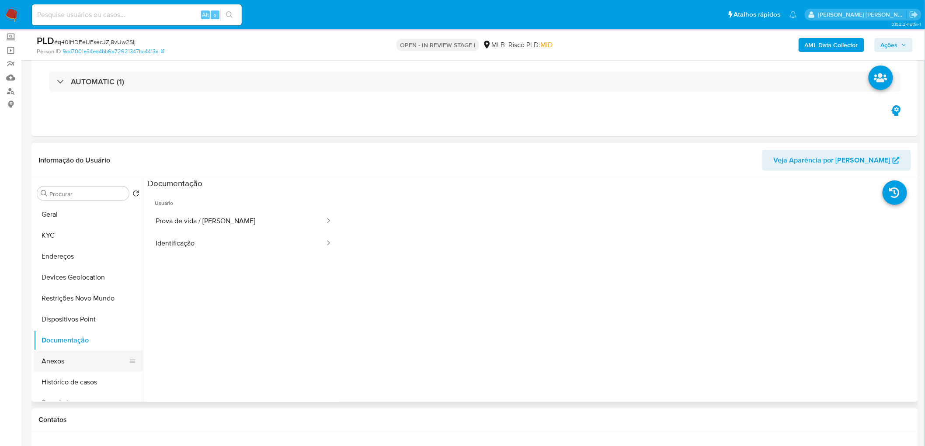
click at [67, 271] on button "Anexos" at bounding box center [85, 361] width 102 height 21
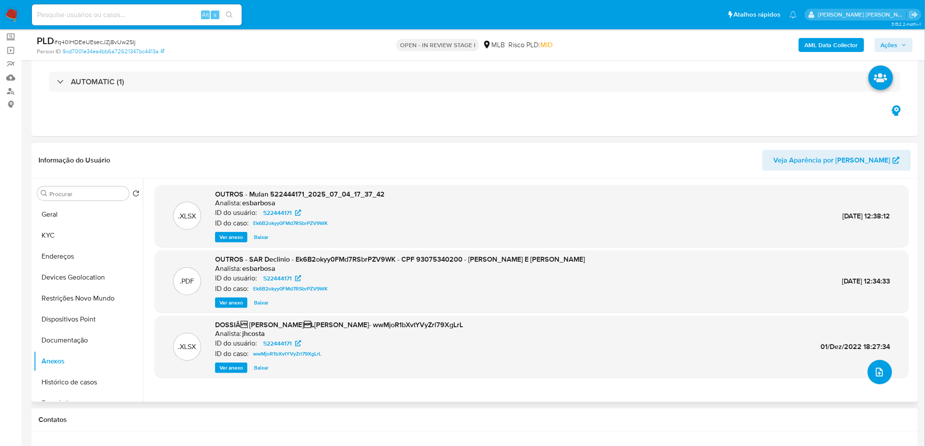
click at [614, 271] on button "upload-file" at bounding box center [880, 372] width 24 height 24
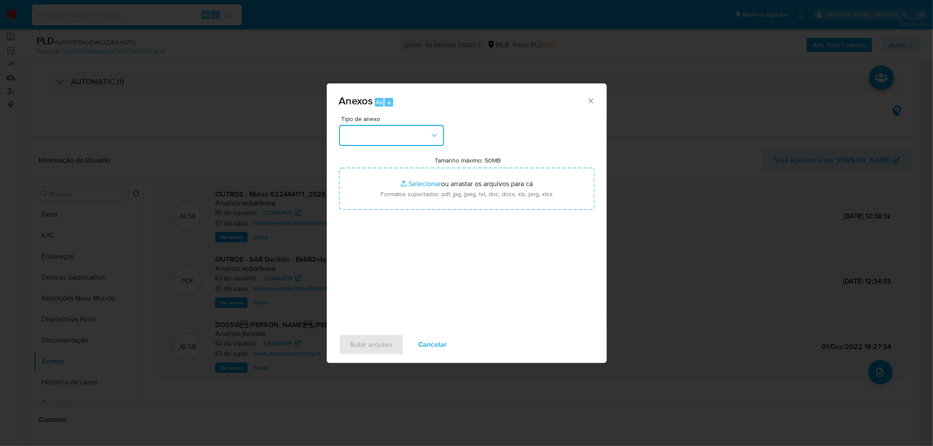
click at [378, 130] on button "button" at bounding box center [391, 135] width 105 height 21
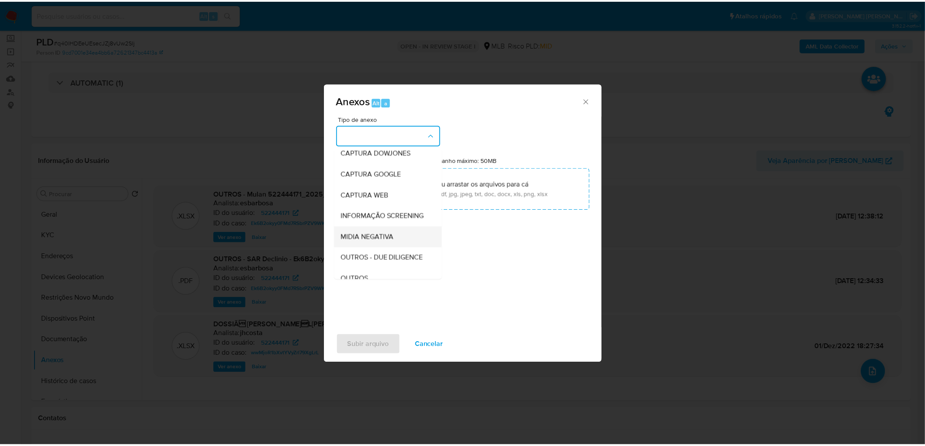
scroll to position [49, 0]
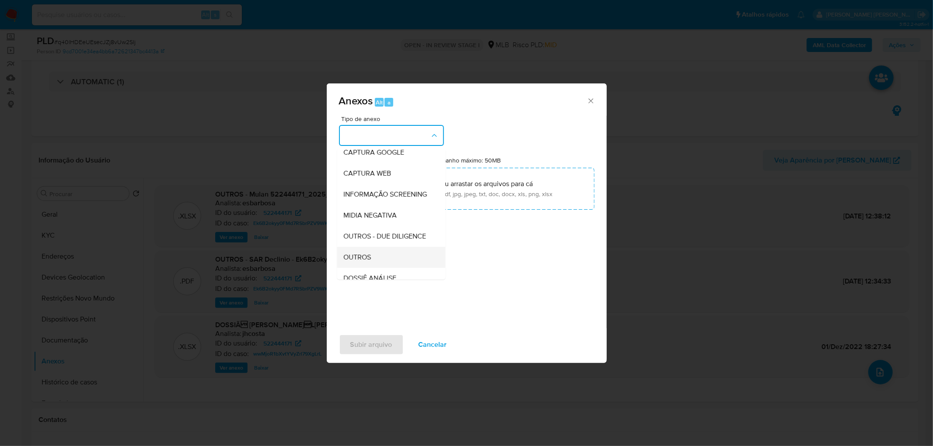
click at [359, 262] on span "OUTROS" at bounding box center [358, 257] width 28 height 9
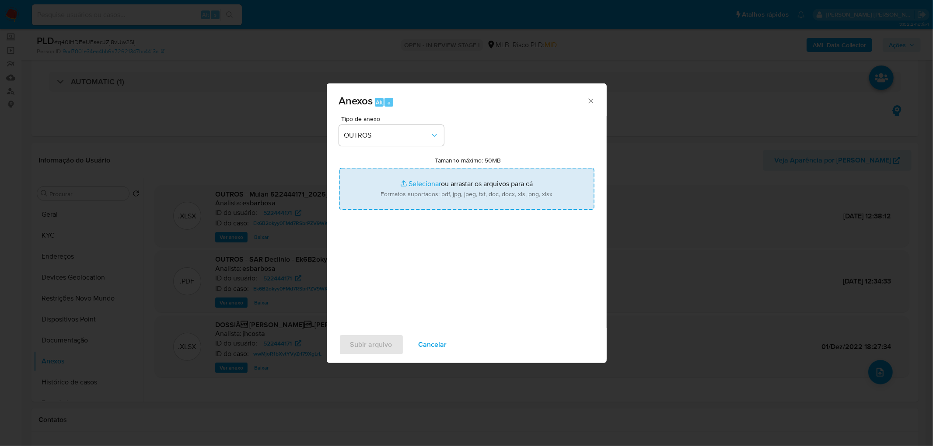
click at [421, 181] on input "Tamanho máximo: 50MB Selecionar arquivos" at bounding box center [466, 189] width 255 height 42
type input "C:\fakepath\SAR - XXXX - CPF 93075340200 - EVANGELISTA SILVA E SILVA.pdf"
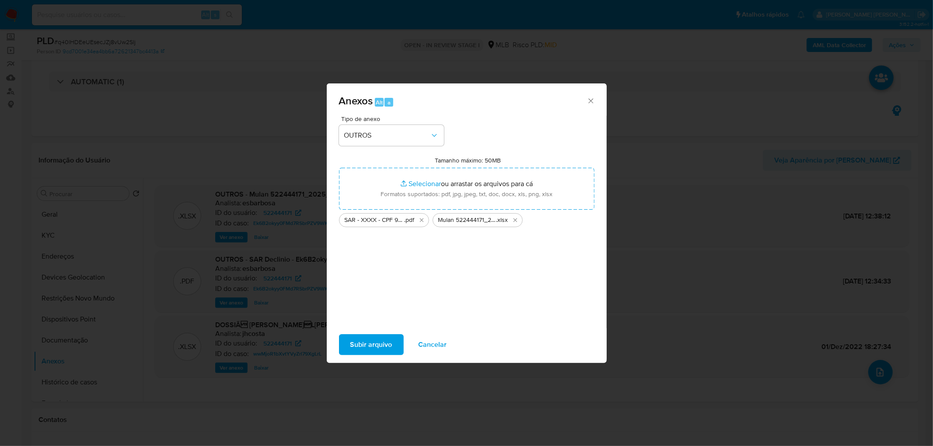
click at [372, 271] on span "Subir arquivo" at bounding box center [371, 344] width 42 height 19
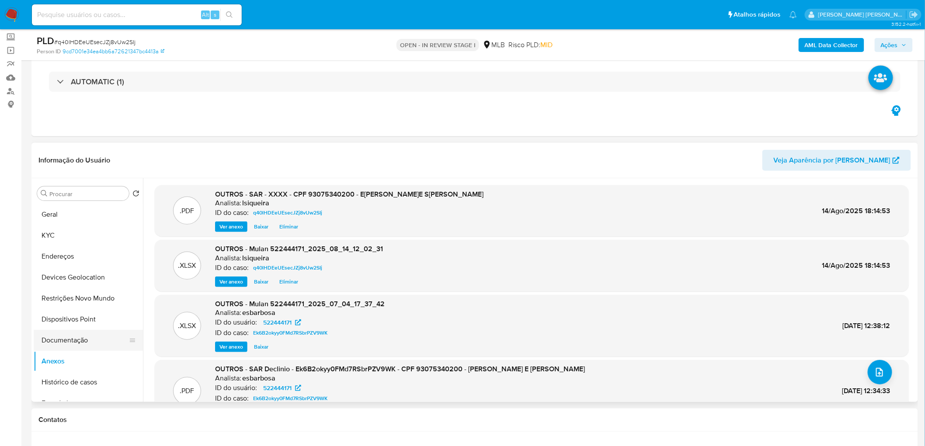
click at [77, 271] on button "Documentação" at bounding box center [85, 340] width 102 height 21
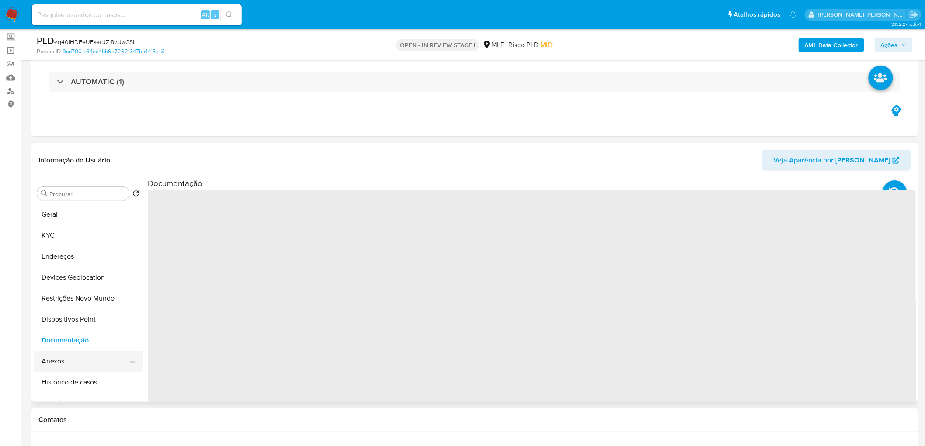
click at [71, 271] on button "Anexos" at bounding box center [85, 361] width 102 height 21
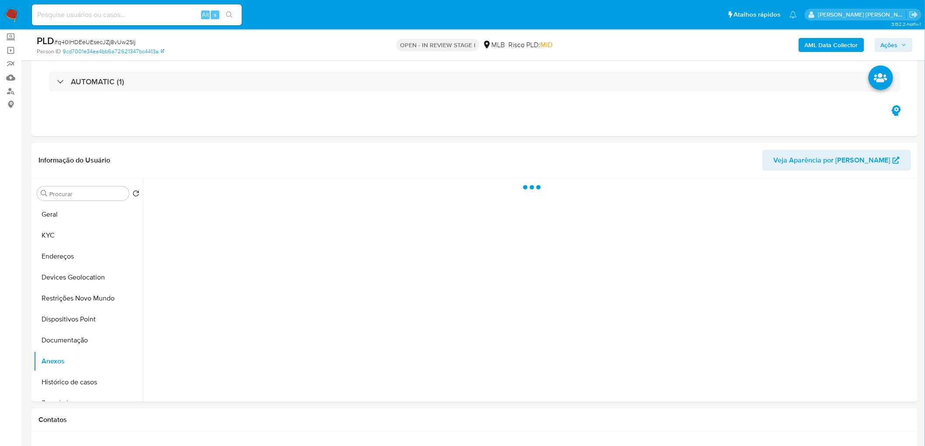
click at [614, 42] on span "Ações" at bounding box center [889, 45] width 17 height 14
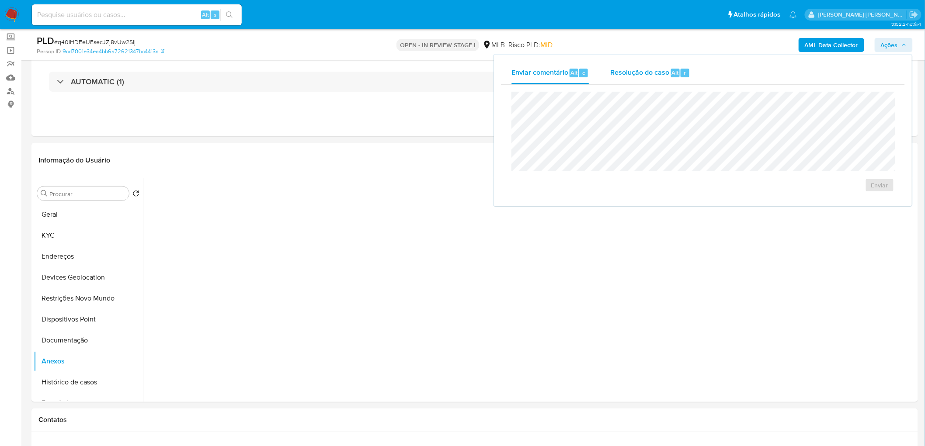
click at [614, 77] on span "Resolução do caso" at bounding box center [639, 72] width 59 height 10
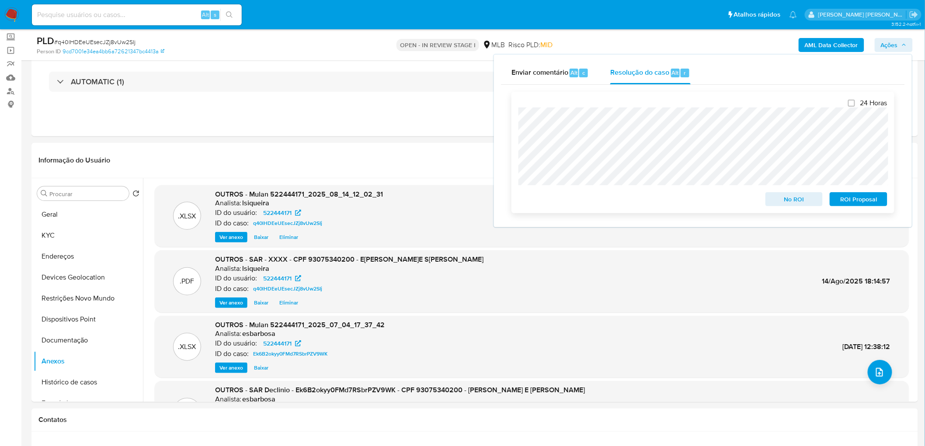
click at [614, 199] on span "ROI Proposal" at bounding box center [858, 199] width 45 height 12
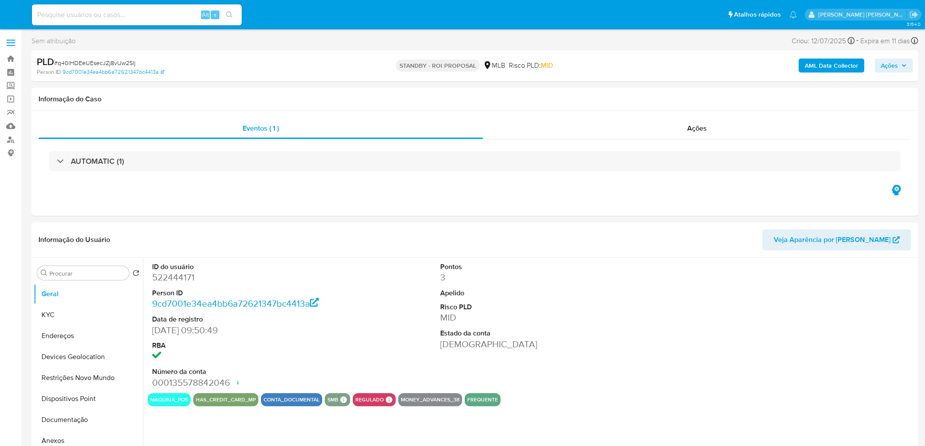
select select "10"
click at [693, 129] on span "Ações" at bounding box center [697, 128] width 20 height 10
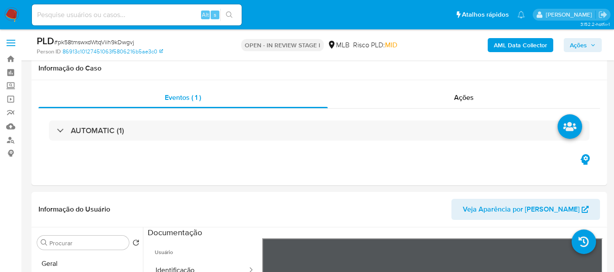
scroll to position [149, 0]
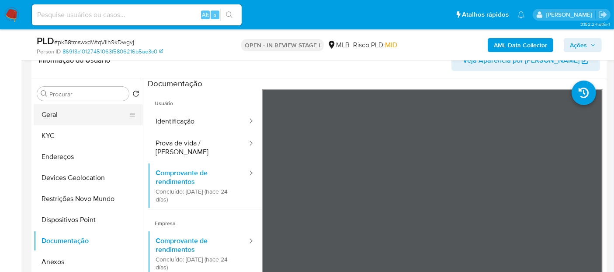
click at [63, 110] on button "Geral" at bounding box center [85, 114] width 102 height 21
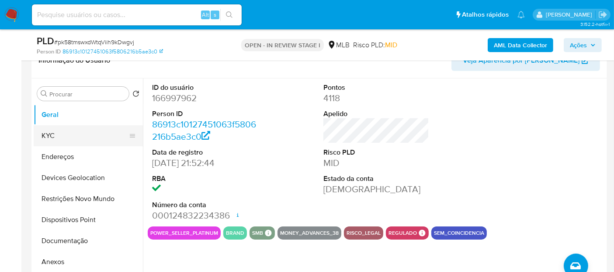
click at [61, 133] on button "KYC" at bounding box center [85, 135] width 102 height 21
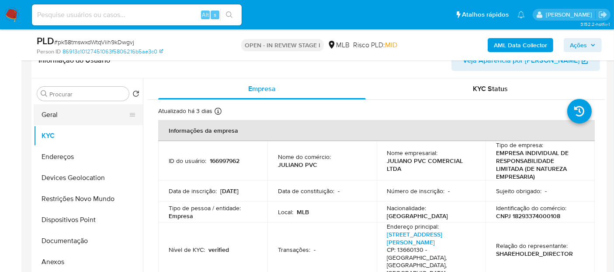
click at [56, 118] on button "Geral" at bounding box center [85, 114] width 102 height 21
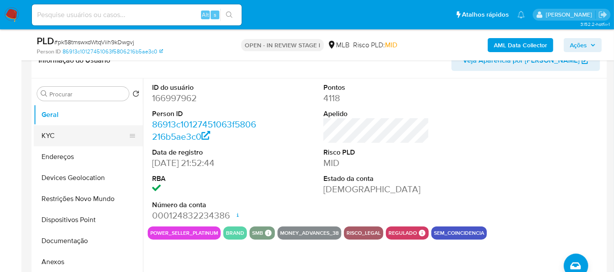
click at [63, 134] on button "KYC" at bounding box center [85, 135] width 102 height 21
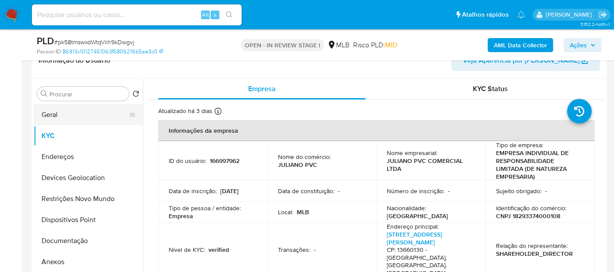
click at [57, 106] on button "Geral" at bounding box center [85, 114] width 102 height 21
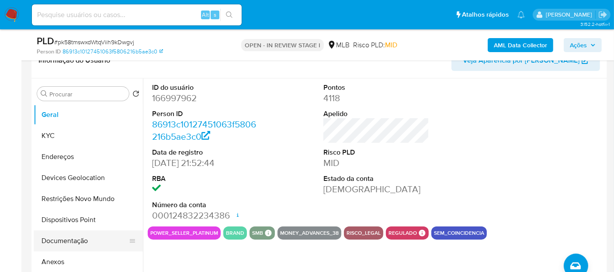
click at [78, 237] on button "Documentação" at bounding box center [85, 240] width 102 height 21
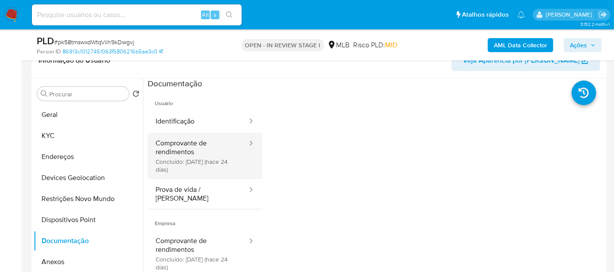
click at [215, 165] on button "Comprovante de rendimentos Concluído: [DATE] (hace 24 días)" at bounding box center [198, 155] width 101 height 46
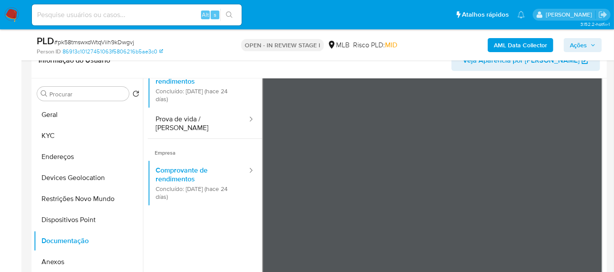
scroll to position [76, 0]
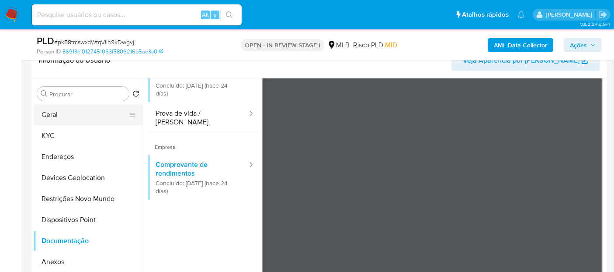
click at [81, 109] on button "Geral" at bounding box center [85, 114] width 102 height 21
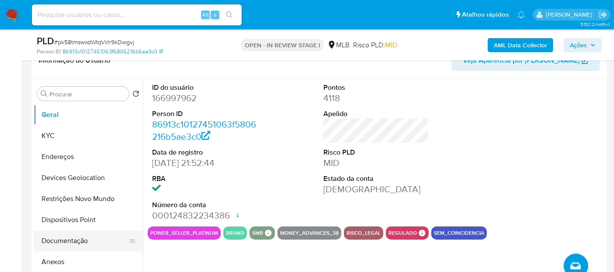
scroll to position [49, 0]
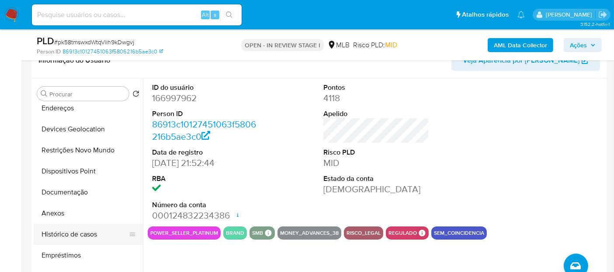
click at [79, 234] on button "Histórico de casos" at bounding box center [85, 233] width 102 height 21
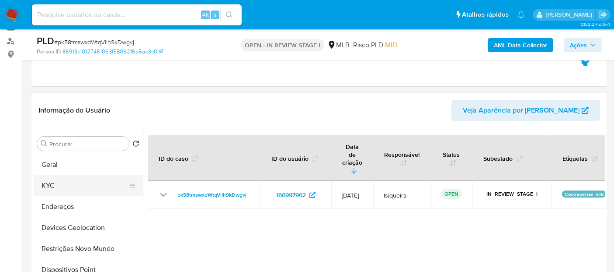
scroll to position [51, 0]
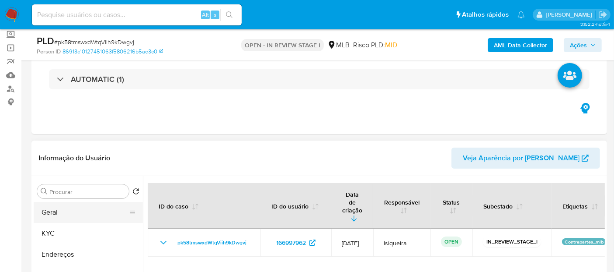
click at [61, 217] on button "Geral" at bounding box center [85, 212] width 102 height 21
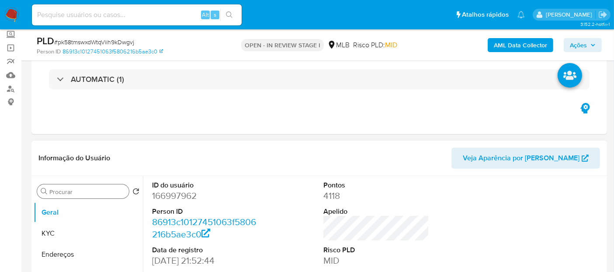
click at [72, 190] on input "Procurar" at bounding box center [87, 192] width 76 height 8
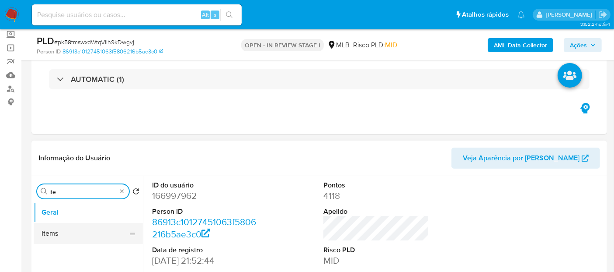
type input "ite"
click at [78, 234] on button "Items" at bounding box center [85, 233] width 102 height 21
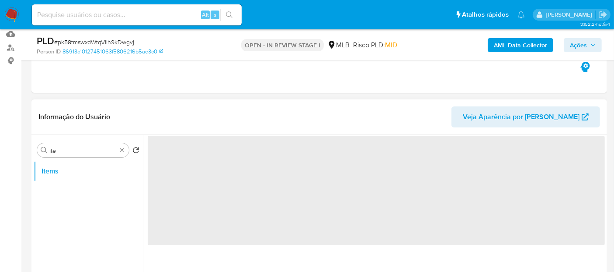
scroll to position [149, 0]
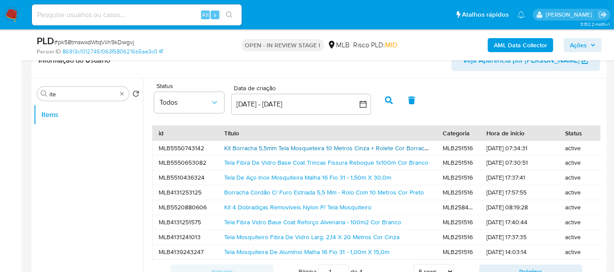
click at [316, 150] on link "Kit Borracha 5,5mm Tela Mosqueteira 10 Metros Cinza + Rolete Cor Borracha Cinza…" at bounding box center [368, 147] width 289 height 9
click at [274, 194] on link "Borracha Cordão C/ Furo Estriada 5,5 Mm - Rolo Com 10 Metros Cor Preto" at bounding box center [324, 192] width 200 height 9
click at [119, 97] on div "Procurar ite" at bounding box center [83, 94] width 92 height 14
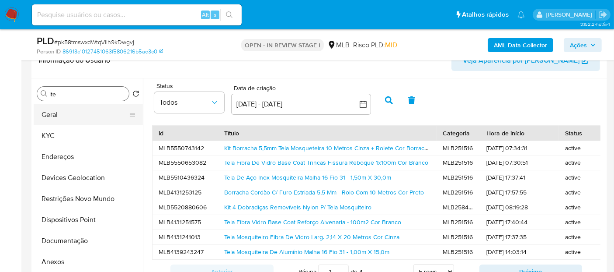
click at [91, 121] on button "Geral" at bounding box center [85, 114] width 102 height 21
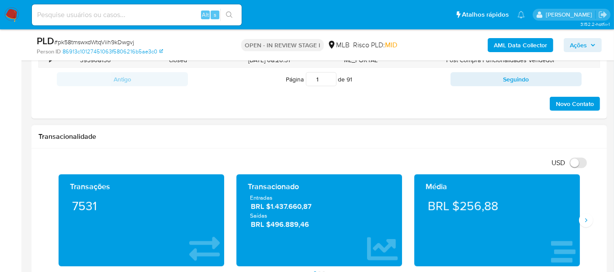
scroll to position [537, 0]
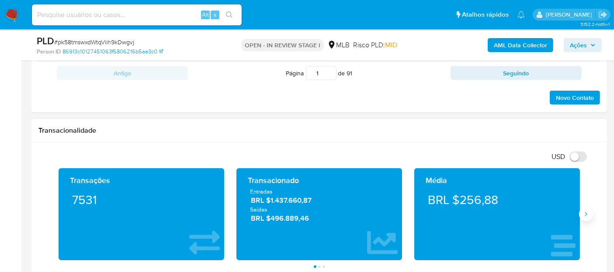
click at [585, 215] on icon "Siguiente" at bounding box center [586, 213] width 7 height 7
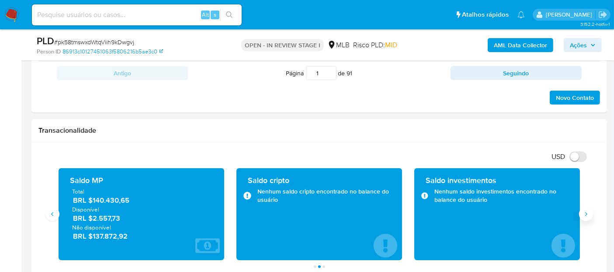
click at [590, 212] on button "Siguiente" at bounding box center [586, 214] width 14 height 14
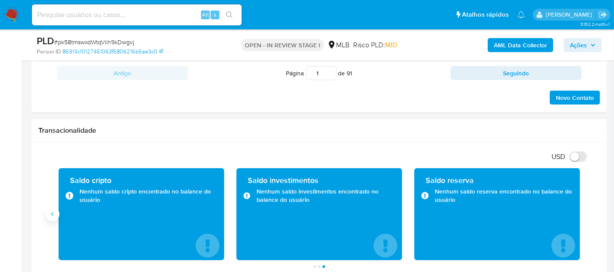
click at [52, 212] on icon "Anterior" at bounding box center [52, 214] width 2 height 4
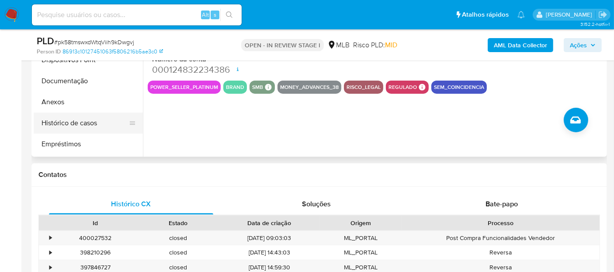
scroll to position [0, 0]
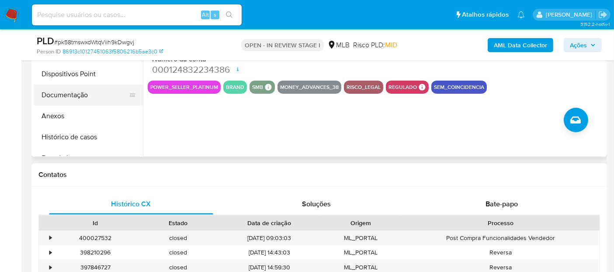
click at [84, 94] on button "Documentação" at bounding box center [85, 94] width 102 height 21
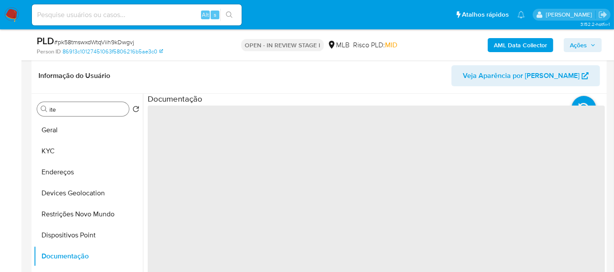
scroll to position [149, 0]
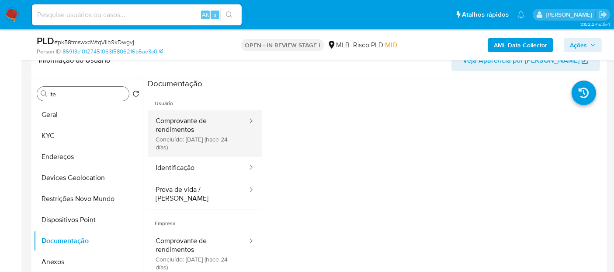
click at [213, 136] on button "Comprovante de rendimentos Concluído: 21/07/2025 (hace 24 días)" at bounding box center [198, 133] width 101 height 46
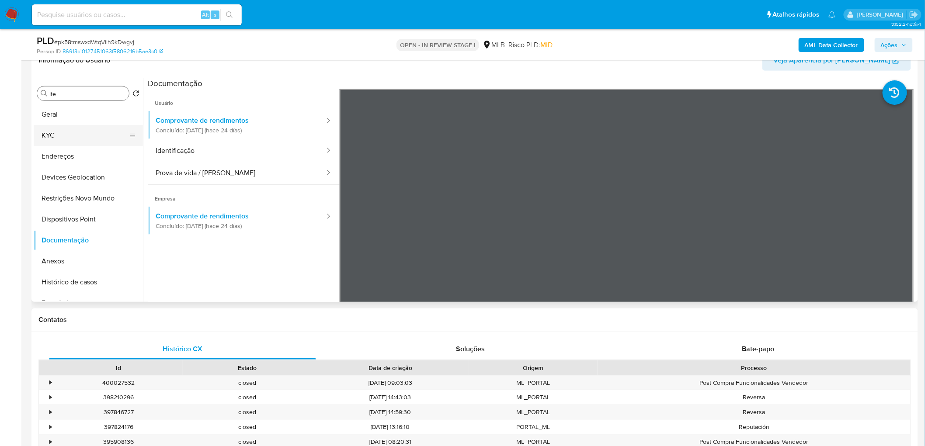
click at [90, 139] on button "KYC" at bounding box center [85, 135] width 102 height 21
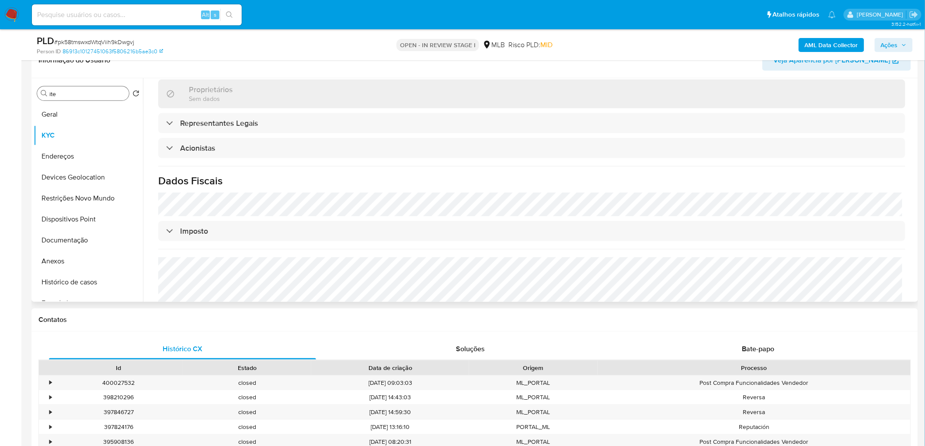
scroll to position [492, 0]
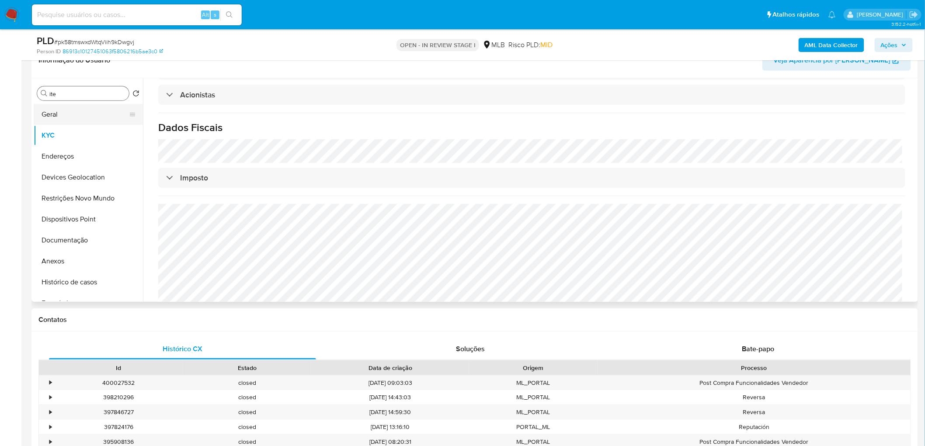
drag, startPoint x: 67, startPoint y: 107, endPoint x: 57, endPoint y: 116, distance: 14.2
click at [67, 107] on button "Geral" at bounding box center [85, 114] width 102 height 21
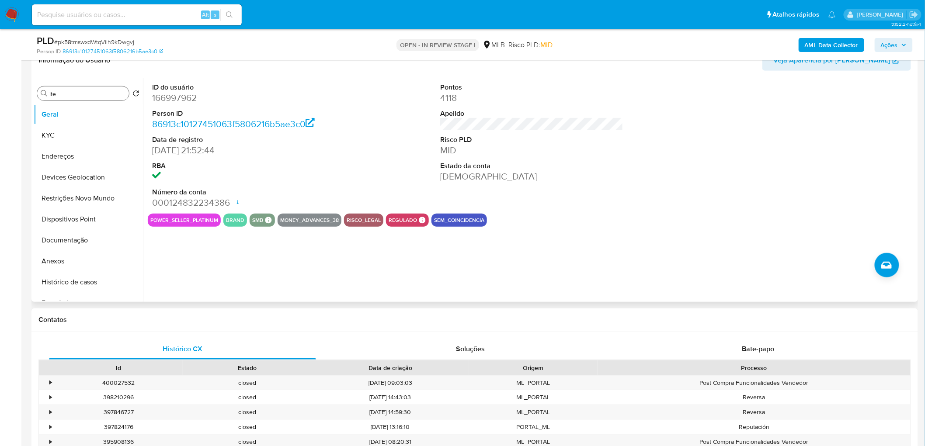
click at [402, 271] on div "ID do usuário 166997962 Person ID 86913c10127451063f5806216b5ae3c0 Data de regi…" at bounding box center [529, 190] width 773 height 224
click at [57, 138] on button "KYC" at bounding box center [85, 135] width 102 height 21
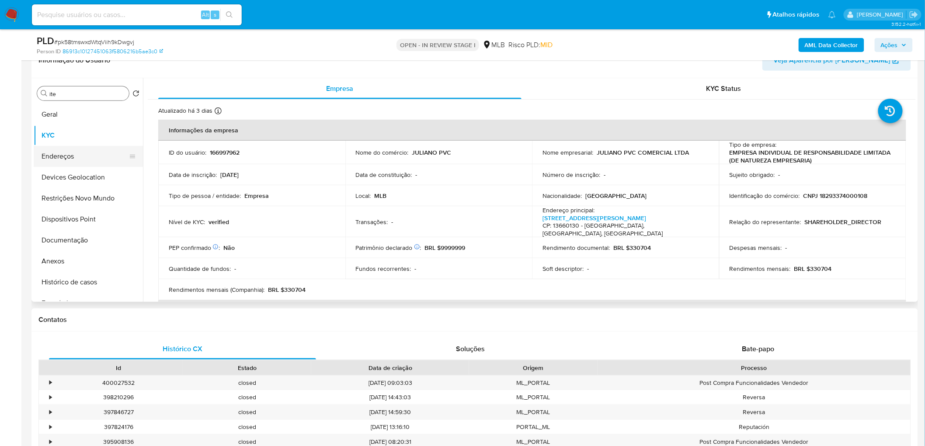
click at [106, 159] on button "Endereços" at bounding box center [85, 156] width 102 height 21
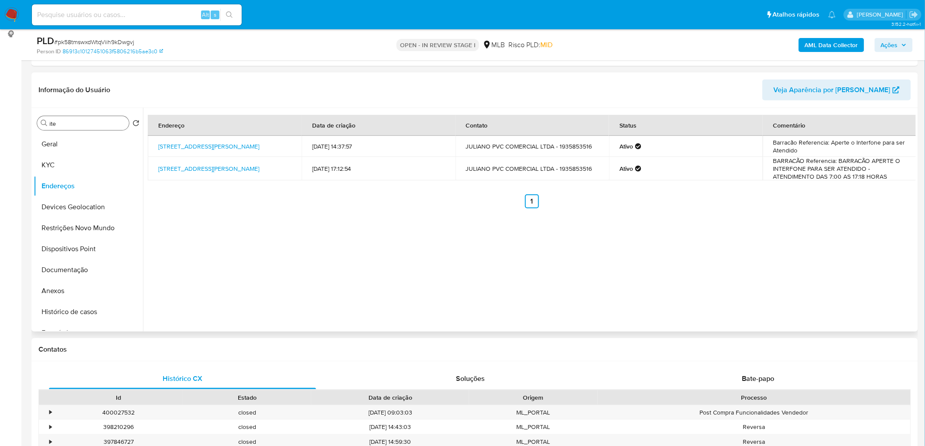
scroll to position [100, 0]
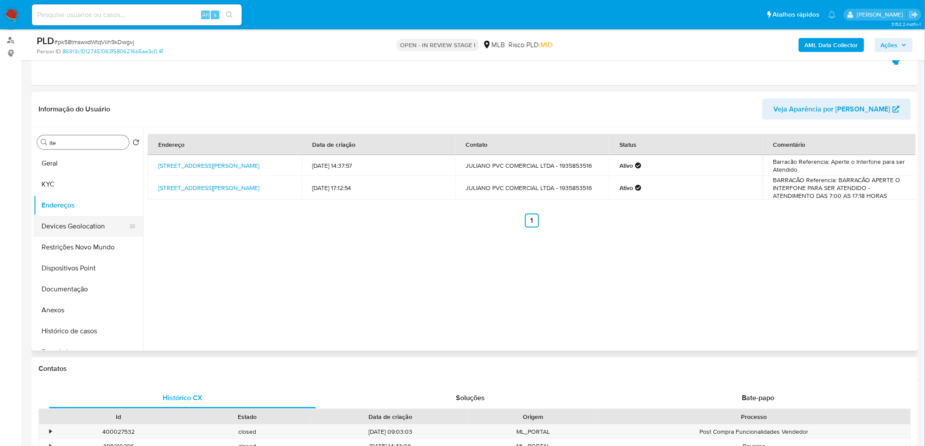
click at [60, 226] on button "Devices Geolocation" at bounding box center [85, 226] width 102 height 21
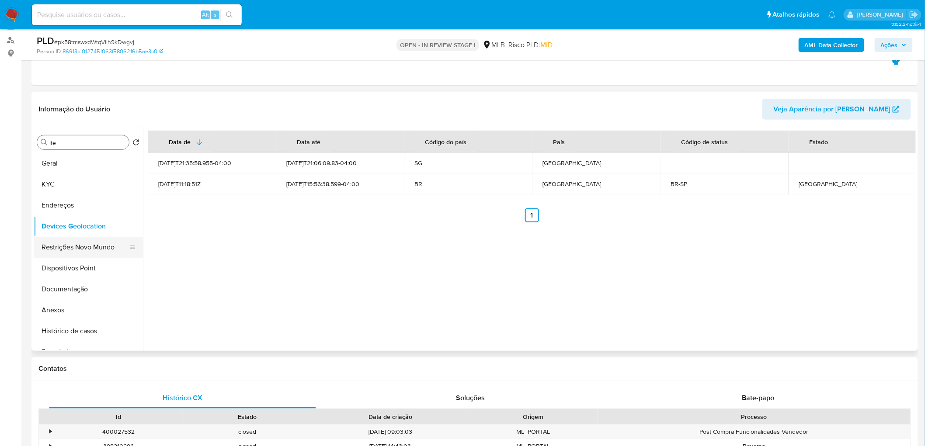
click at [89, 247] on button "Restrições Novo Mundo" at bounding box center [85, 247] width 102 height 21
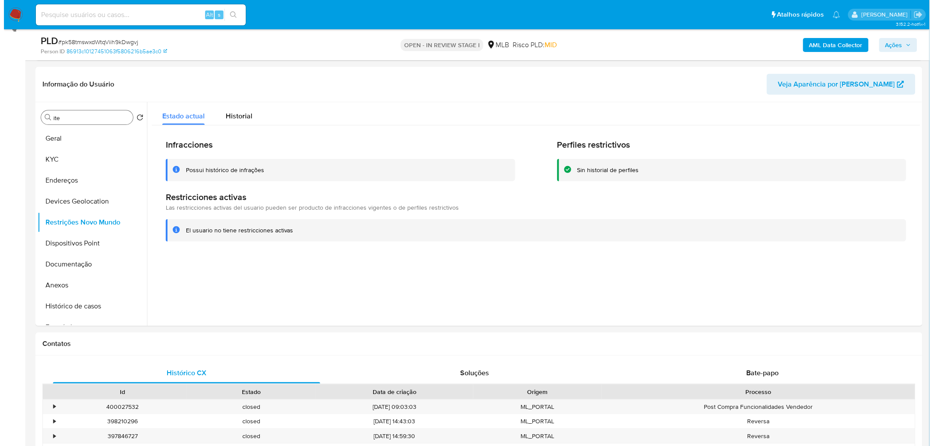
scroll to position [149, 0]
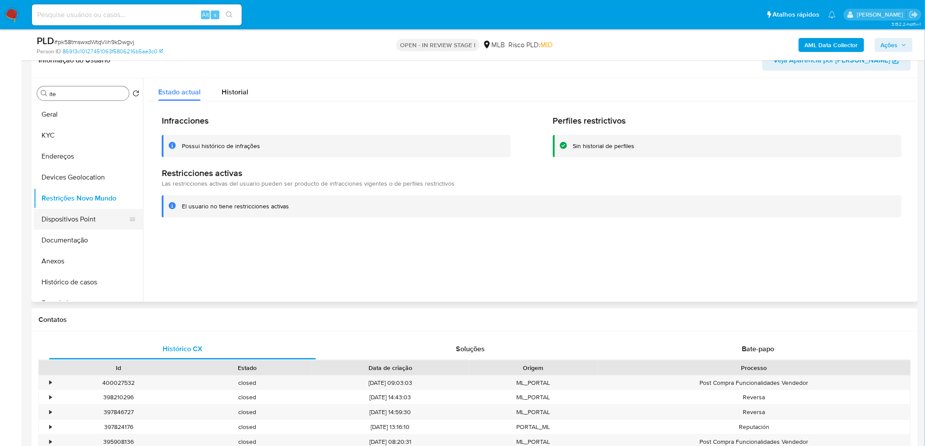
click at [62, 219] on button "Dispositivos Point" at bounding box center [85, 219] width 102 height 21
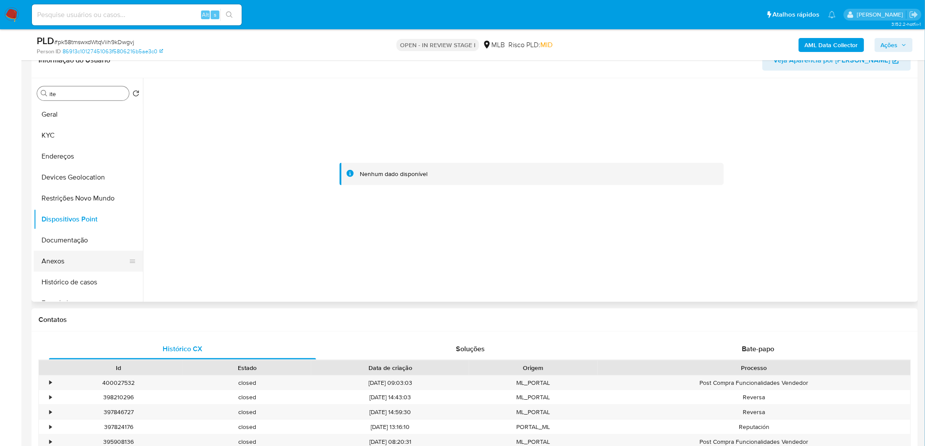
click at [79, 261] on button "Anexos" at bounding box center [85, 261] width 102 height 21
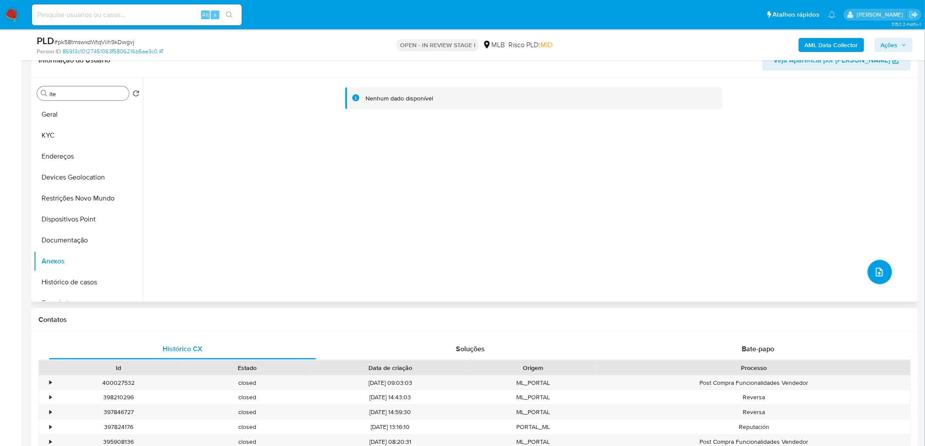
click at [614, 271] on icon "upload-file" at bounding box center [879, 272] width 7 height 9
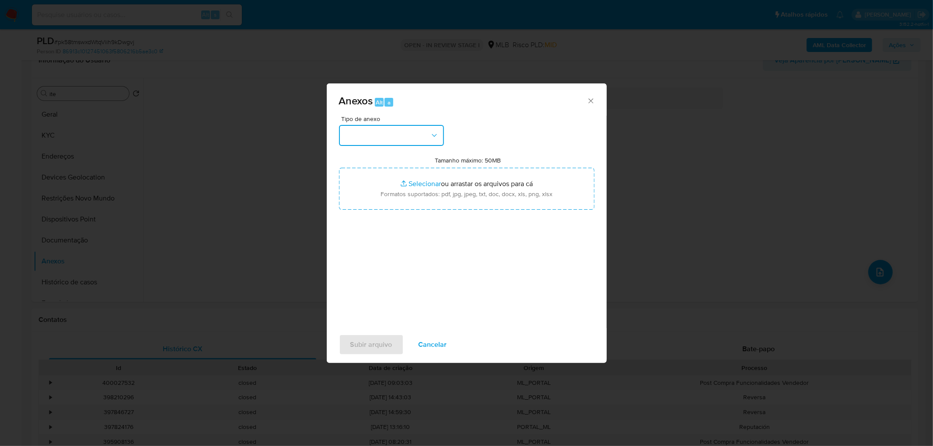
click at [380, 137] on button "button" at bounding box center [391, 135] width 105 height 21
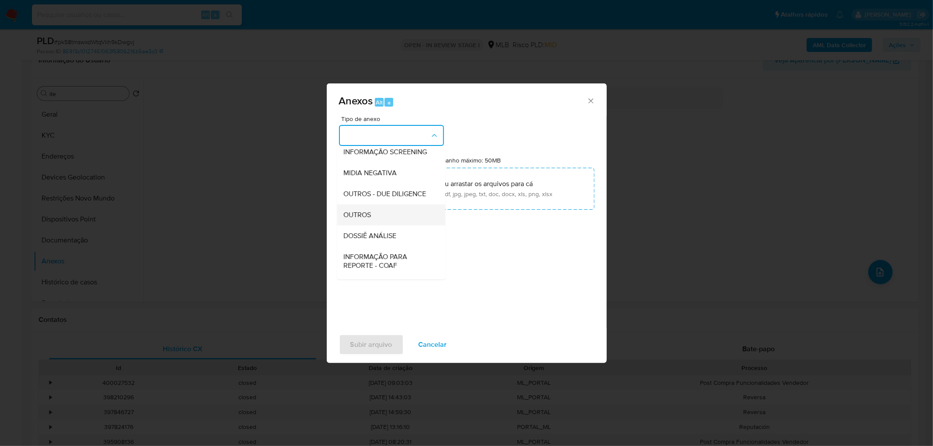
scroll to position [97, 0]
click at [364, 219] on div "OUTROS" at bounding box center [388, 209] width 89 height 21
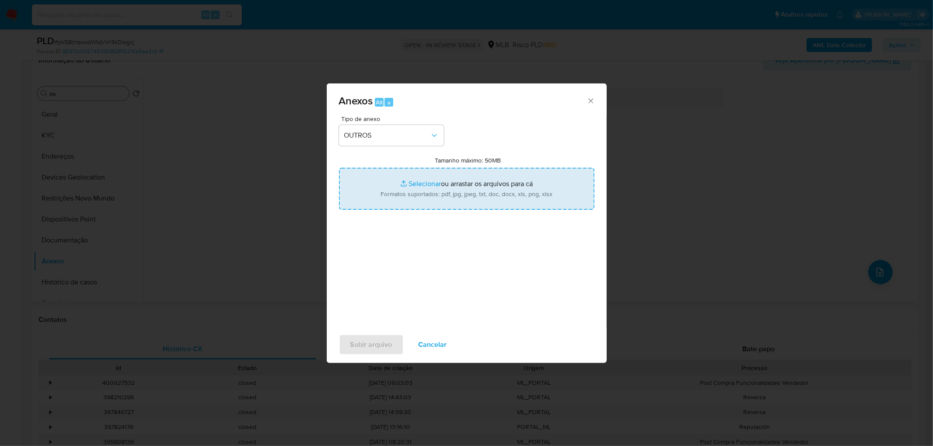
click at [426, 192] on input "Tamanho máximo: 50MB Selecionar arquivos" at bounding box center [466, 189] width 255 height 42
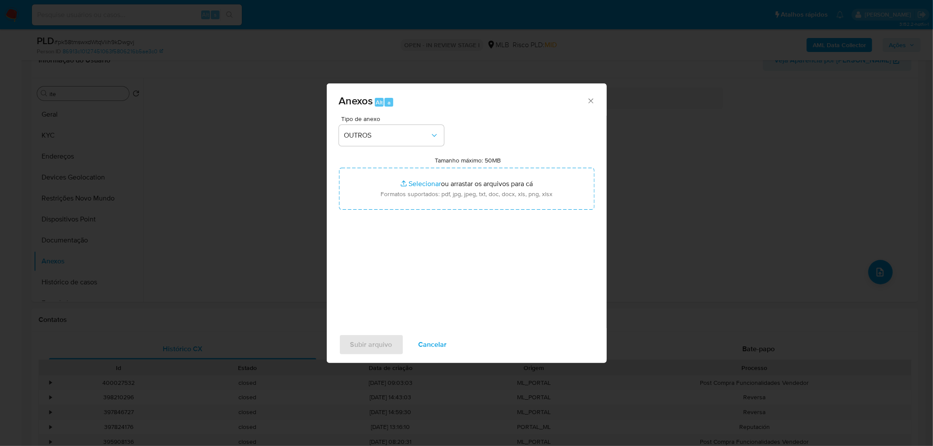
click at [596, 99] on div "Anexos Alt a" at bounding box center [467, 100] width 280 height 33
click at [589, 98] on icon "Fechar" at bounding box center [590, 101] width 9 height 9
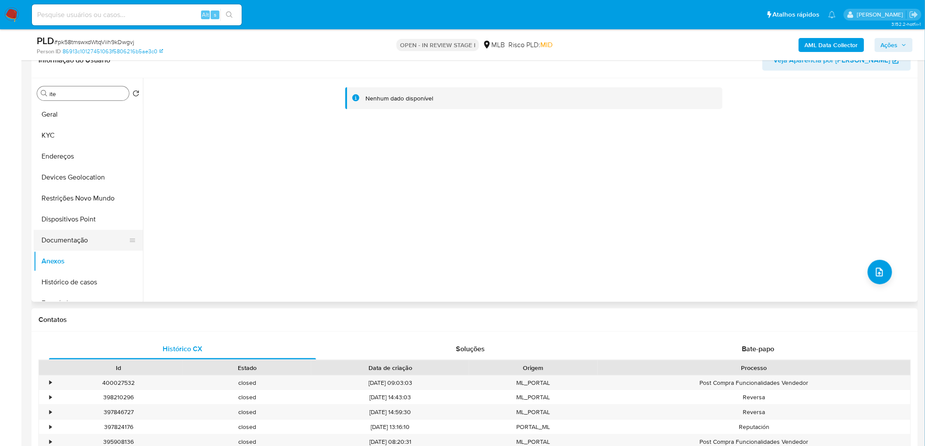
click at [92, 233] on button "Documentação" at bounding box center [85, 240] width 102 height 21
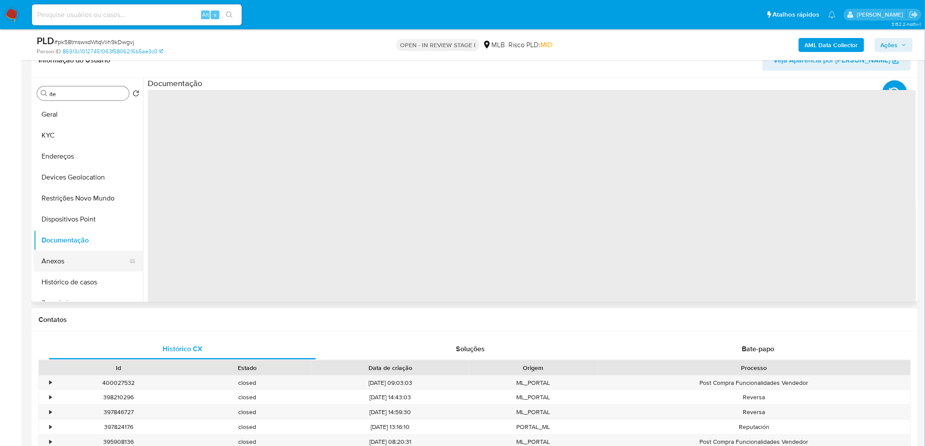
click at [68, 260] on button "Anexos" at bounding box center [85, 261] width 102 height 21
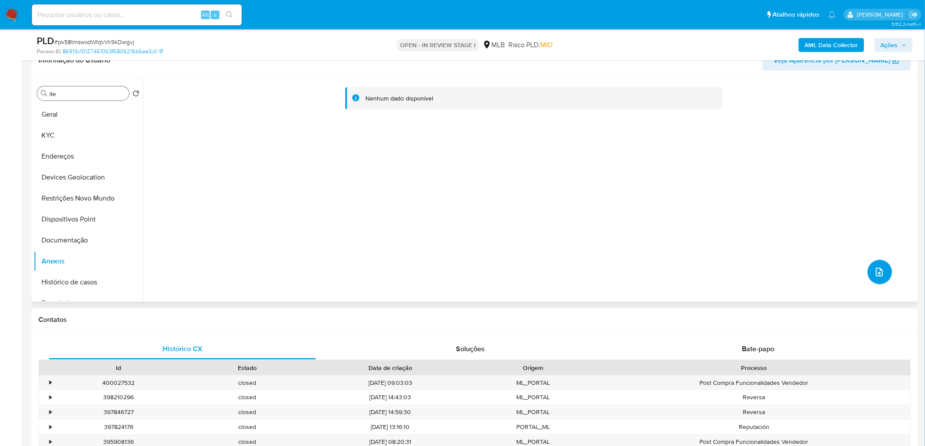
click at [614, 265] on button "upload-file" at bounding box center [880, 272] width 24 height 24
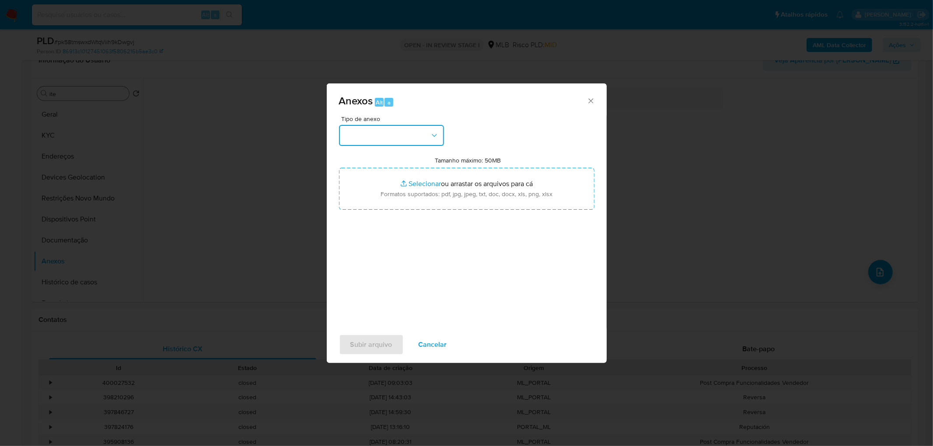
click at [402, 134] on button "button" at bounding box center [391, 135] width 105 height 21
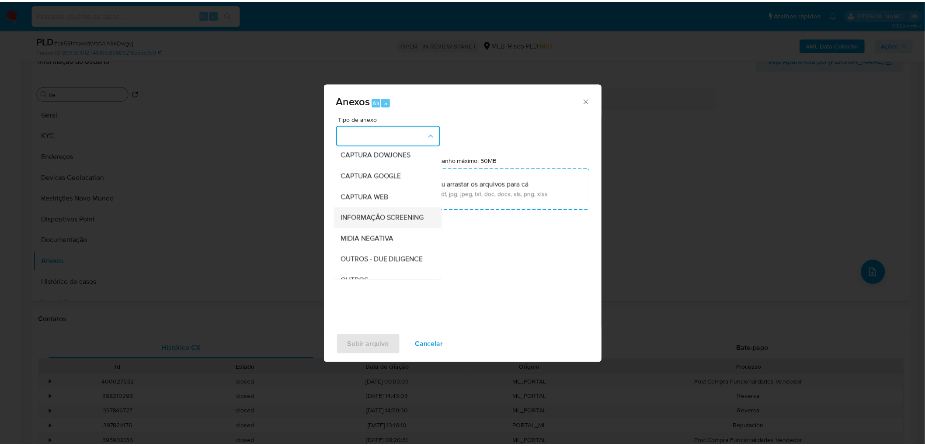
scroll to position [49, 0]
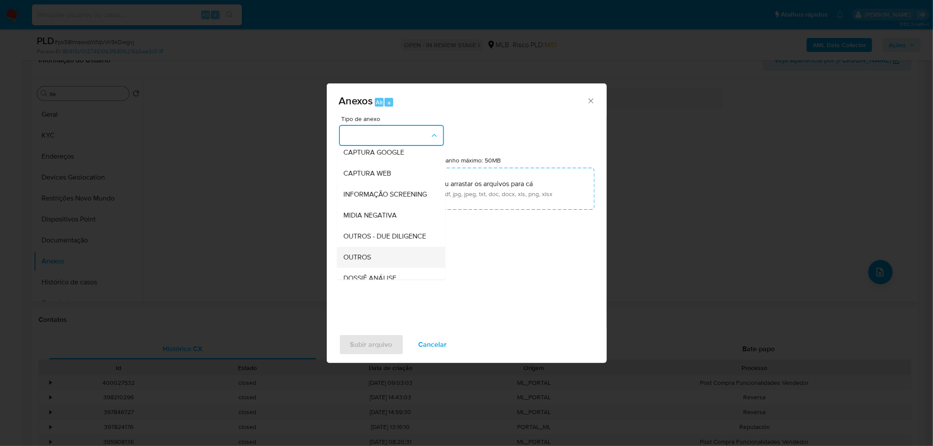
click at [363, 262] on span "OUTROS" at bounding box center [358, 257] width 28 height 9
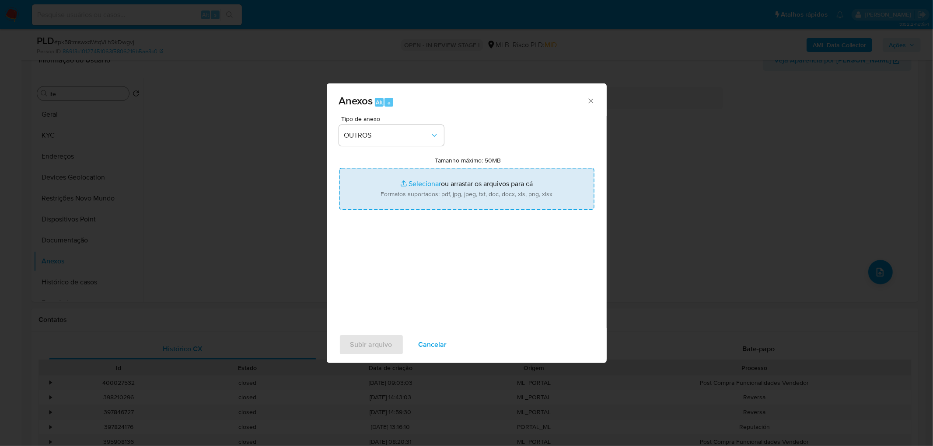
click at [426, 180] on input "Tamanho máximo: 50MB Selecionar arquivos" at bounding box center [466, 189] width 255 height 42
type input "C:\fakepath\ID- 166997962- CNPJ 18293374000108 - JULIANO PVC COMERCIAL LTDA.pdf"
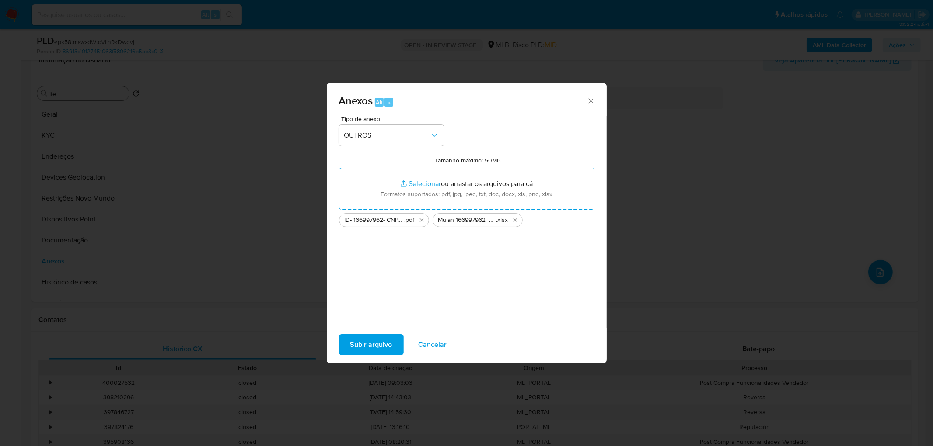
click at [358, 271] on span "Subir arquivo" at bounding box center [371, 344] width 42 height 19
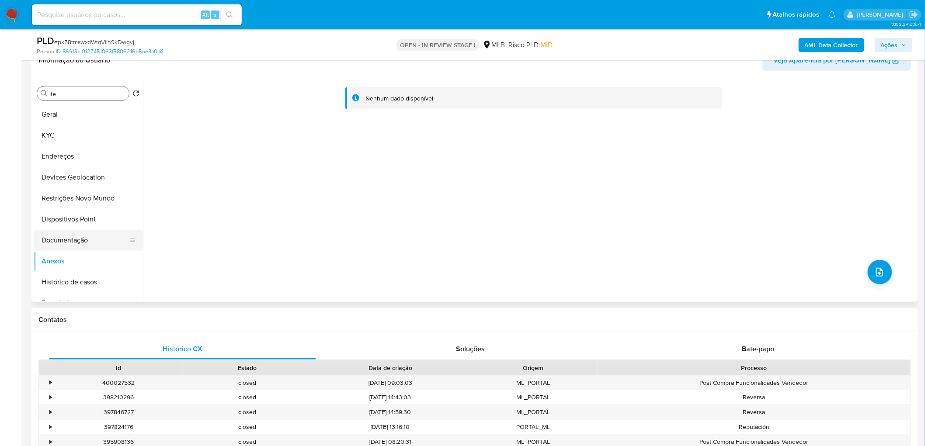
click at [71, 243] on button "Documentação" at bounding box center [85, 240] width 102 height 21
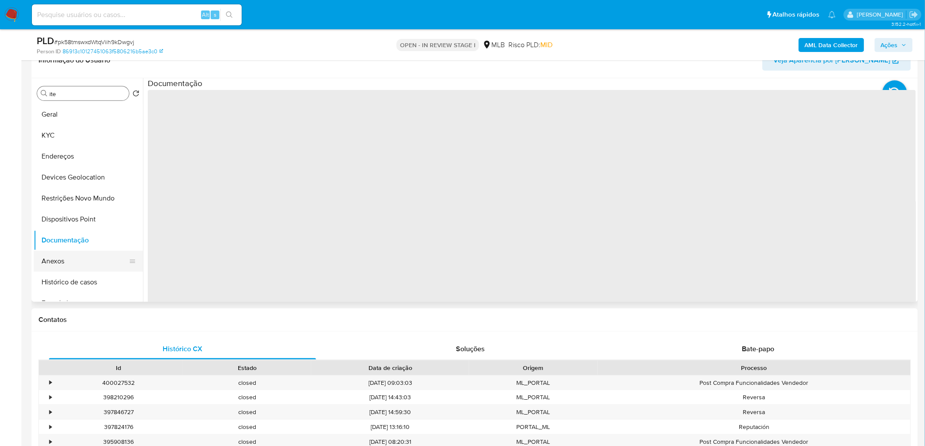
click at [64, 263] on button "Anexos" at bounding box center [85, 261] width 102 height 21
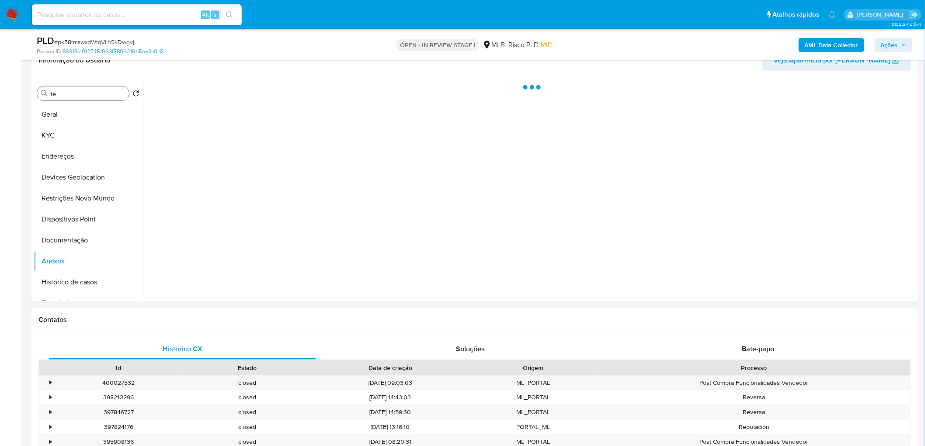
click at [614, 45] on span "Ações" at bounding box center [889, 45] width 17 height 14
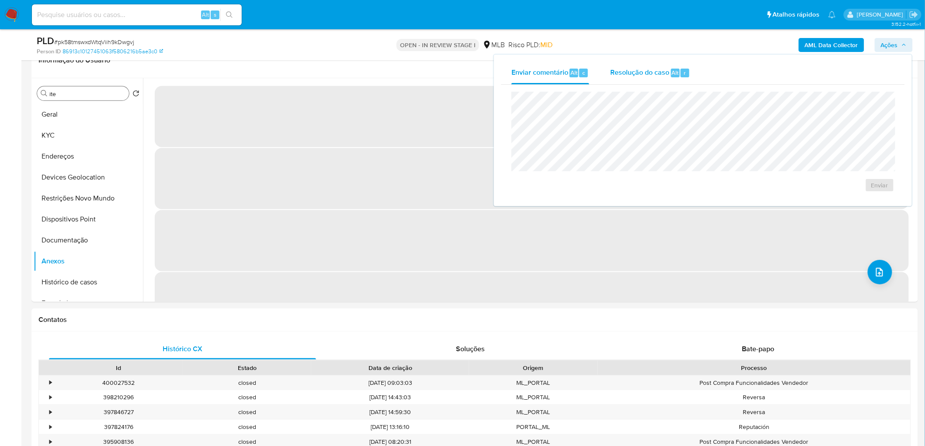
click at [614, 71] on span "Resolução do caso" at bounding box center [639, 72] width 59 height 10
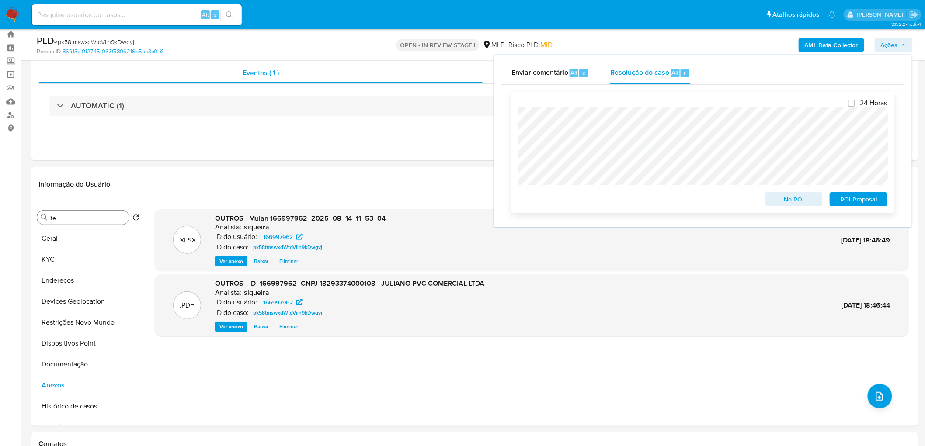
scroll to position [0, 0]
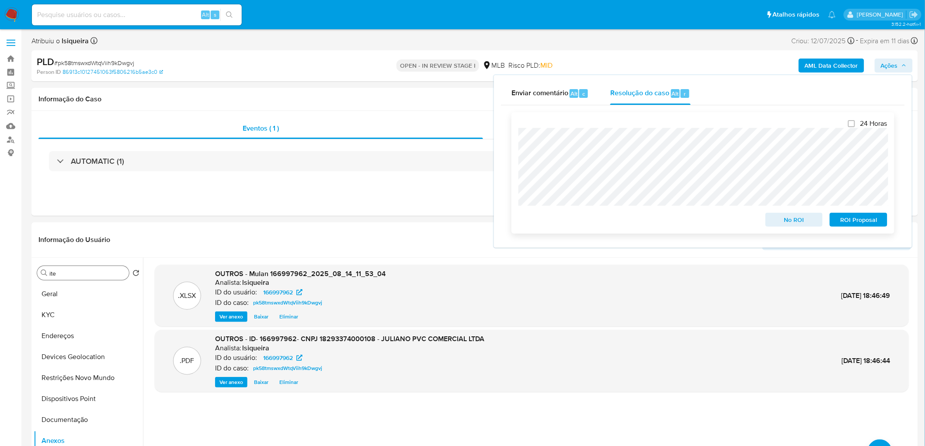
click at [614, 216] on span "No ROI" at bounding box center [794, 220] width 45 height 12
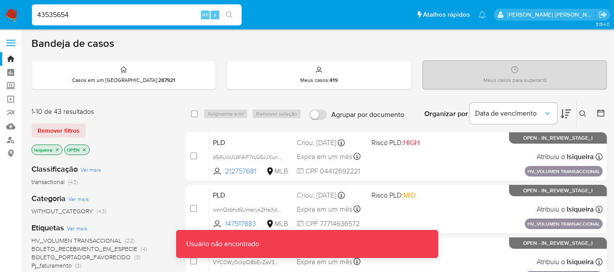
click at [78, 18] on input "43535654" at bounding box center [137, 14] width 210 height 11
type input "43535654"
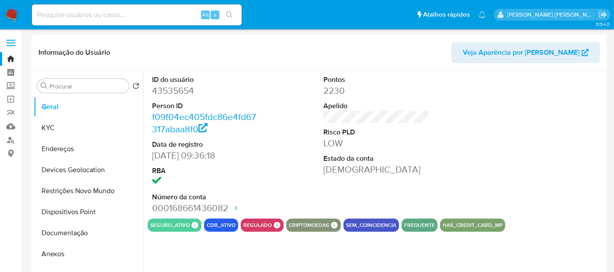
select select "10"
click at [9, 14] on img at bounding box center [11, 14] width 15 height 15
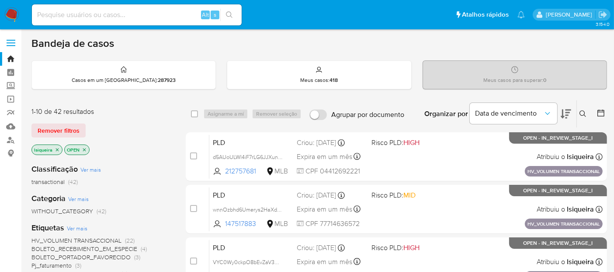
click at [5, 15] on img at bounding box center [11, 14] width 15 height 15
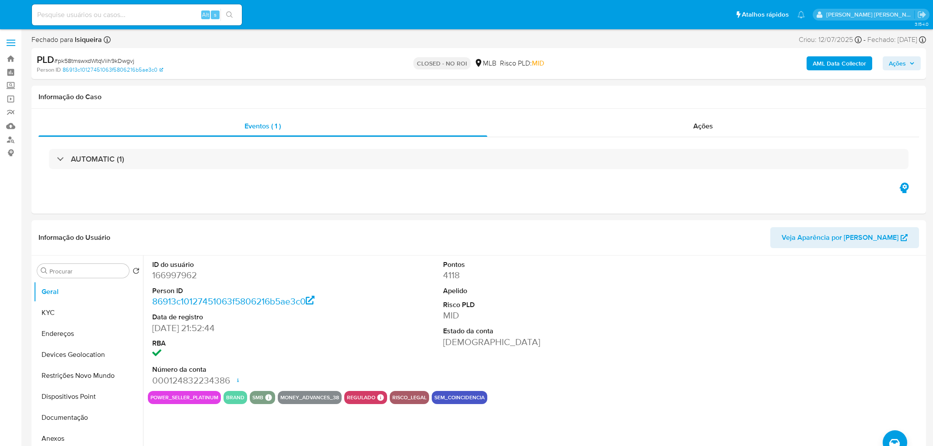
select select "10"
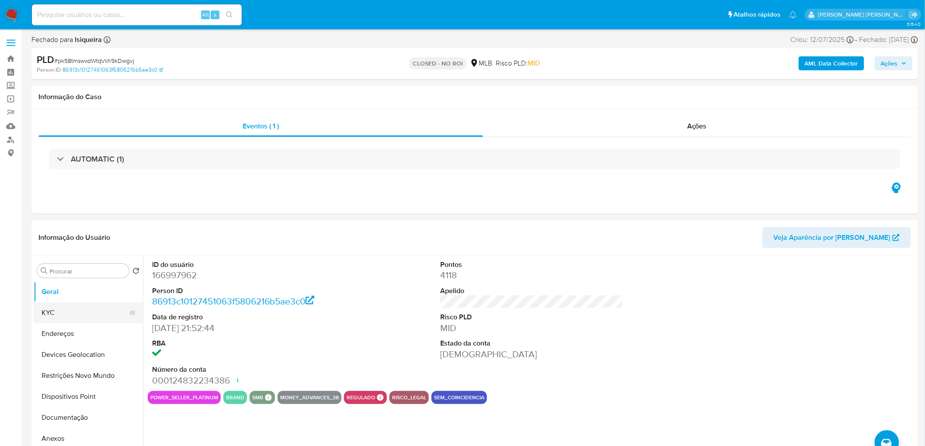
click at [72, 309] on button "KYC" at bounding box center [85, 313] width 102 height 21
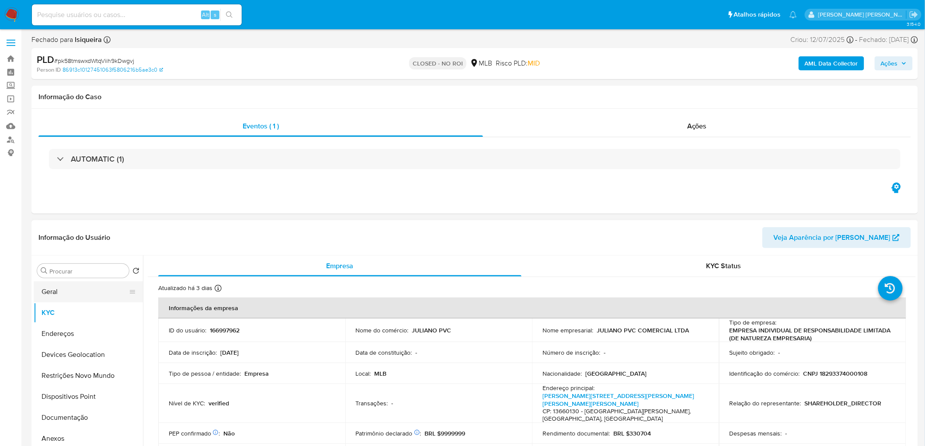
click at [88, 296] on button "Geral" at bounding box center [85, 292] width 102 height 21
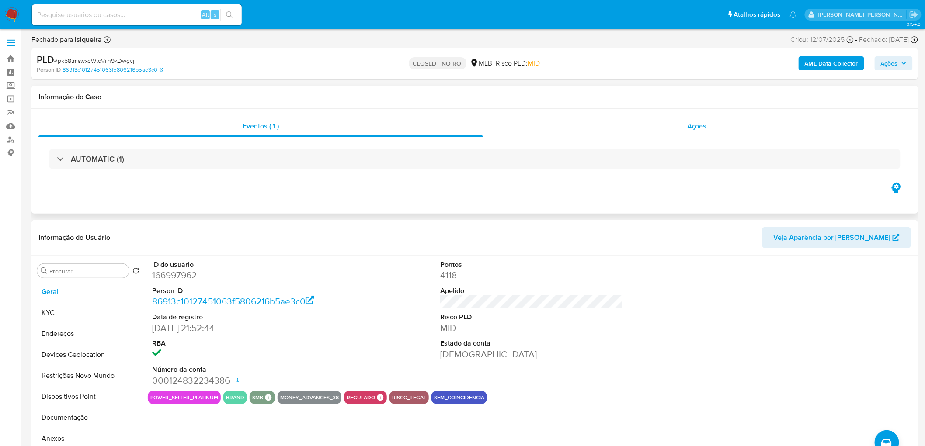
click at [690, 134] on div "Ações" at bounding box center [697, 126] width 428 height 21
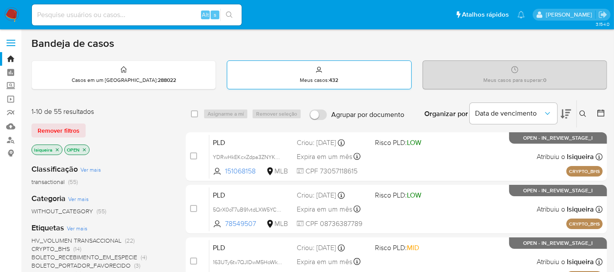
click at [326, 80] on p "Meus casos : 432" at bounding box center [319, 80] width 38 height 7
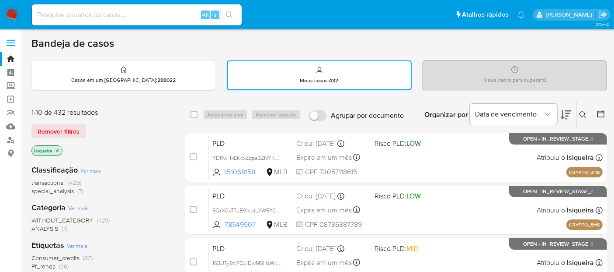
click at [354, 70] on div "Meus casos : 432" at bounding box center [320, 75] width 184 height 28
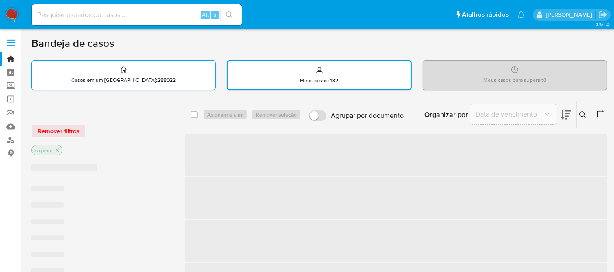
click at [157, 78] on strong "288022" at bounding box center [166, 80] width 18 height 8
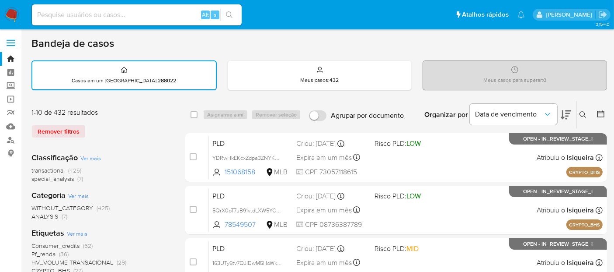
click at [14, 6] on nav "Pausado Ver notificaciones Alt s Atalhos rápidos Presiona las siguientes teclas…" at bounding box center [307, 14] width 614 height 29
click at [2, 14] on nav "Pausado Ver notificaciones Alt s Atalhos rápidos Presiona las siguientes teclas…" at bounding box center [307, 14] width 614 height 29
click at [7, 12] on img at bounding box center [11, 14] width 15 height 15
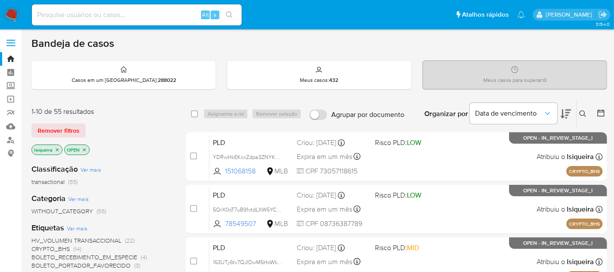
click at [605, 113] on icon at bounding box center [601, 112] width 9 height 9
click at [601, 113] on icon at bounding box center [601, 112] width 9 height 9
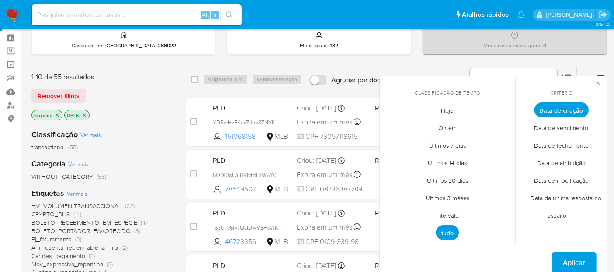
scroll to position [49, 0]
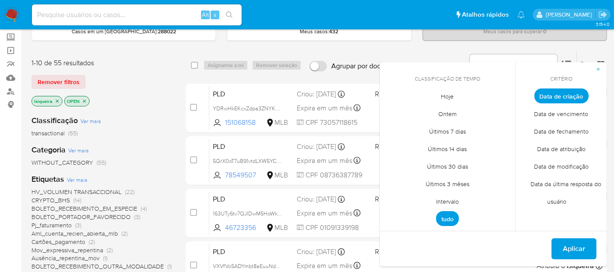
click at [455, 197] on span "Intervalo" at bounding box center [447, 201] width 41 height 18
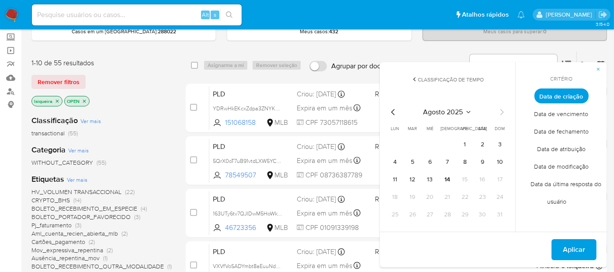
click at [393, 112] on icon "Mes anterior" at bounding box center [392, 112] width 3 height 6
click at [411, 143] on button "1" at bounding box center [413, 144] width 14 height 14
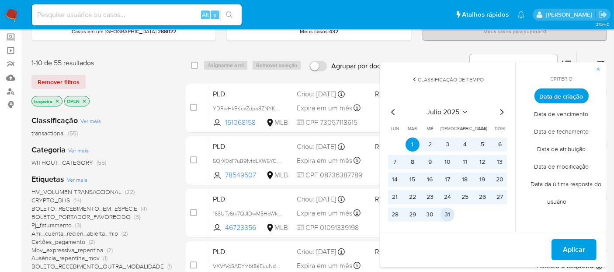
click at [451, 214] on button "31" at bounding box center [448, 214] width 14 height 14
click at [577, 249] on span "Aplicar" at bounding box center [574, 249] width 22 height 19
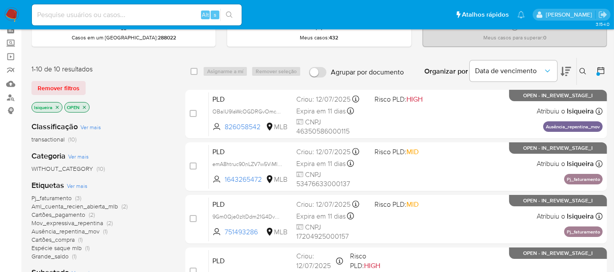
scroll to position [29, 0]
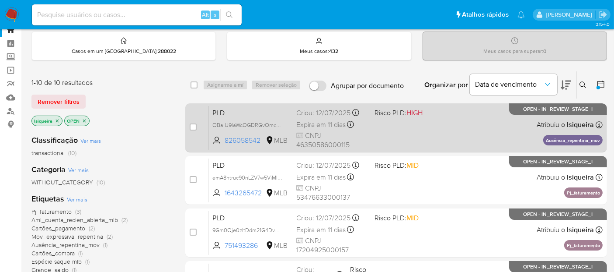
click at [461, 139] on div "PLD OBalU9laWcOGDRGvOmcoD6E0 826058542 MLB Risco PLD: HIGH Criou: 12/07/2025 Cr…" at bounding box center [406, 127] width 394 height 44
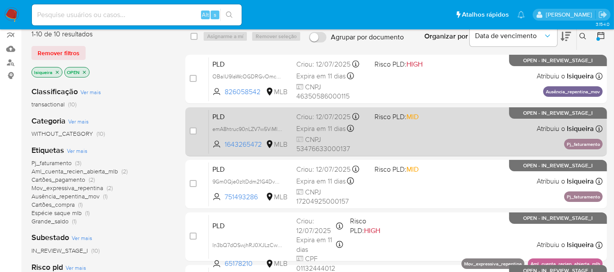
click at [463, 141] on div "PLD emA8htruc90nLZV7w5ViMIAP 1643265472 MLB Risco PLD: MID Criou: 12/07/2025 Cr…" at bounding box center [406, 131] width 394 height 44
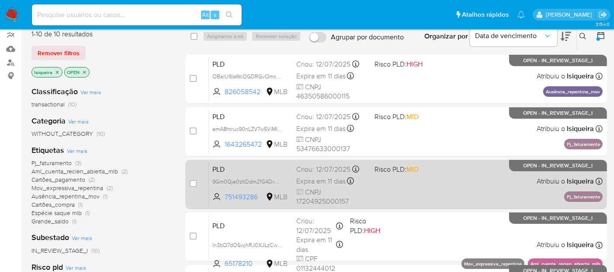
click at [464, 188] on div "PLD 9Gm0Qje0zItDdm21G4Dvd8jW 751493286 MLB Risco PLD: MID Criou: 12/07/2025 Cri…" at bounding box center [406, 184] width 394 height 44
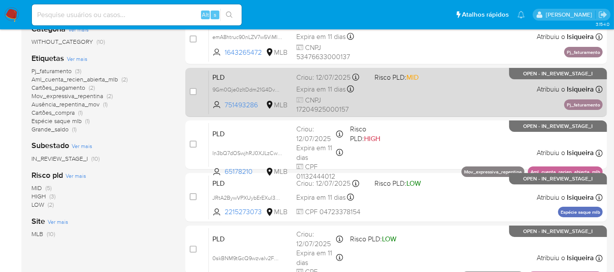
scroll to position [175, 0]
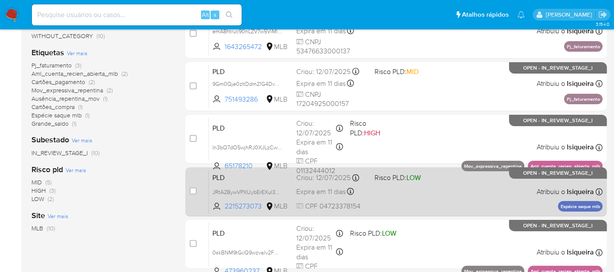
click at [443, 199] on div "PLD JRtA2BywVPXUybErEXuI3KOw 2215273073 MLB Risco PLD: LOW Criou: 12/07/2025 Cr…" at bounding box center [406, 191] width 394 height 44
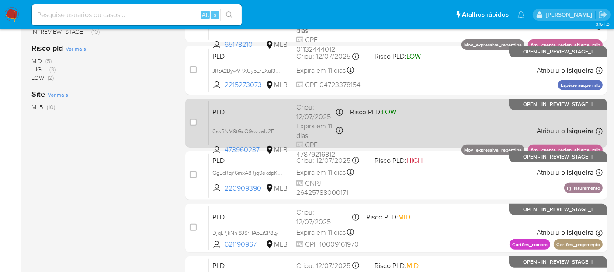
scroll to position [320, 0]
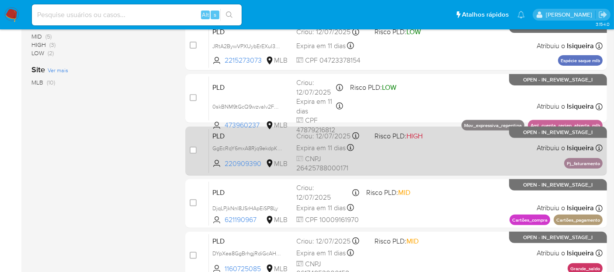
click at [473, 160] on div "PLD GgEcRqY6mxA8Rjq9ekdpKaEZ 220909390 MLB Risco PLD: HIGH Criou: 12/07/2025 Cr…" at bounding box center [406, 151] width 394 height 44
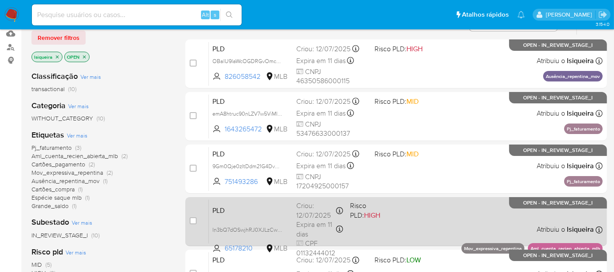
scroll to position [0, 0]
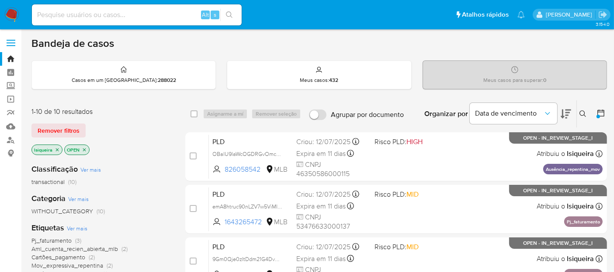
click at [17, 13] on img at bounding box center [11, 14] width 15 height 15
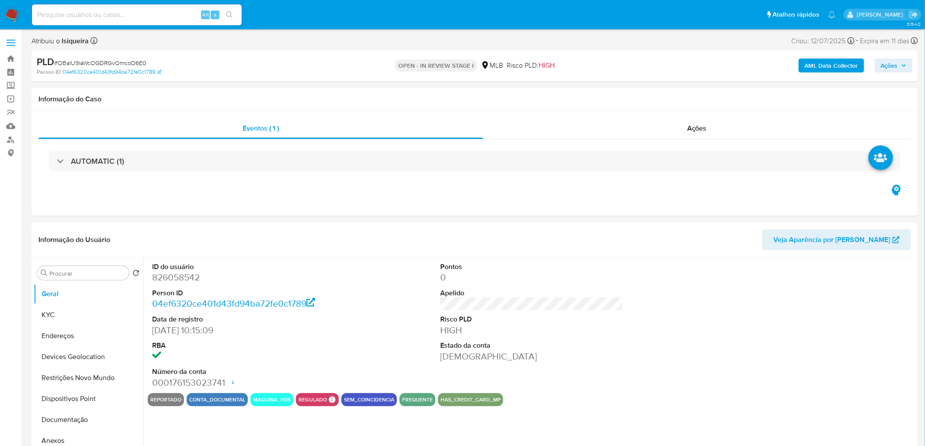
select select "10"
click at [85, 312] on button "KYC" at bounding box center [85, 315] width 102 height 21
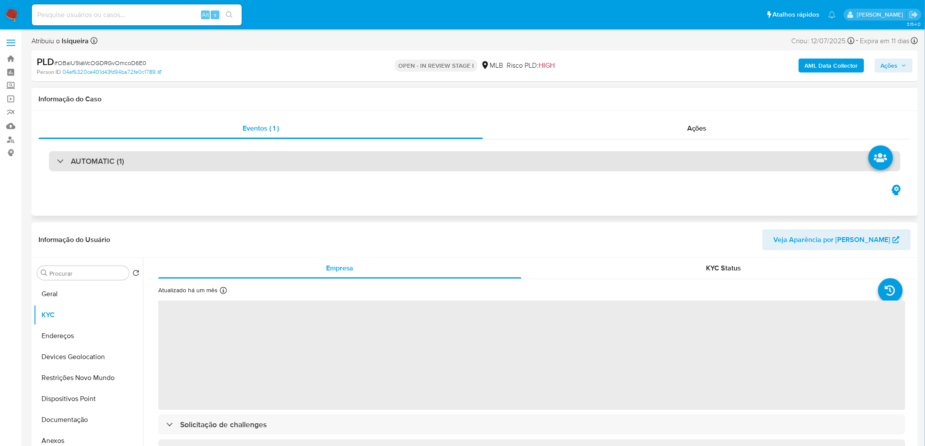
click at [192, 166] on div "AUTOMATIC (1)" at bounding box center [475, 161] width 852 height 20
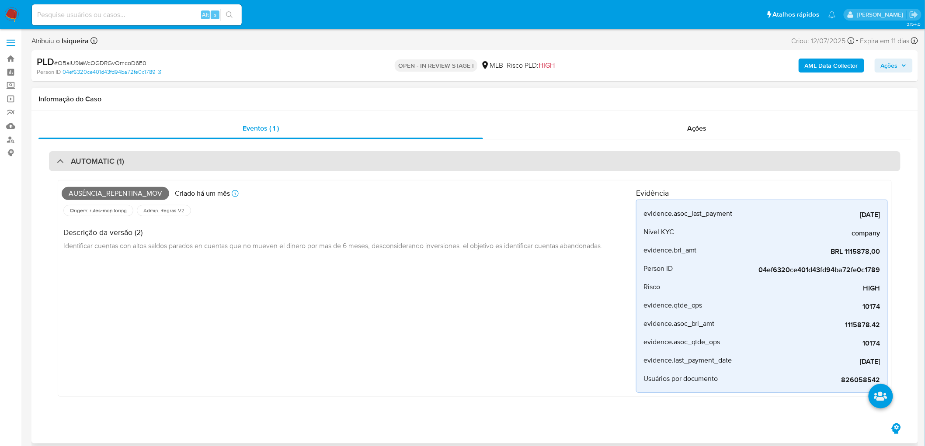
click at [192, 166] on div "AUTOMATIC (1)" at bounding box center [475, 161] width 852 height 20
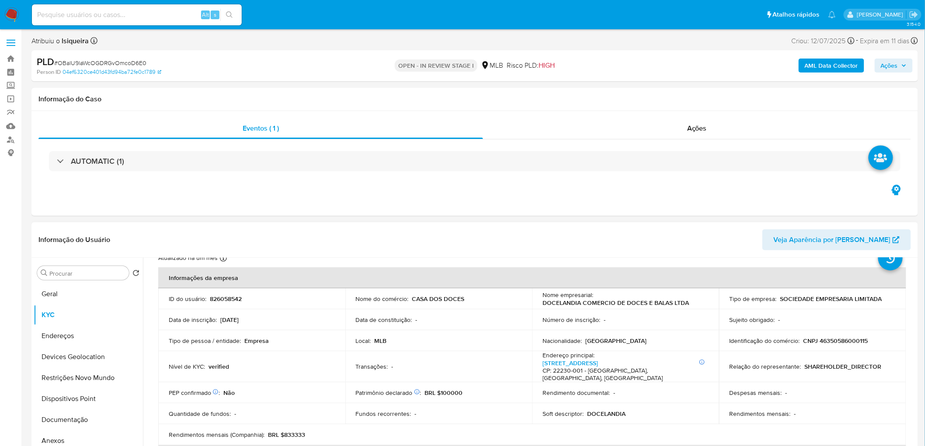
scroll to position [49, 0]
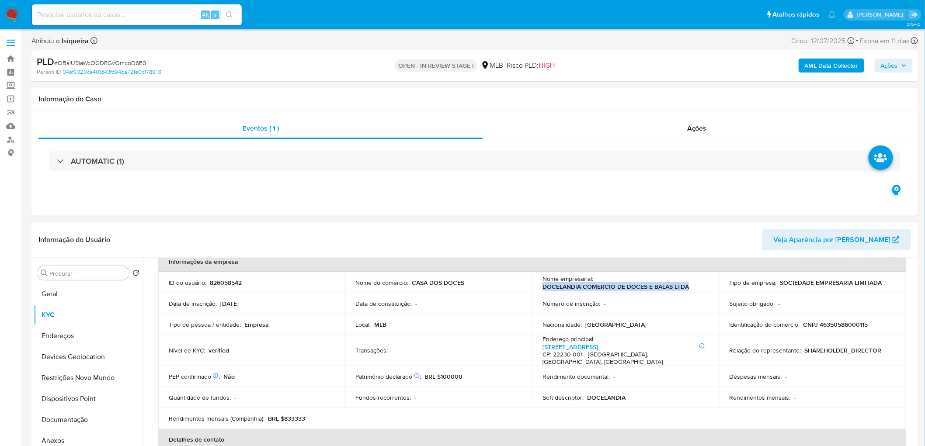
drag, startPoint x: 694, startPoint y: 287, endPoint x: 536, endPoint y: 285, distance: 157.9
click at [536, 285] on td "Nome empresarial : DOCELANDIA COMERCIO DE DOCES E BALAS LTDA" at bounding box center [625, 282] width 187 height 21
copy p "DOCELANDIA COMERCIO DE DOCES E BALAS LTDA"
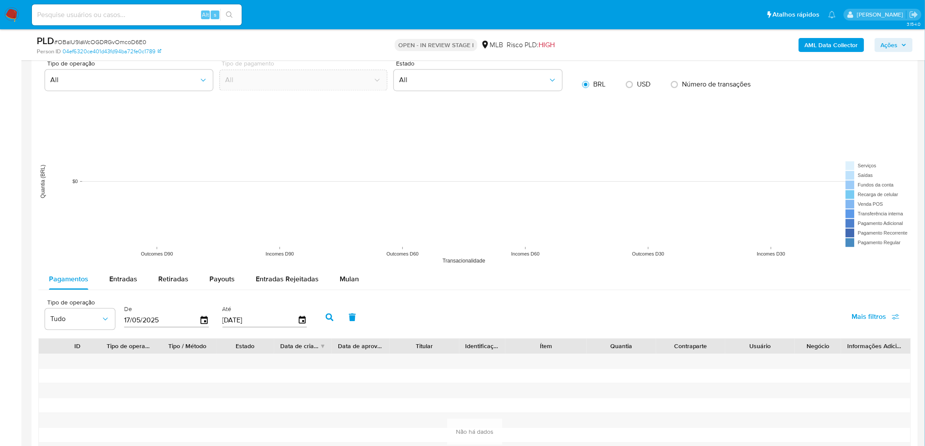
scroll to position [777, 0]
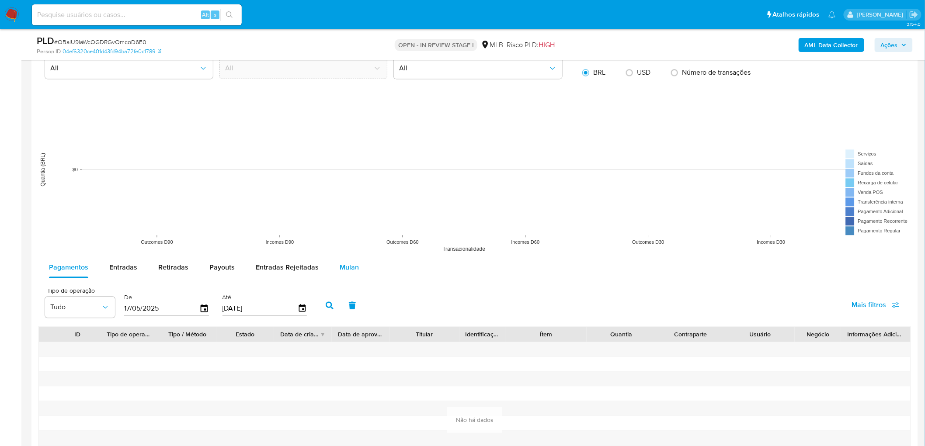
click at [343, 265] on span "Mulan" at bounding box center [349, 267] width 19 height 10
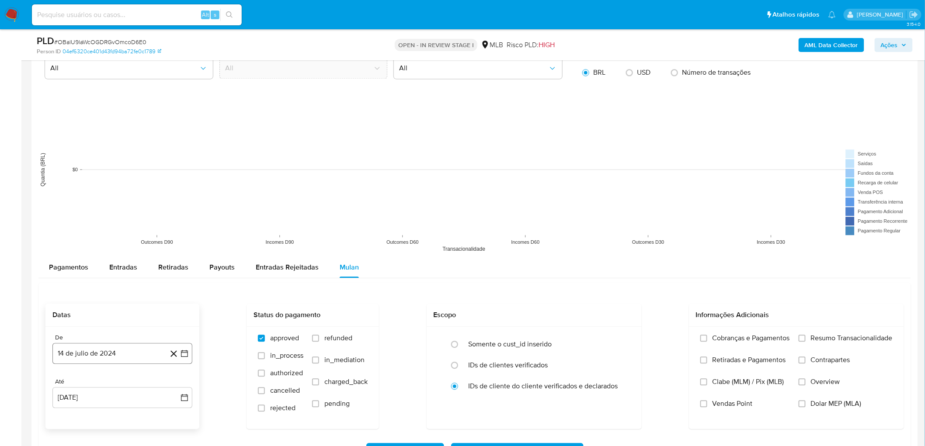
click at [122, 353] on button "14 de julio de 2024" at bounding box center [122, 353] width 140 height 21
click at [126, 223] on span "julio 2024" at bounding box center [118, 220] width 33 height 9
click at [177, 211] on icon "Año siguiente" at bounding box center [175, 210] width 10 height 10
click at [116, 241] on span "feb" at bounding box center [121, 242] width 10 height 7
click at [158, 254] on button "1" at bounding box center [157, 253] width 14 height 14
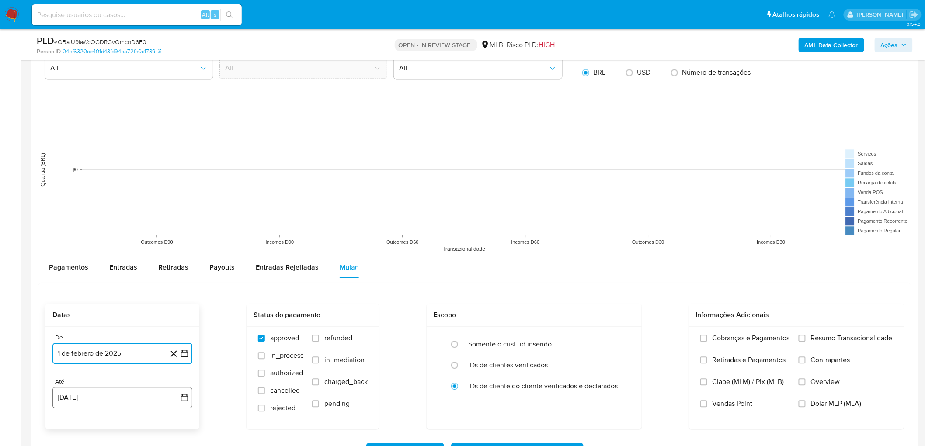
click at [106, 401] on button "[DATE]" at bounding box center [122, 397] width 140 height 21
click at [89, 331] on button "12" at bounding box center [87, 332] width 14 height 14
click at [807, 338] on label "Resumo Transacionalidade" at bounding box center [846, 345] width 94 height 22
click at [806, 338] on input "Resumo Transacionalidade" at bounding box center [802, 338] width 7 height 7
click at [720, 404] on span "Vendas Point" at bounding box center [733, 404] width 40 height 9
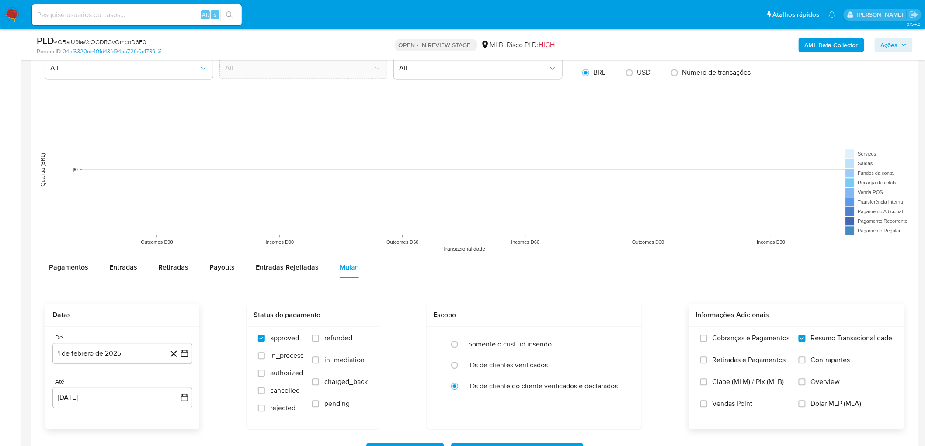
click at [707, 404] on input "Vendas Point" at bounding box center [703, 404] width 7 height 7
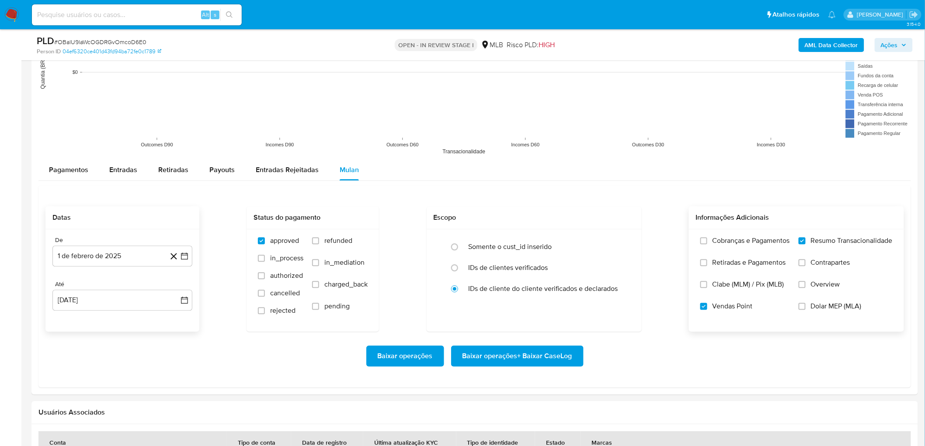
click at [494, 365] on span "Baixar operações + Baixar CaseLog" at bounding box center [518, 356] width 110 height 19
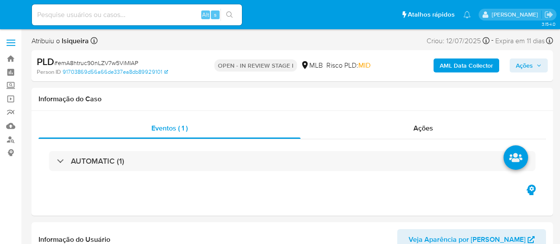
select select "10"
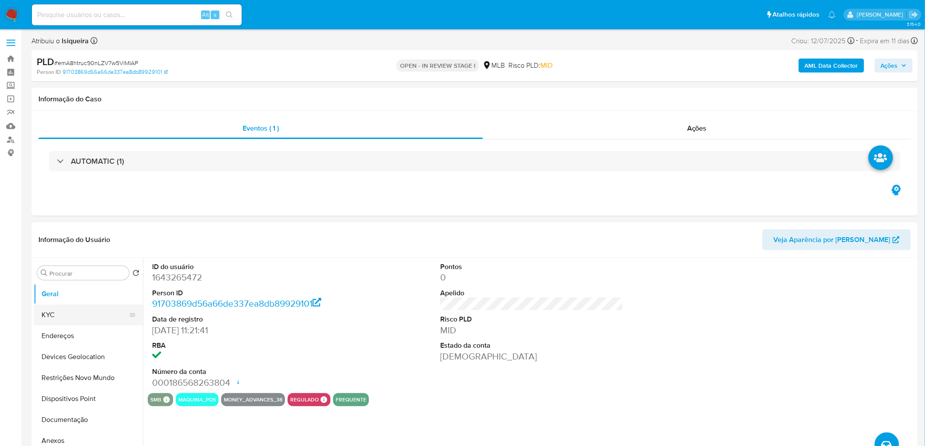
click at [71, 244] on button "KYC" at bounding box center [85, 315] width 102 height 21
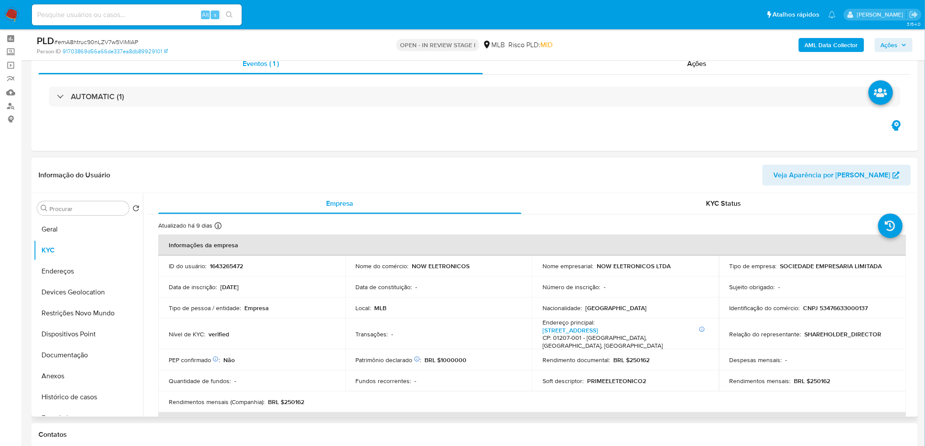
scroll to position [49, 0]
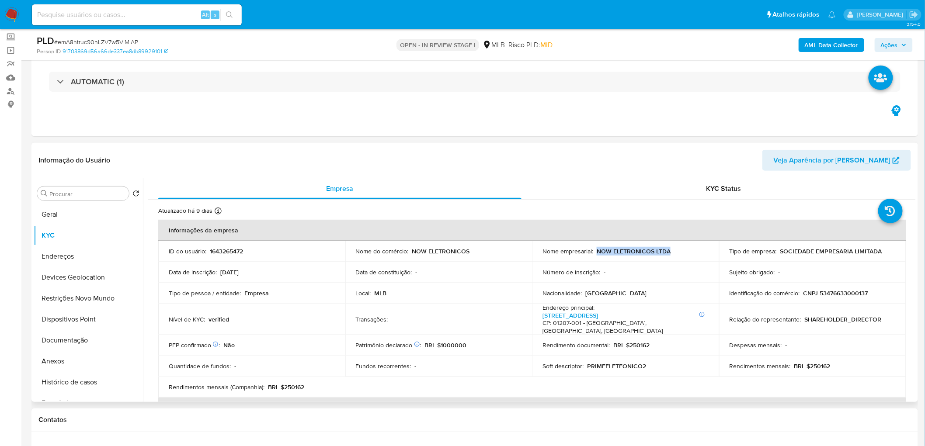
drag, startPoint x: 688, startPoint y: 251, endPoint x: 596, endPoint y: 249, distance: 92.7
click at [559, 244] on div "Nome empresarial : NOW ELETRONICOS LTDA" at bounding box center [626, 251] width 166 height 8
copy p "NOW ELETRONICOS LTDA"
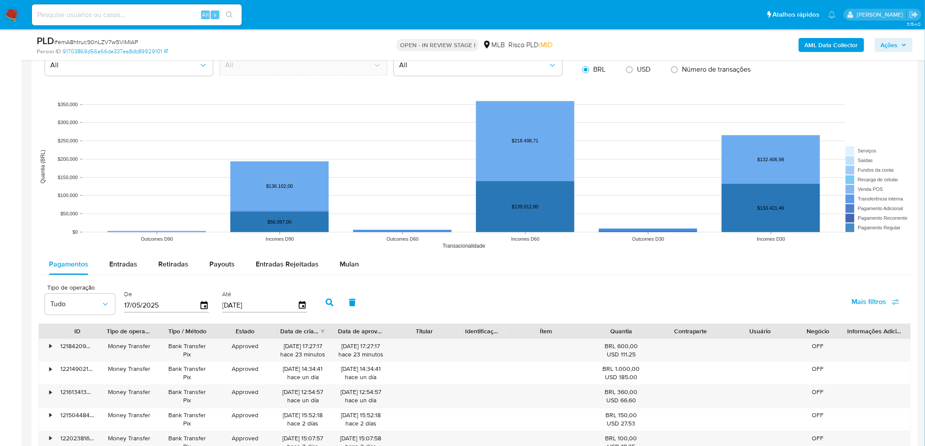
scroll to position [777, 0]
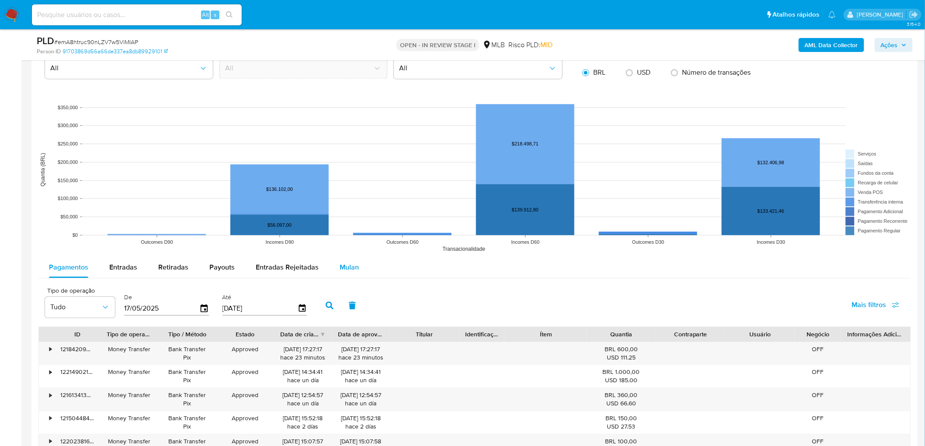
click at [346, 244] on span "Mulan" at bounding box center [349, 267] width 19 height 10
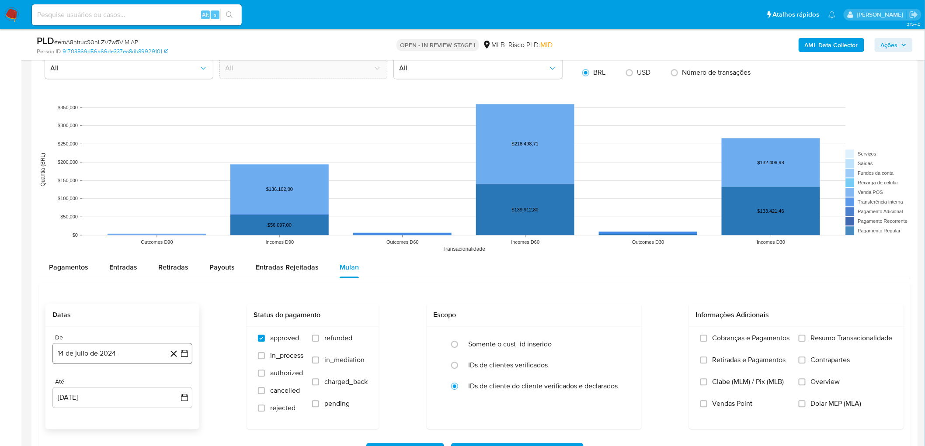
click at [90, 244] on button "14 de julio de 2024" at bounding box center [122, 353] width 140 height 21
click at [119, 219] on span "julio 2024" at bounding box center [118, 220] width 33 height 9
click at [175, 212] on icon "Año siguiente" at bounding box center [175, 210] width 10 height 10
click at [157, 244] on span "jun" at bounding box center [159, 266] width 10 height 7
click at [168, 234] on button "1" at bounding box center [175, 235] width 14 height 14
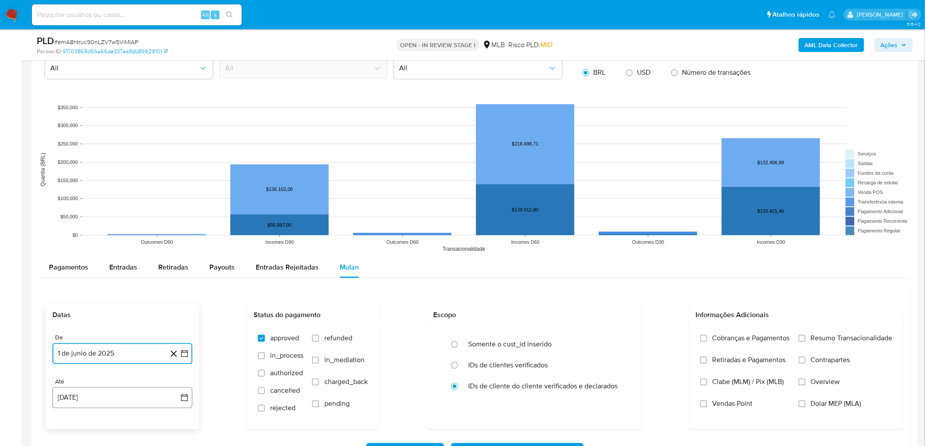
click at [105, 244] on button "[DATE]" at bounding box center [122, 397] width 140 height 21
click at [88, 244] on button "12" at bounding box center [87, 332] width 14 height 14
drag, startPoint x: 791, startPoint y: 344, endPoint x: 795, endPoint y: 343, distance: 4.6
click at [559, 244] on div "Cobranças e Pagamentos Retiradas e Pagamentos Clabe (MLM) / Pix (MLB) Vendas Po…" at bounding box center [796, 377] width 201 height 87
click at [559, 244] on label "Resumo Transacionalidade" at bounding box center [846, 345] width 94 height 22
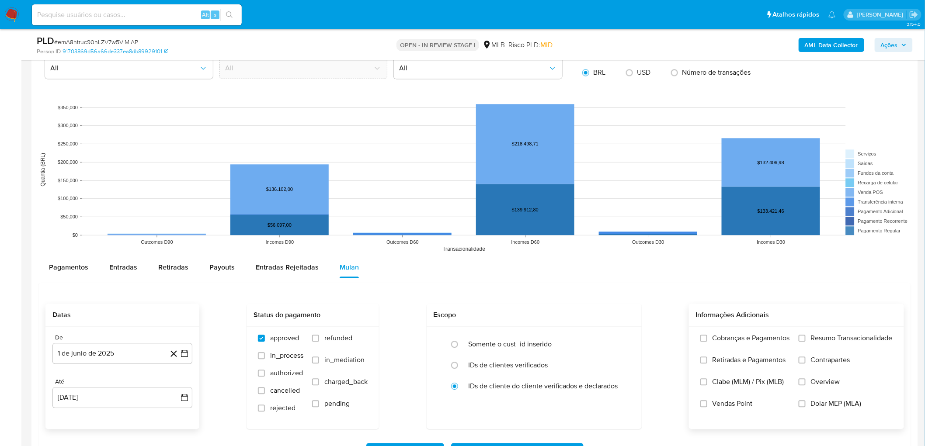
click at [559, 244] on input "Resumo Transacionalidade" at bounding box center [802, 338] width 7 height 7
click at [559, 244] on span "Vendas Point" at bounding box center [733, 404] width 40 height 9
click at [559, 244] on input "Vendas Point" at bounding box center [703, 404] width 7 height 7
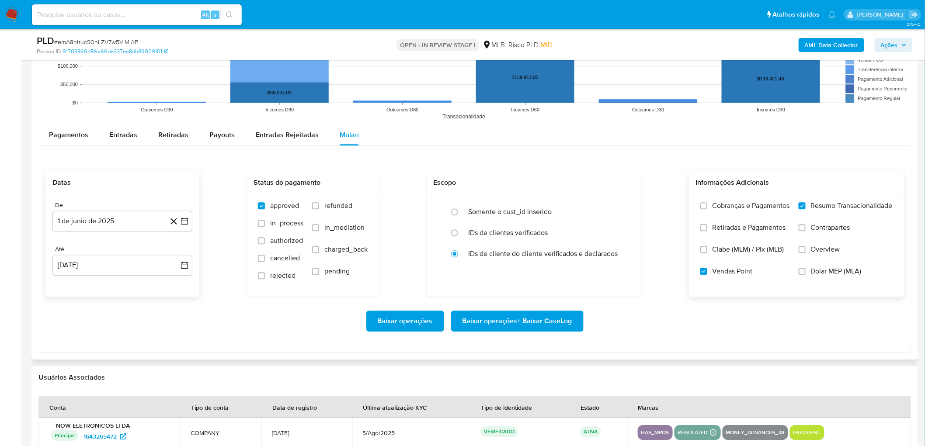
scroll to position [923, 0]
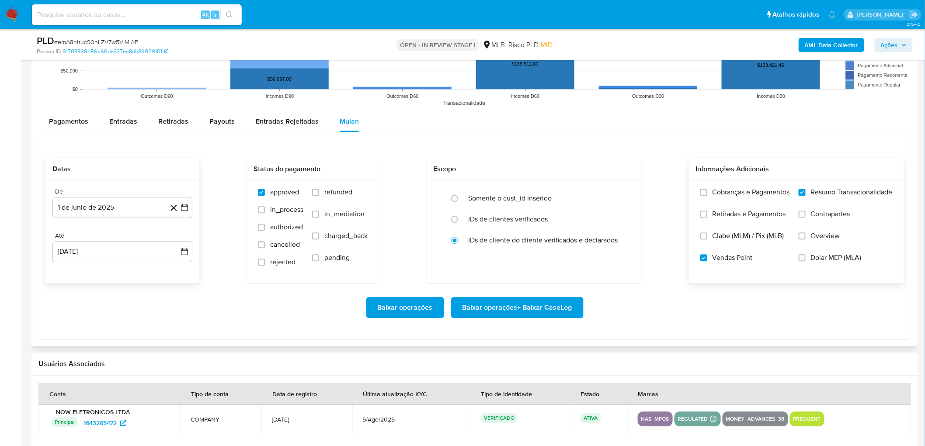
click at [527, 244] on span "Baixar operações + Baixar CaseLog" at bounding box center [518, 307] width 110 height 19
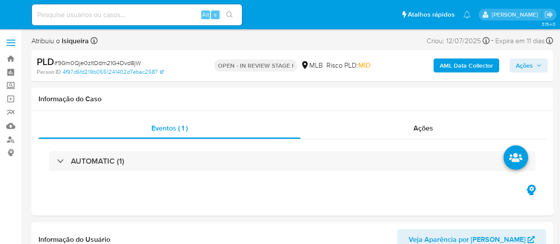
select select "10"
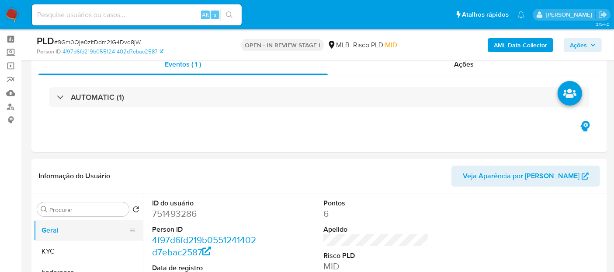
scroll to position [49, 0]
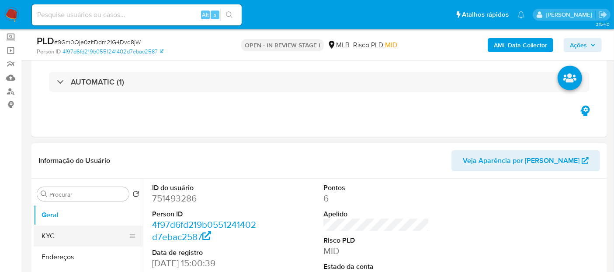
click at [61, 230] on button "KYC" at bounding box center [85, 235] width 102 height 21
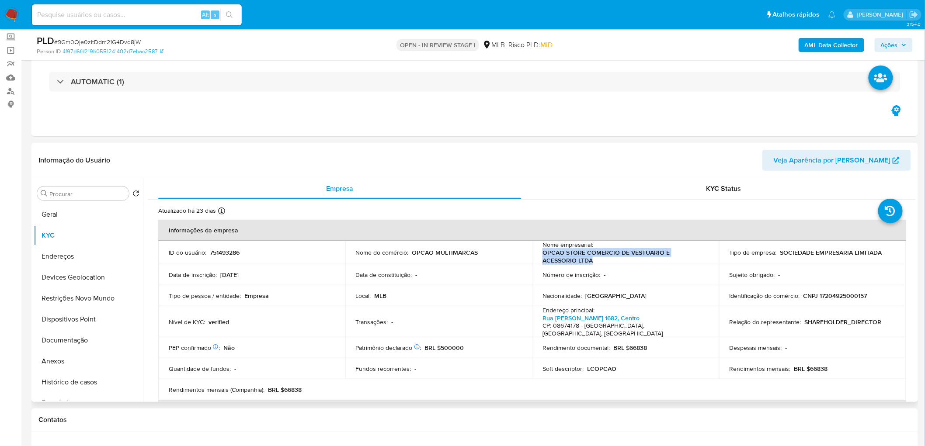
drag, startPoint x: 577, startPoint y: 259, endPoint x: 538, endPoint y: 254, distance: 39.7
click at [538, 244] on td "Nome empresarial : OPCAO STORE COMERCIO DE VESTUARIO E ACESSORIO LTDA" at bounding box center [625, 253] width 187 height 24
copy p "OPCAO STORE COMERCIO DE VESTUARIO E ACESSORIO LTDA"
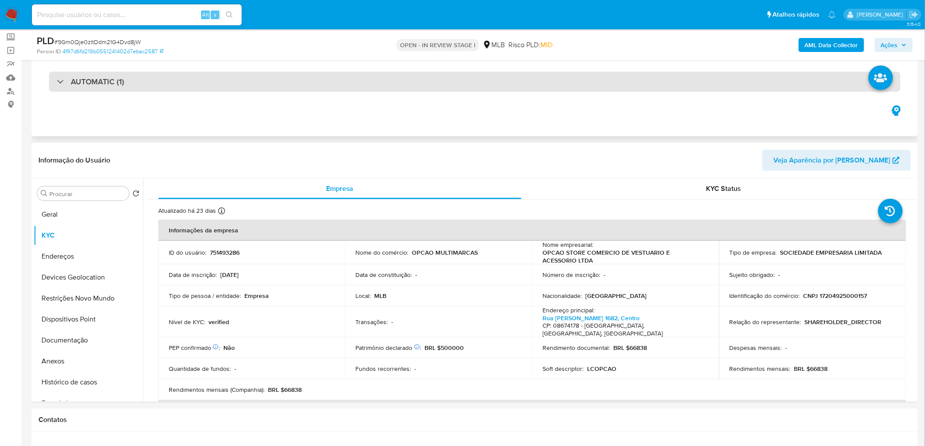
click at [279, 90] on div "AUTOMATIC (1)" at bounding box center [475, 82] width 852 height 20
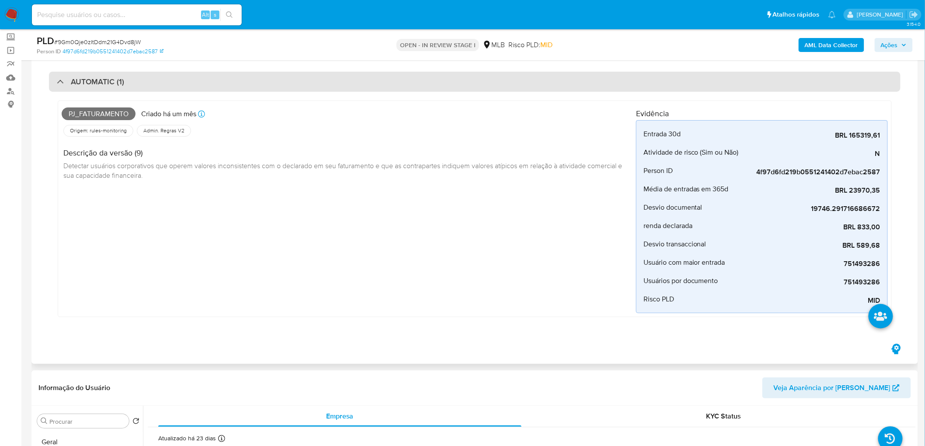
click at [279, 90] on div "AUTOMATIC (1)" at bounding box center [475, 82] width 852 height 20
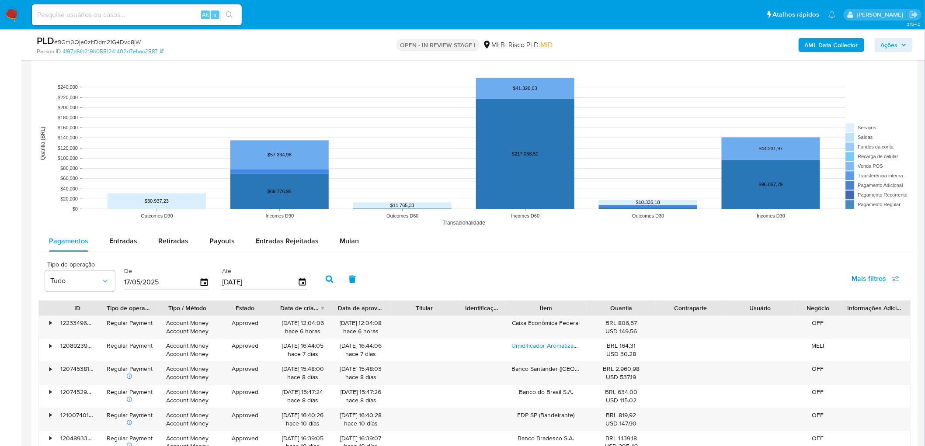
scroll to position [842, 0]
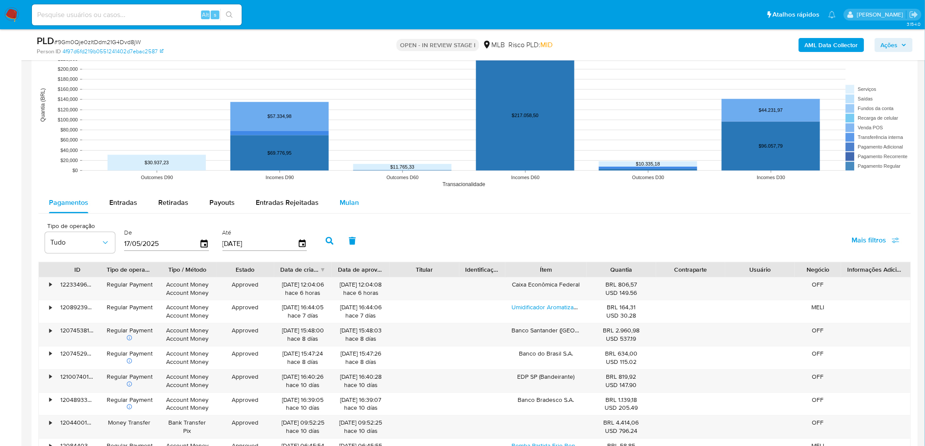
click at [346, 201] on span "Mulan" at bounding box center [349, 203] width 19 height 10
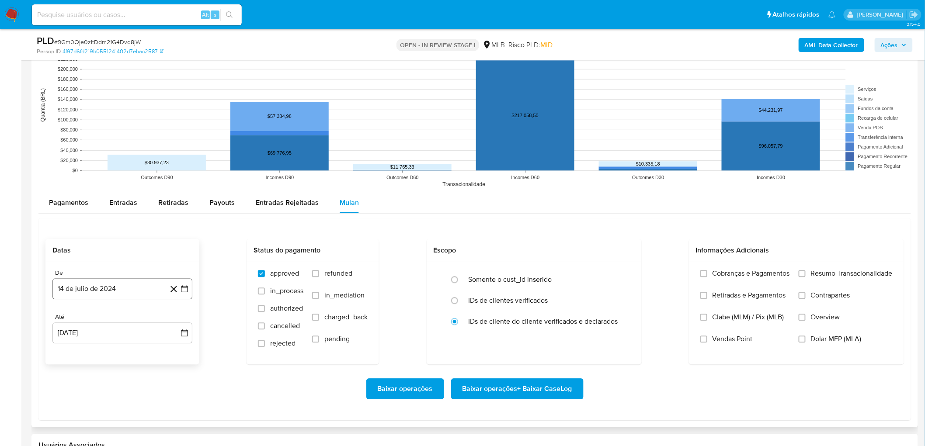
click at [78, 244] on button "14 de julio de 2024" at bounding box center [122, 289] width 140 height 21
click at [112, 244] on span "julio 2024" at bounding box center [118, 320] width 33 height 9
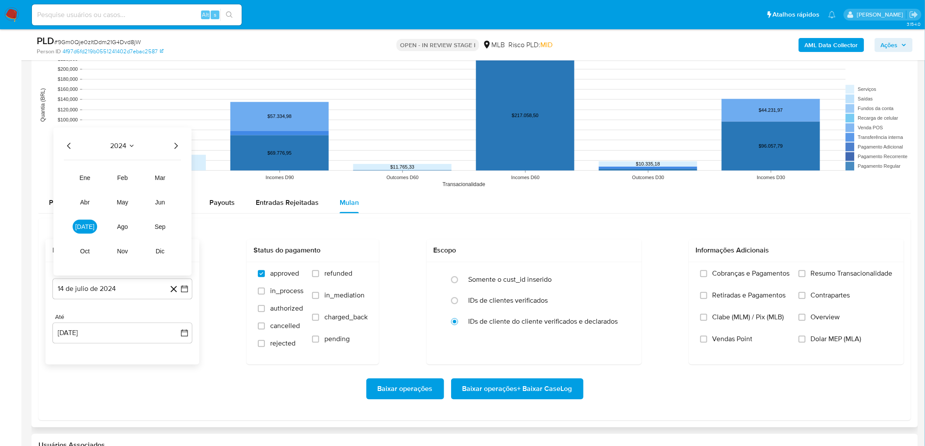
click at [175, 144] on icon "Año siguiente" at bounding box center [175, 146] width 3 height 6
click at [165, 199] on button "jun" at bounding box center [160, 202] width 24 height 14
click at [178, 165] on button "1" at bounding box center [175, 171] width 14 height 14
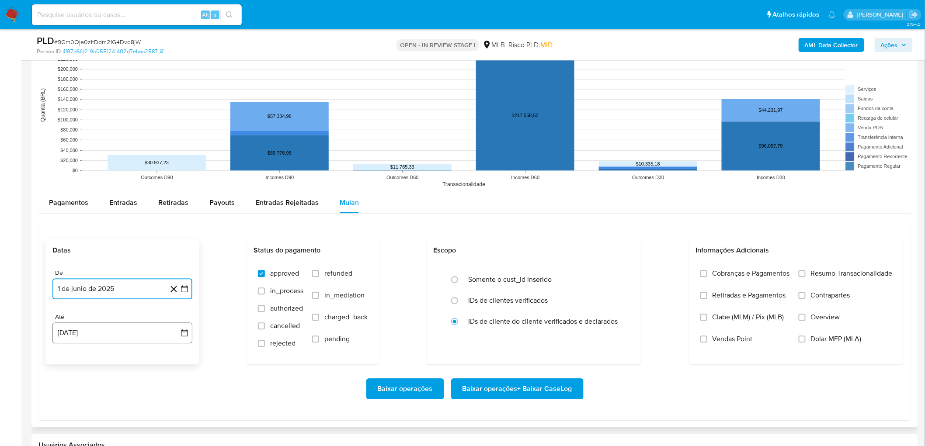
click at [116, 244] on button "14 [PERSON_NAME] de 2025" at bounding box center [122, 333] width 140 height 21
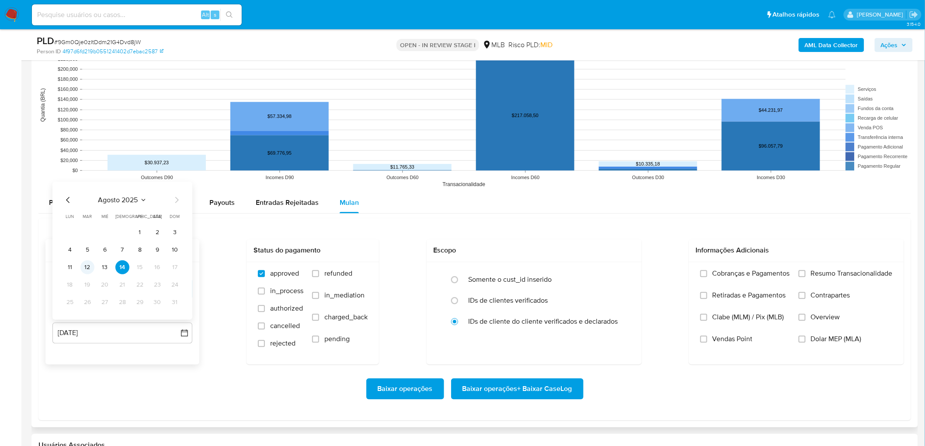
click at [88, 244] on button "12" at bounding box center [87, 267] width 14 height 14
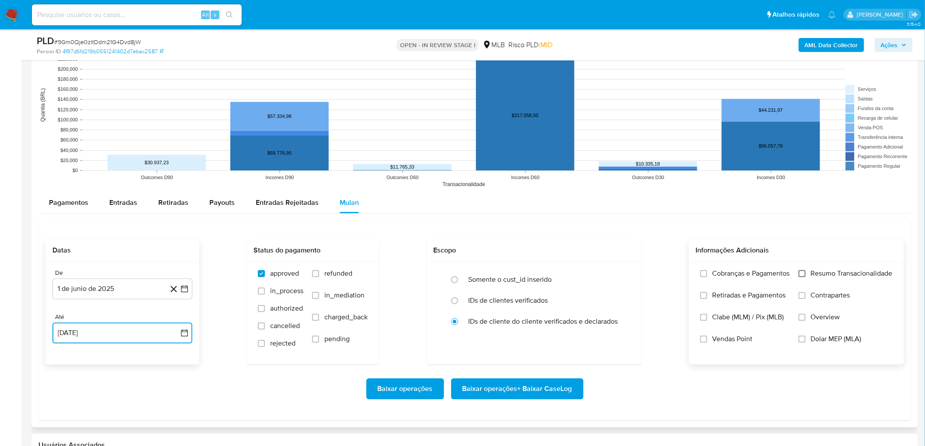
click at [559, 244] on input "Resumo Transacionalidade" at bounding box center [802, 273] width 7 height 7
click at [559, 244] on span "Vendas Point" at bounding box center [733, 339] width 40 height 9
click at [559, 244] on input "Vendas Point" at bounding box center [703, 339] width 7 height 7
click at [545, 244] on span "Baixar operações + Baixar CaseLog" at bounding box center [518, 389] width 110 height 19
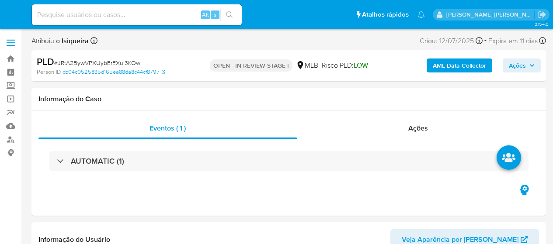
select select "10"
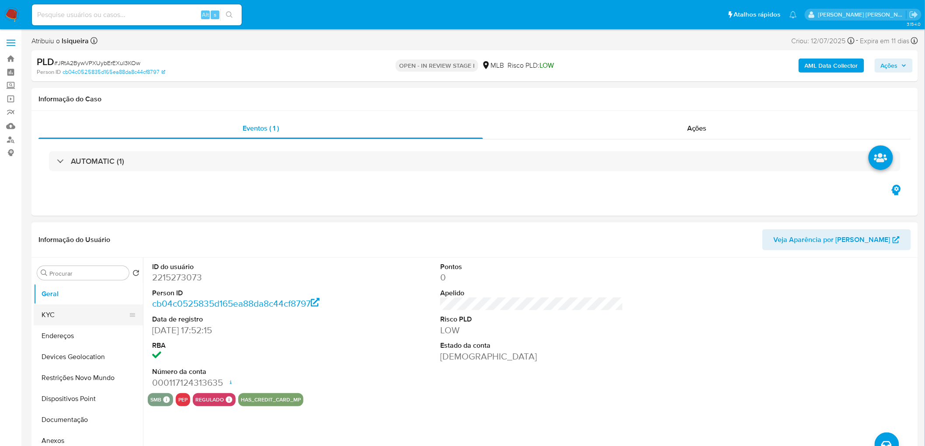
click at [94, 244] on button "KYC" at bounding box center [85, 315] width 102 height 21
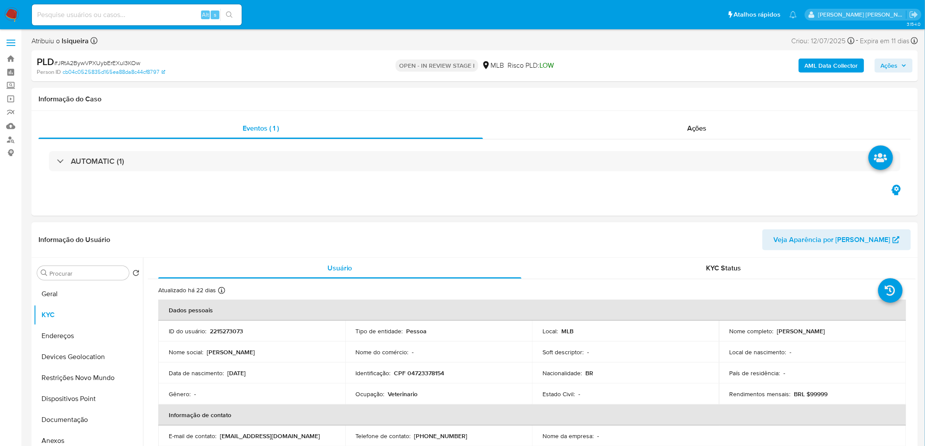
drag, startPoint x: 841, startPoint y: 331, endPoint x: 776, endPoint y: 333, distance: 65.2
click at [553, 244] on div "Nome completo : [PERSON_NAME]" at bounding box center [813, 331] width 166 height 8
copy p "[PERSON_NAME]"
click at [553, 188] on div "Eventos ( 1 ) Ações AUTOMATIC (1)" at bounding box center [474, 163] width 887 height 105
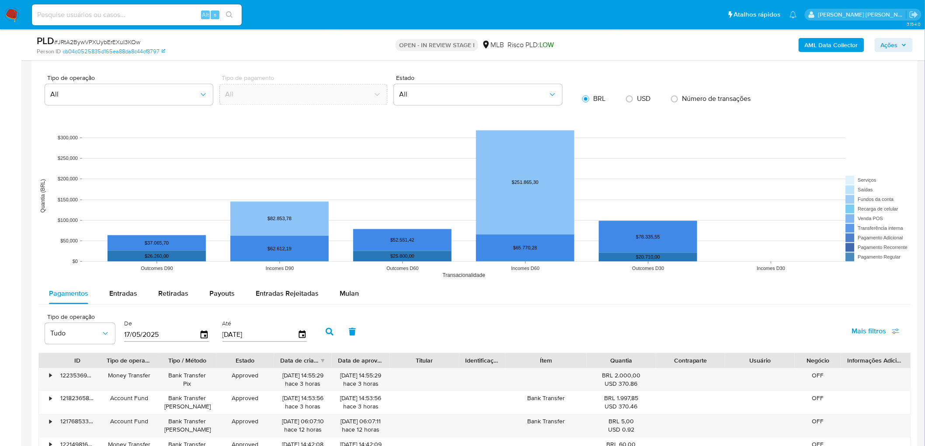
scroll to position [842, 0]
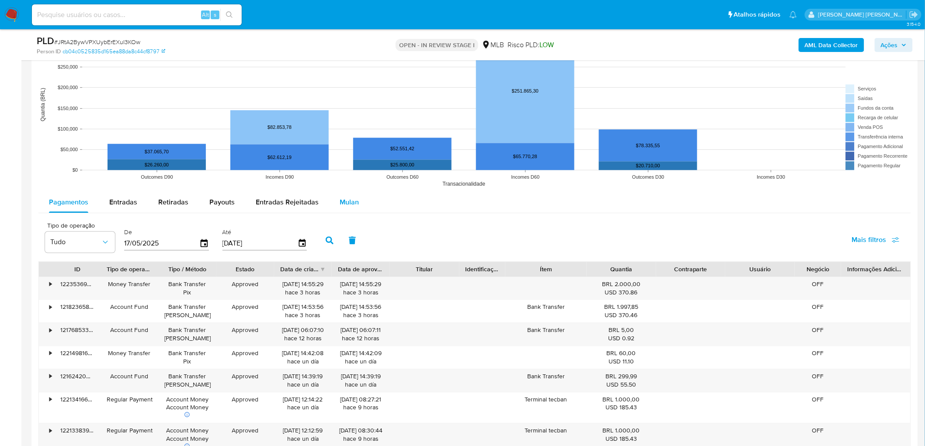
click at [352, 201] on span "Mulan" at bounding box center [349, 202] width 19 height 10
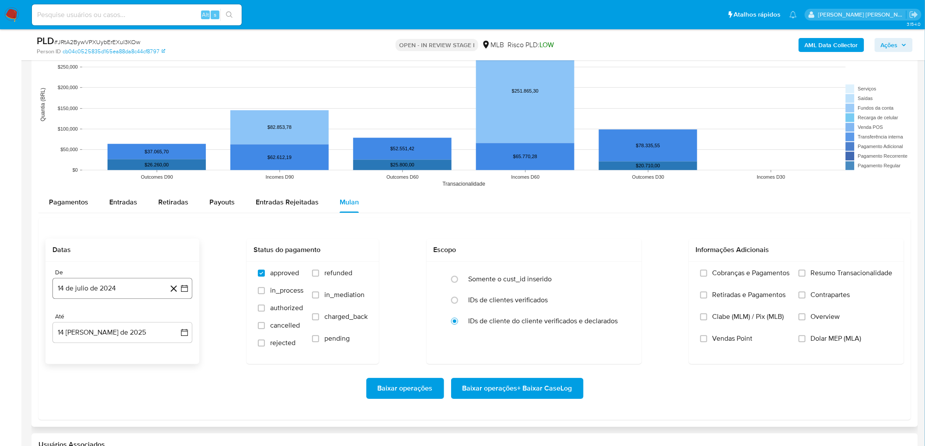
click at [101, 244] on button "14 de julio de 2024" at bounding box center [122, 288] width 140 height 21
click at [115, 244] on span "julio 2024" at bounding box center [118, 320] width 33 height 9
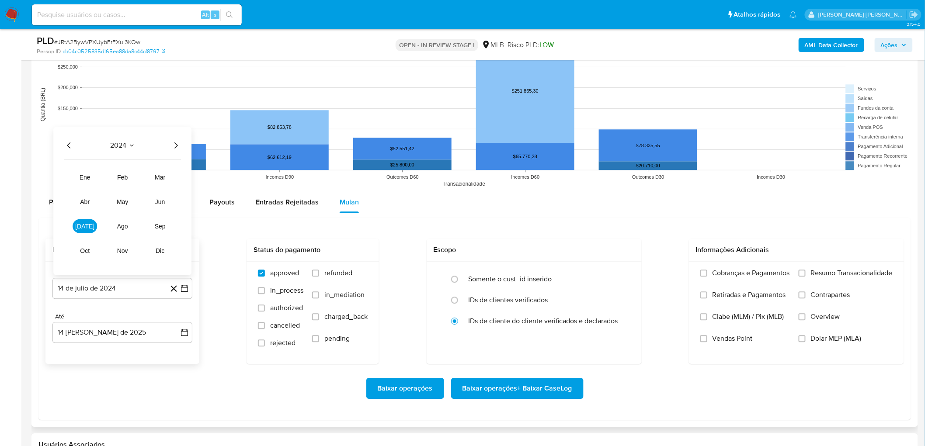
click at [171, 146] on icon "Año siguiente" at bounding box center [176, 145] width 10 height 10
click at [160, 199] on span "jun" at bounding box center [160, 201] width 10 height 7
click at [174, 167] on button "1" at bounding box center [175, 170] width 14 height 14
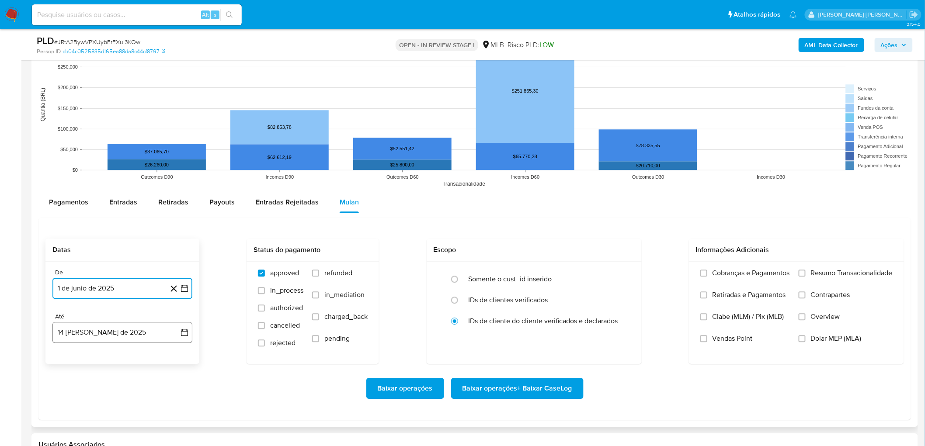
click at [86, 244] on button "14 [PERSON_NAME] de 2025" at bounding box center [122, 332] width 140 height 21
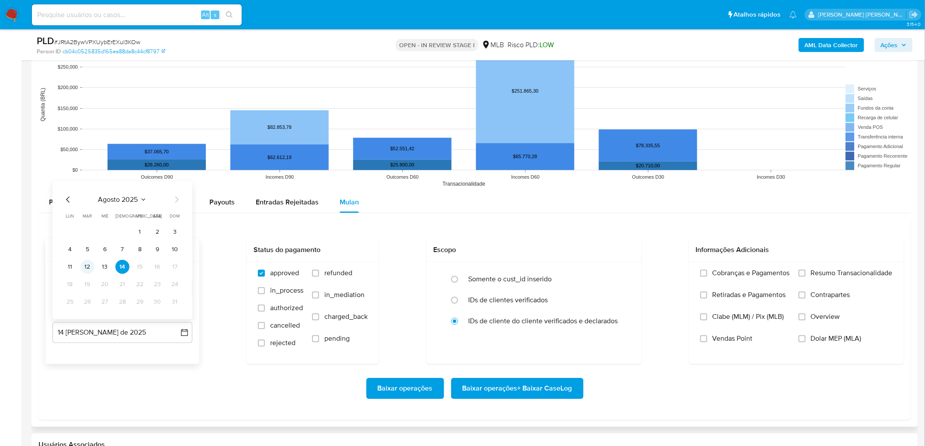
click at [88, 244] on button "12" at bounding box center [87, 267] width 14 height 14
click at [553, 244] on label "Resumo Transacionalidade" at bounding box center [846, 280] width 94 height 22
click at [553, 244] on input "Resumo Transacionalidade" at bounding box center [802, 273] width 7 height 7
click at [553, 244] on span "Vendas Point" at bounding box center [733, 338] width 40 height 9
click at [553, 244] on input "Vendas Point" at bounding box center [703, 338] width 7 height 7
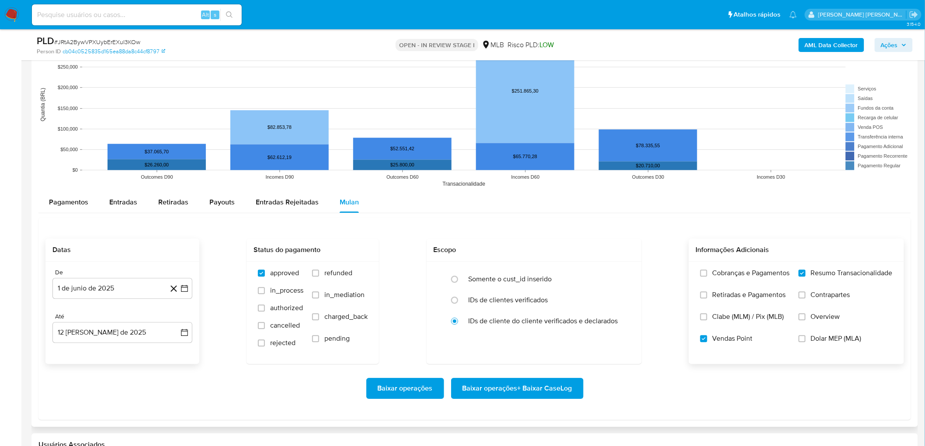
click at [533, 244] on span "Baixar operações + Baixar CaseLog" at bounding box center [518, 388] width 110 height 19
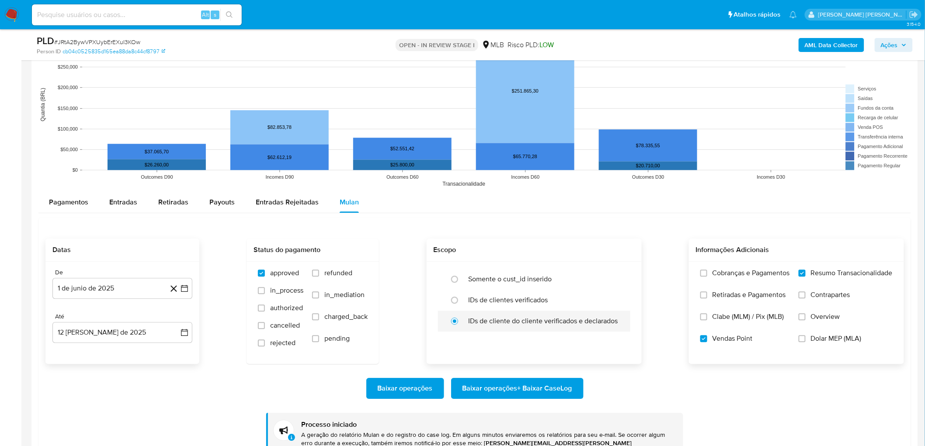
scroll to position [891, 0]
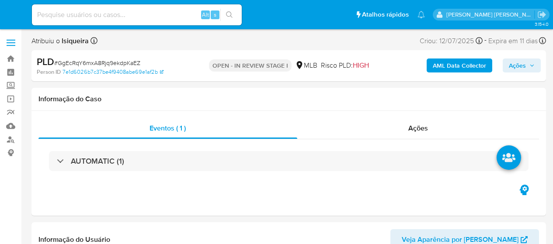
select select "10"
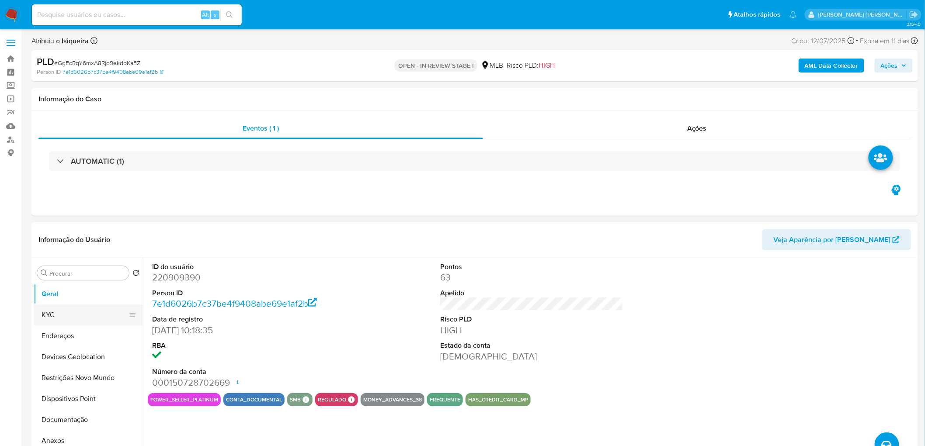
click at [71, 244] on button "KYC" at bounding box center [85, 315] width 102 height 21
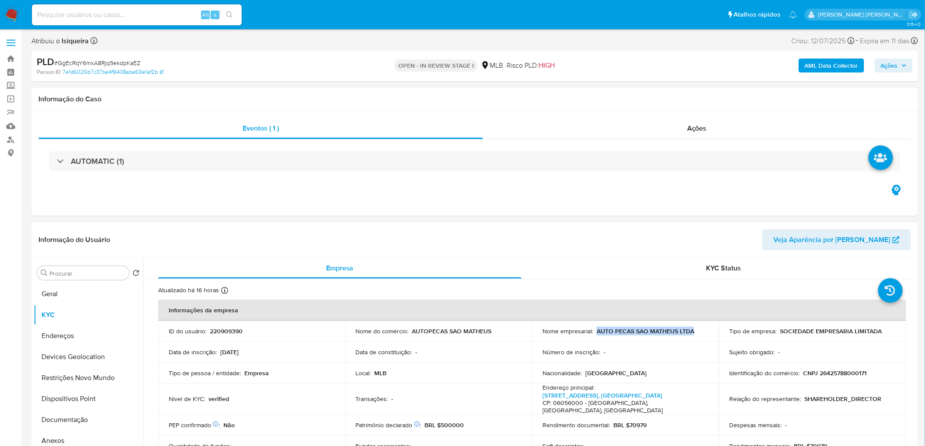
drag, startPoint x: 701, startPoint y: 331, endPoint x: 596, endPoint y: 332, distance: 105.8
click at [553, 244] on div "Nome empresarial : AUTO PECAS SAO MATHEUS LTDA" at bounding box center [626, 331] width 166 height 8
copy p "AUTO PECAS SAO MATHEUS LTDA"
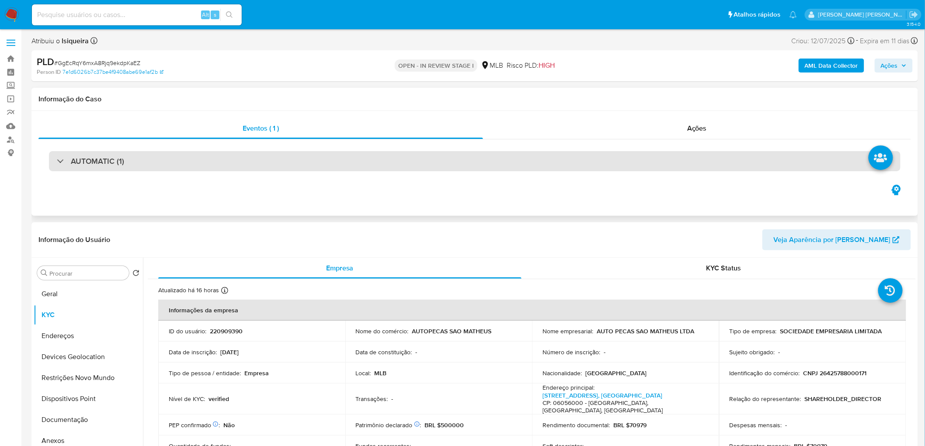
click at [344, 157] on div "AUTOMATIC (1)" at bounding box center [475, 161] width 852 height 20
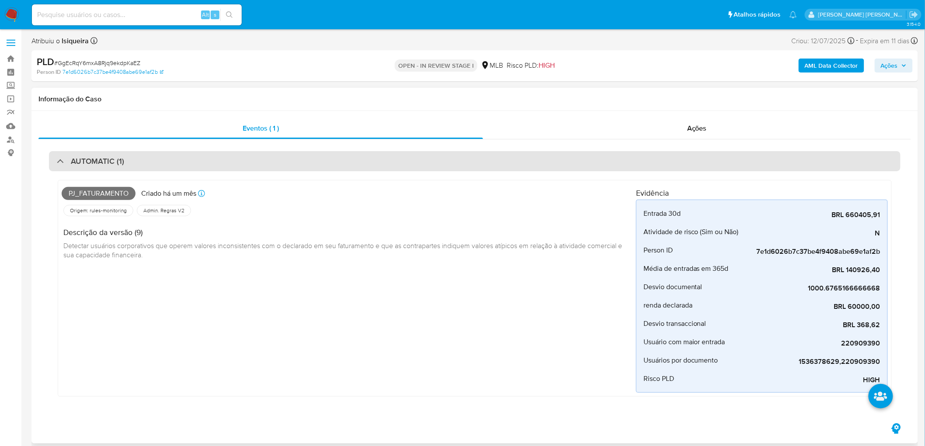
click at [344, 157] on div "AUTOMATIC (1)" at bounding box center [475, 161] width 852 height 20
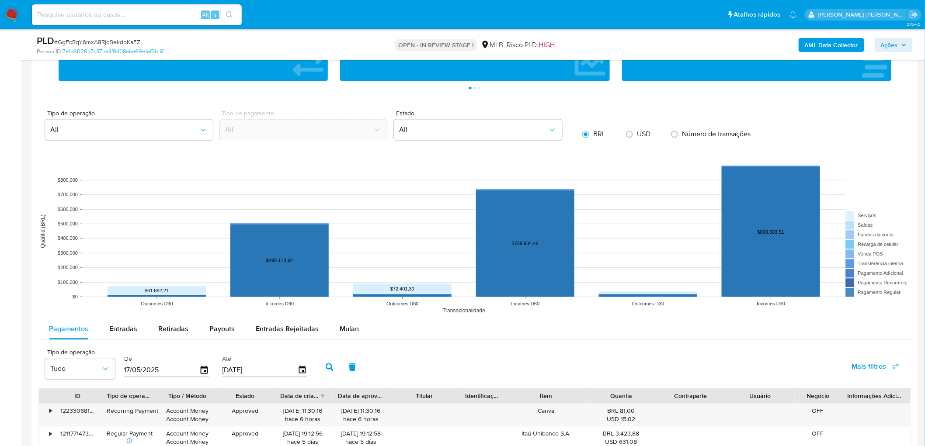
scroll to position [874, 0]
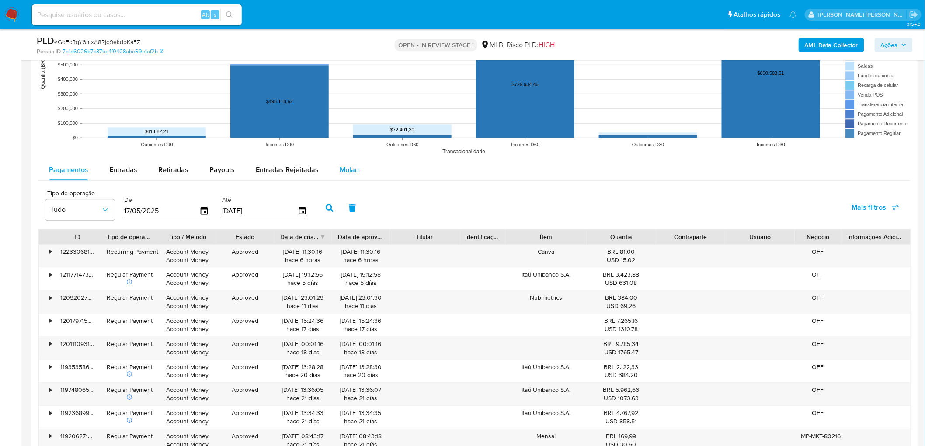
click at [357, 165] on button "Mulan" at bounding box center [349, 170] width 40 height 21
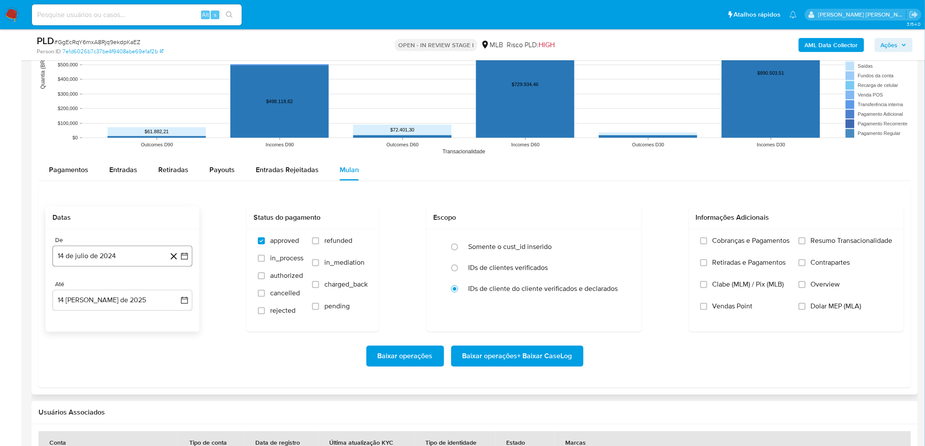
click at [84, 244] on button "14 de julio de 2024" at bounding box center [122, 256] width 140 height 21
click at [108, 244] on span "julio 2024" at bounding box center [118, 287] width 33 height 9
click at [174, 244] on icon "Año siguiente" at bounding box center [176, 287] width 10 height 10
click at [160, 244] on button "jun" at bounding box center [160, 344] width 24 height 14
click at [173, 244] on button "1" at bounding box center [175, 320] width 14 height 14
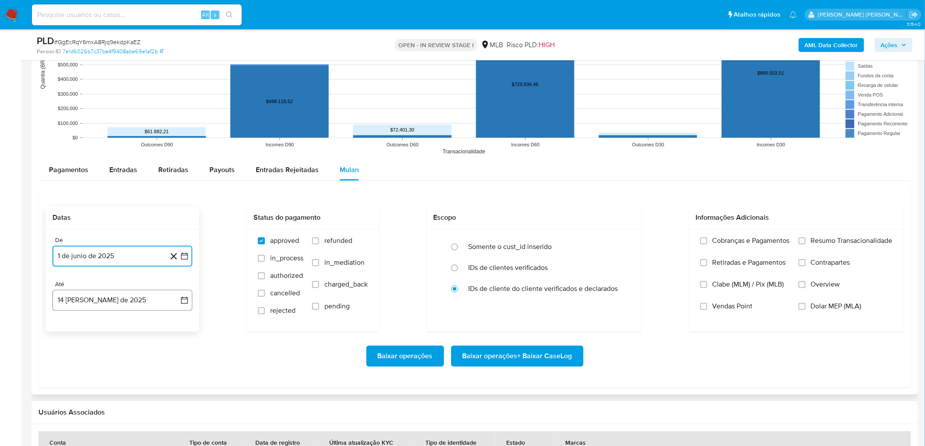
click at [99, 244] on button "14 de agosto de 2025" at bounding box center [122, 300] width 140 height 21
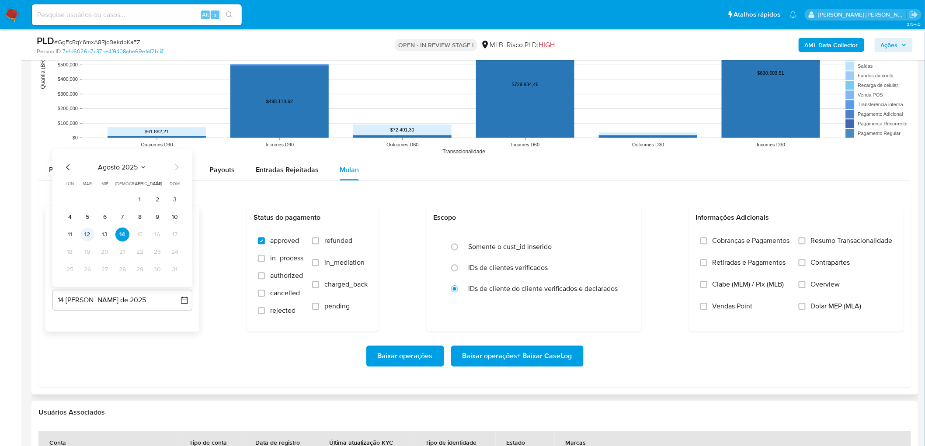
click at [88, 233] on button "12" at bounding box center [87, 234] width 14 height 14
click at [553, 241] on span "Resumo Transacionalidade" at bounding box center [852, 241] width 82 height 9
click at [553, 241] on input "Resumo Transacionalidade" at bounding box center [802, 240] width 7 height 7
click at [553, 244] on span "Vendas Point" at bounding box center [733, 306] width 40 height 9
click at [553, 244] on input "Vendas Point" at bounding box center [703, 306] width 7 height 7
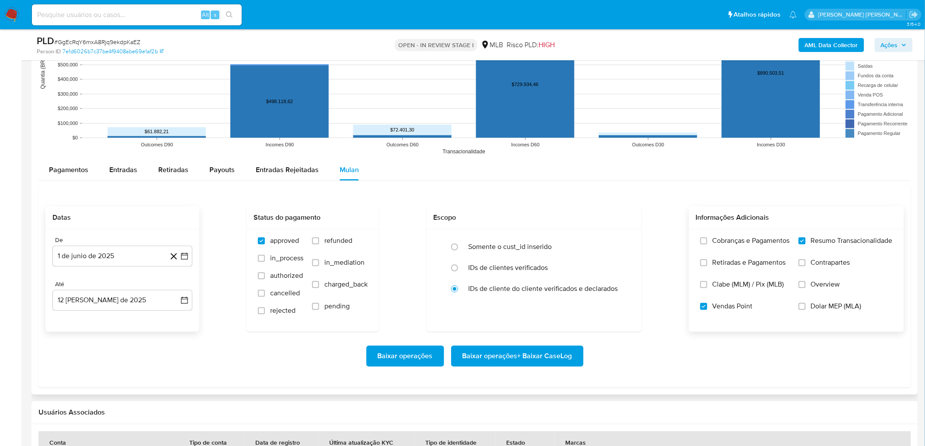
click at [536, 244] on span "Baixar operações + Baixar CaseLog" at bounding box center [518, 356] width 110 height 19
